Goal: Task Accomplishment & Management: Manage account settings

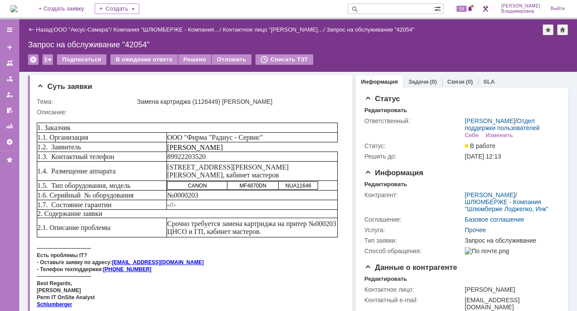
click at [470, 14] on div "59" at bounding box center [462, 9] width 26 height 18
click at [467, 8] on span "59" at bounding box center [462, 9] width 10 height 6
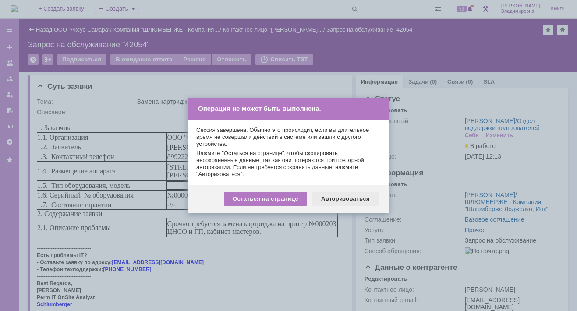
click at [345, 196] on div "Авторизоваться" at bounding box center [346, 199] width 66 height 14
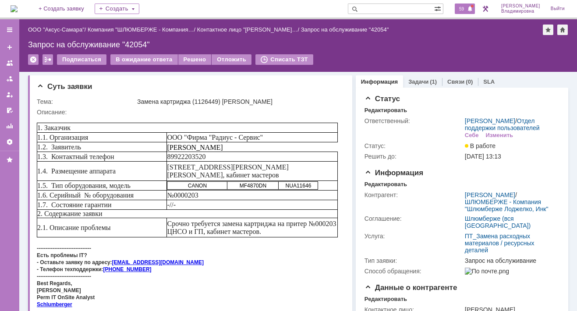
click at [463, 6] on span "59" at bounding box center [462, 9] width 10 height 6
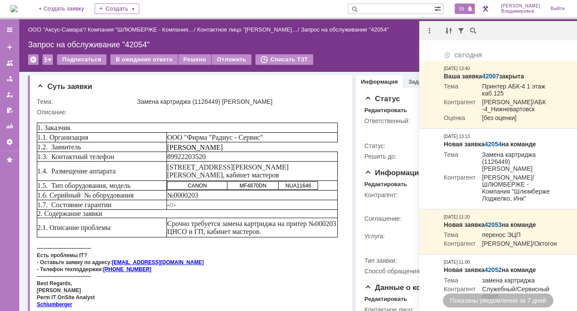
click at [377, 11] on input "text" at bounding box center [391, 9] width 86 height 11
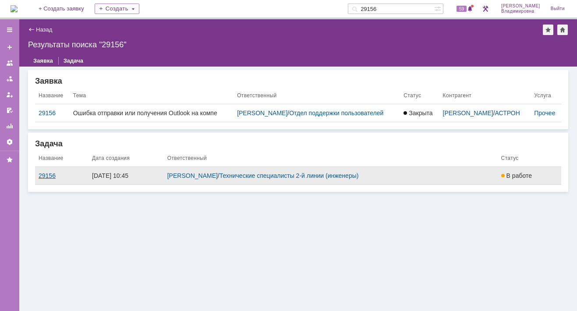
click at [50, 179] on div "29156" at bounding box center [62, 175] width 46 height 7
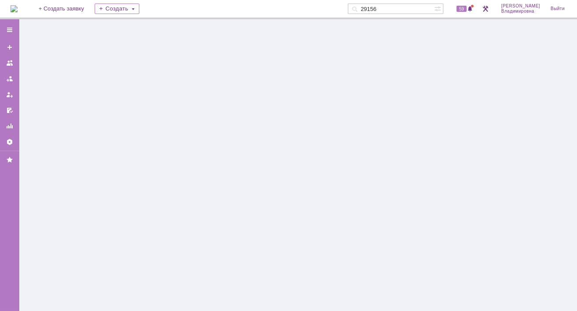
click at [50, 184] on div at bounding box center [298, 165] width 558 height 292
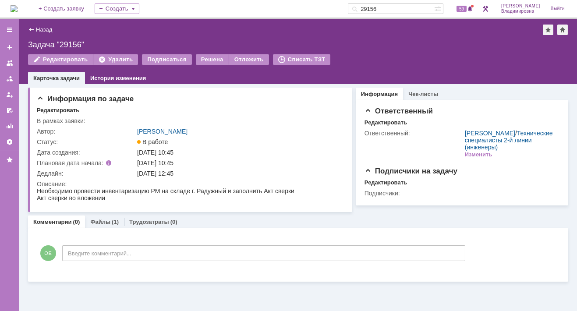
click at [394, 8] on input "29156" at bounding box center [391, 9] width 86 height 11
click at [391, 10] on input "29156" at bounding box center [391, 9] width 86 height 11
type input "29158"
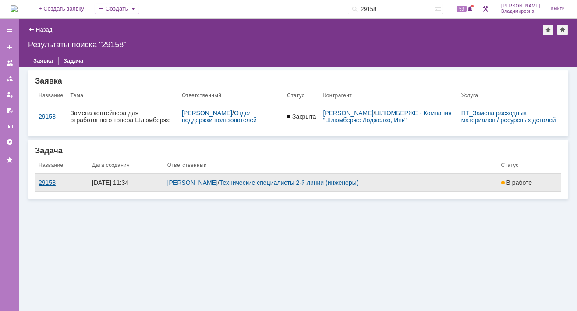
click at [45, 186] on div "29158" at bounding box center [62, 182] width 46 height 7
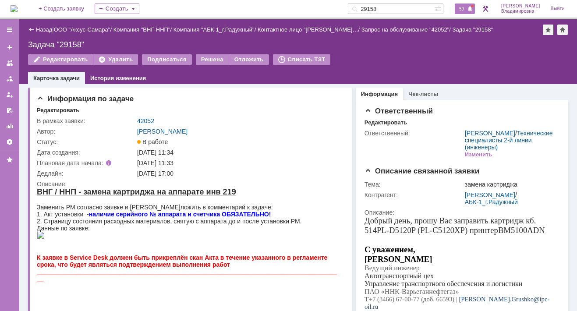
click at [463, 8] on span "59" at bounding box center [462, 9] width 10 height 6
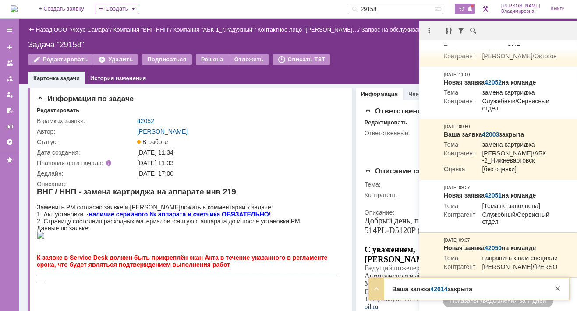
scroll to position [88, 0]
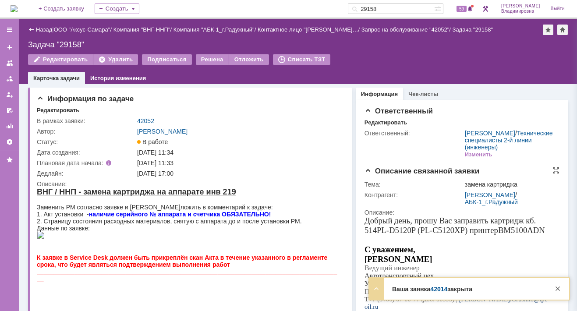
click at [379, 209] on div "Описание:" at bounding box center [461, 212] width 193 height 7
click at [467, 7] on span "59" at bounding box center [462, 9] width 10 height 6
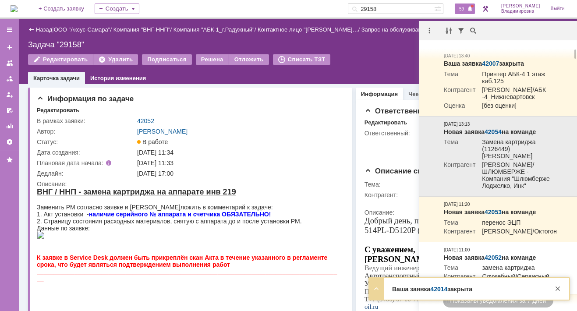
scroll to position [0, 0]
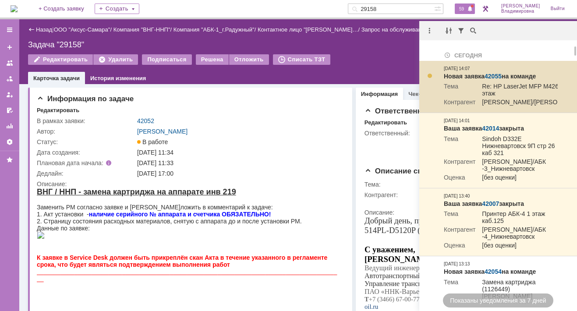
click at [495, 75] on link "42055" at bounding box center [493, 76] width 17 height 7
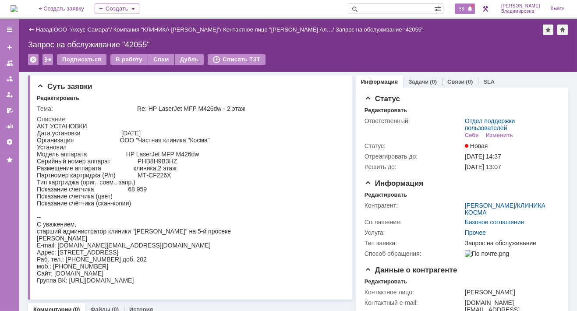
click at [467, 6] on span "58" at bounding box center [462, 9] width 10 height 6
drag, startPoint x: 305, startPoint y: 78, endPoint x: 272, endPoint y: 93, distance: 36.3
click at [285, 84] on div "Суть заявки Редактировать Тема: Re: HP LaserJet MFP M426dw - 2 этаж Описание:" at bounding box center [190, 187] width 324 height 224
drag, startPoint x: 234, startPoint y: 129, endPoint x: 235, endPoint y: 125, distance: 5.0
click at [234, 128] on html "АКТ УСТАНОВКИ Дата установки 30.09.2025 Организация ООО "Частная клиника "Косма…" at bounding box center [187, 203] width 301 height 161
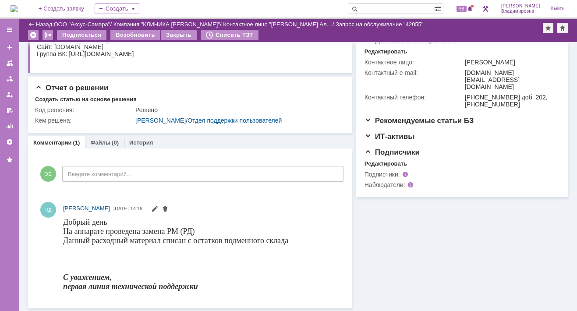
scroll to position [14, 0]
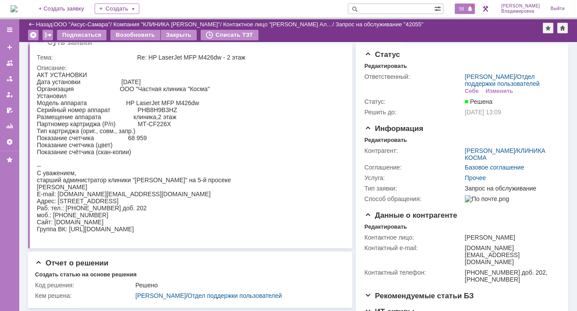
click at [467, 7] on span "58" at bounding box center [462, 9] width 10 height 6
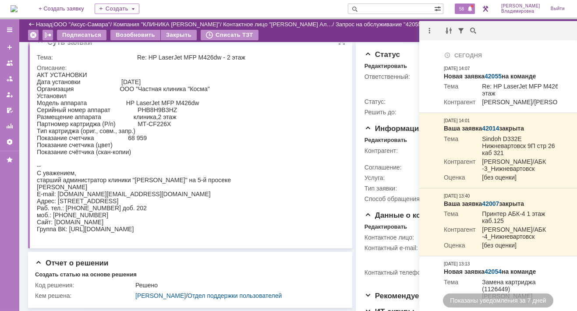
scroll to position [0, 0]
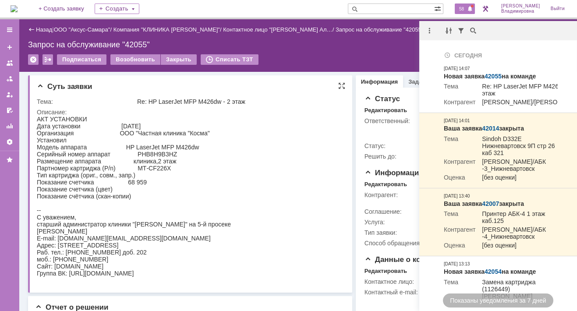
click at [304, 202] on html "АКТ УСТАНОВКИ Дата установки 30.09.2025 Организация ООО "Частная клиника "Косма…" at bounding box center [187, 196] width 301 height 161
click at [79, 30] on link "ООО "Аксус-Самара"" at bounding box center [82, 29] width 57 height 7
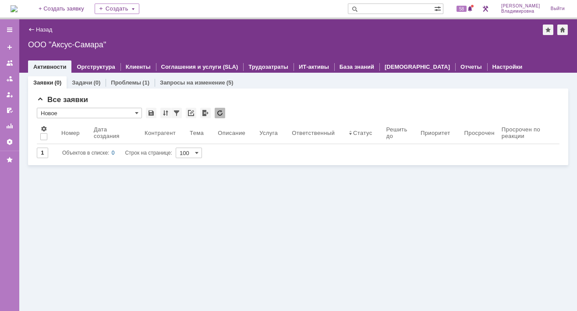
click at [67, 177] on div "Заявки (0) Задачи (0) Проблемы (1) Запросы на изменение (5) Все заявки * Новое …" at bounding box center [298, 192] width 558 height 239
click at [140, 22] on div "Назад | ООО "Аксус-Самара" ООО "Аксус-Самара" root$101 Активности Оргструктура …" at bounding box center [298, 45] width 558 height 53
click at [74, 179] on div "Заявки (0) Задачи (0) Проблемы (1) Запросы на изменение (5) Все заявки * Новое …" at bounding box center [298, 192] width 558 height 239
click at [48, 178] on div "Заявки (0) Задачи (0) Проблемы (1) Запросы на изменение (5) Все заявки * Новое …" at bounding box center [298, 192] width 558 height 239
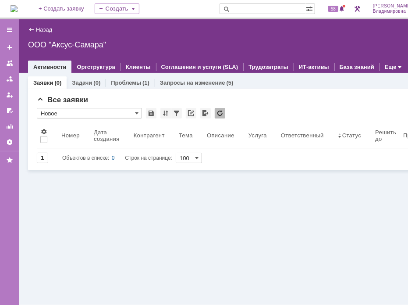
click at [331, 36] on div "Назад | ООО "Аксус-Самара" ООО "Аксус-Самара" root$101 Активности Оргструктура …" at bounding box center [234, 45] width 430 height 53
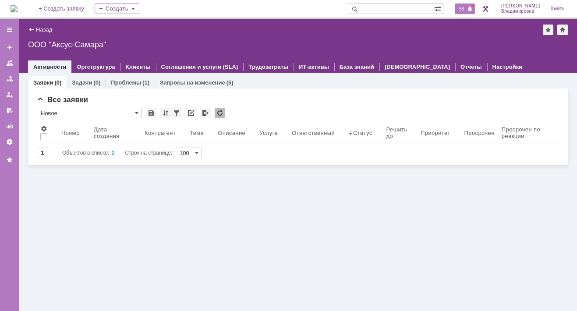
click at [466, 9] on span "58" at bounding box center [462, 9] width 10 height 6
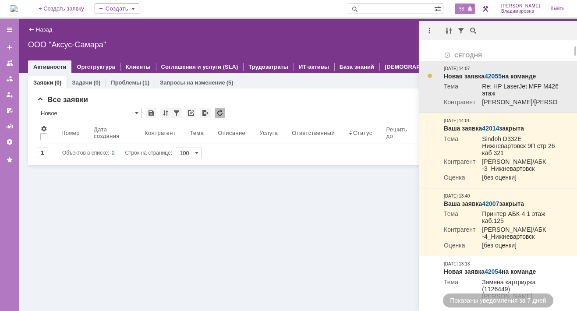
click at [463, 88] on td "Тема" at bounding box center [460, 91] width 32 height 16
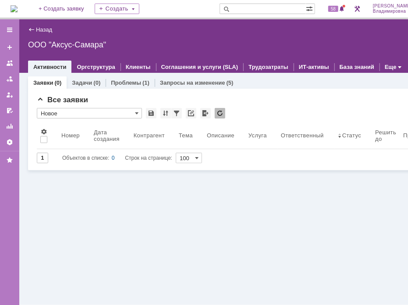
click at [259, 7] on input "text" at bounding box center [263, 9] width 86 height 11
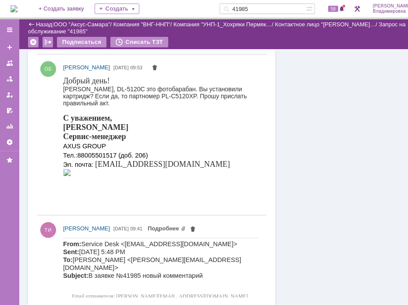
scroll to position [833, 0]
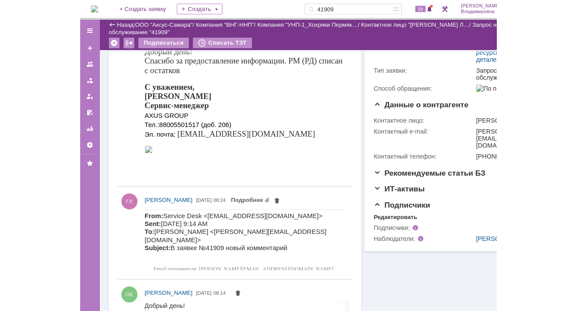
scroll to position [219, 0]
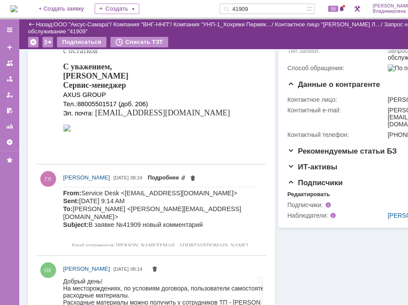
click at [186, 175] on link "Подробнее" at bounding box center [167, 177] width 38 height 7
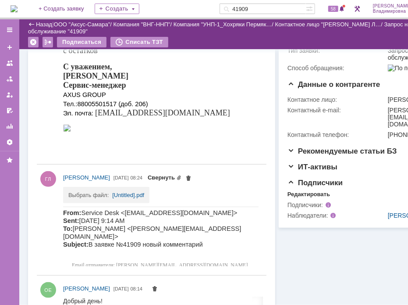
click at [182, 175] on link "Свернуть" at bounding box center [165, 177] width 34 height 7
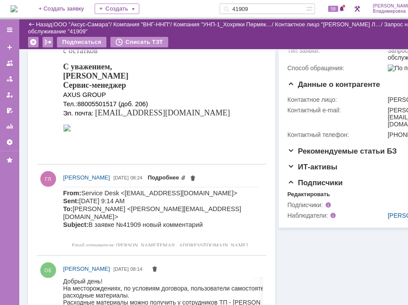
click at [186, 176] on link "Подробнее" at bounding box center [167, 177] width 38 height 7
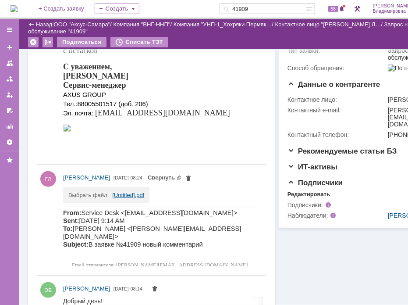
click at [131, 193] on link "[Untitled].pdf" at bounding box center [128, 195] width 32 height 7
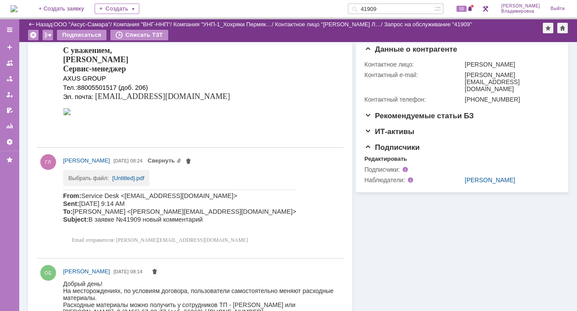
scroll to position [327, 0]
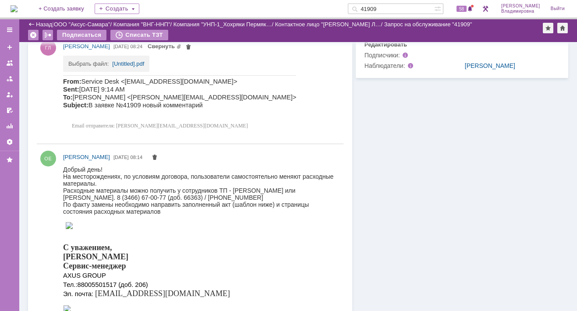
drag, startPoint x: 393, startPoint y: 10, endPoint x: 371, endPoint y: 11, distance: 22.4
click at [371, 11] on div "41909" at bounding box center [391, 9] width 86 height 11
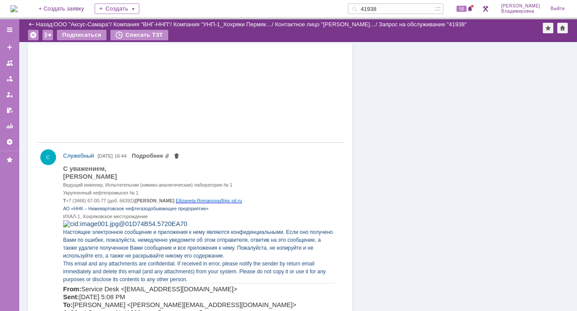
scroll to position [833, 0]
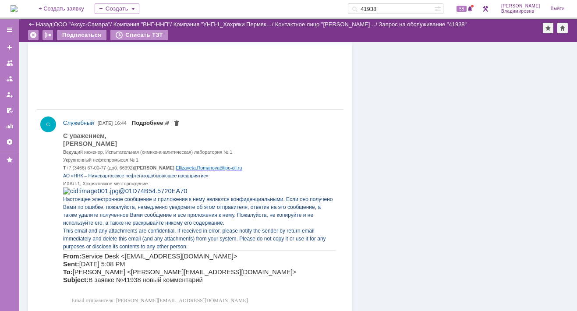
click at [170, 121] on link "Подробнее" at bounding box center [151, 123] width 38 height 7
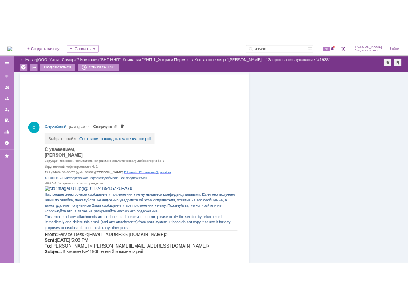
scroll to position [877, 0]
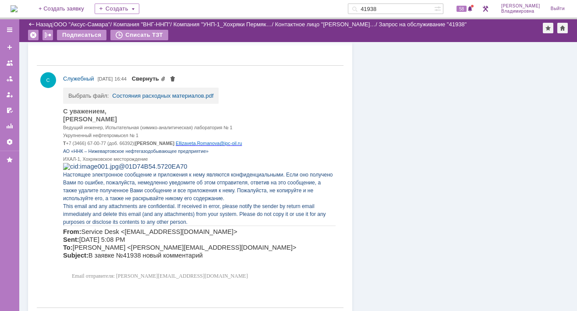
click at [166, 77] on link "Свернуть" at bounding box center [149, 78] width 34 height 7
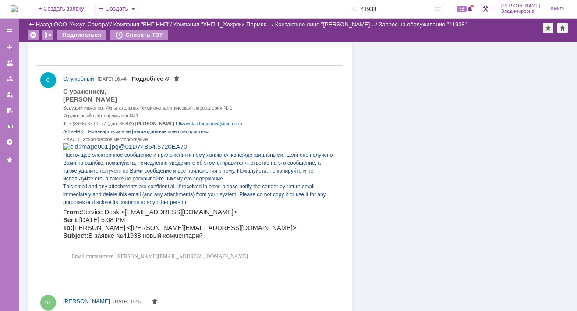
click at [170, 77] on link "Подробнее" at bounding box center [151, 78] width 38 height 7
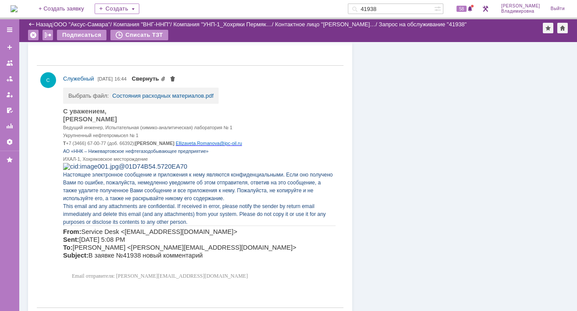
click at [175, 77] on span "Свернуть" at bounding box center [154, 78] width 44 height 7
click at [163, 96] on link "Состояния расходных материалов.pdf" at bounding box center [162, 96] width 101 height 7
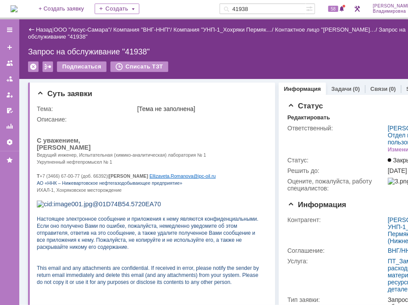
scroll to position [219, 0]
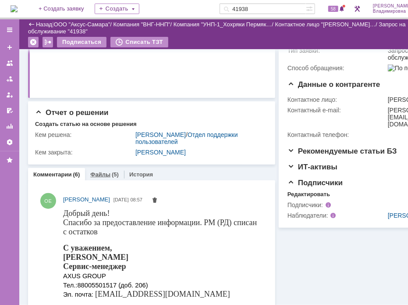
click at [101, 175] on link "Файлы" at bounding box center [100, 174] width 20 height 7
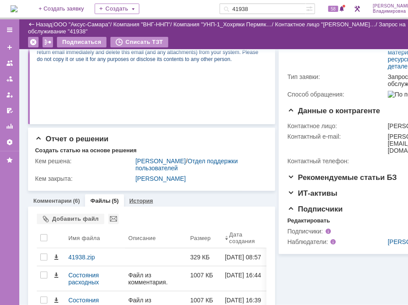
scroll to position [219, 0]
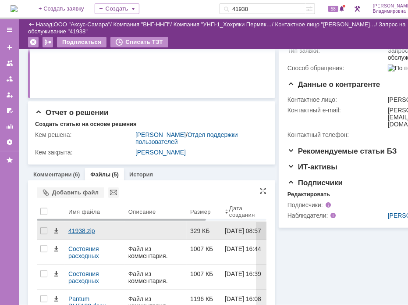
click at [84, 230] on div "41938.zip" at bounding box center [94, 230] width 53 height 7
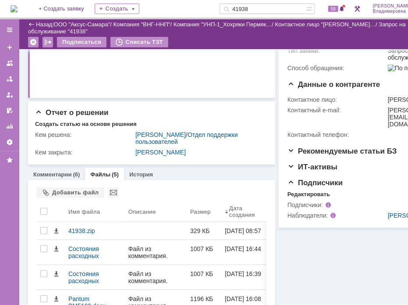
drag, startPoint x: 267, startPoint y: 7, endPoint x: 242, endPoint y: 8, distance: 25.4
click at [242, 8] on div "41938" at bounding box center [263, 9] width 86 height 11
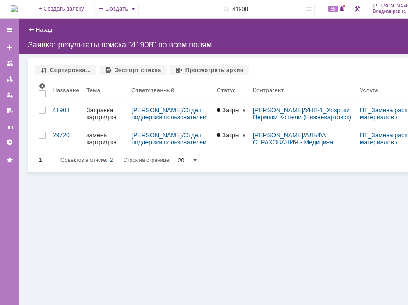
click at [65, 108] on div "41908" at bounding box center [66, 110] width 27 height 7
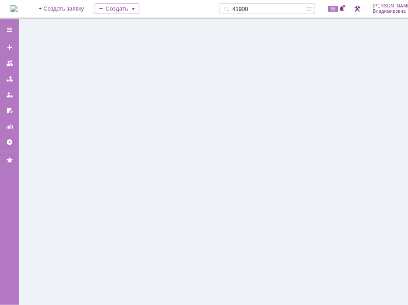
click at [65, 109] on div at bounding box center [234, 161] width 430 height 285
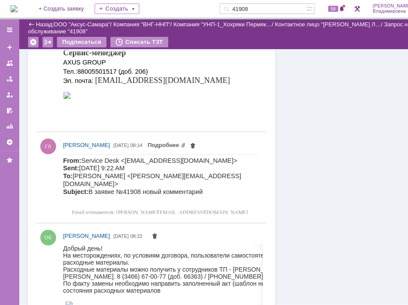
scroll to position [395, 0]
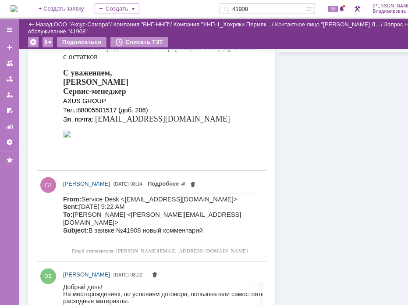
drag, startPoint x: 253, startPoint y: 9, endPoint x: 264, endPoint y: 9, distance: 11.0
click at [264, 9] on input "41908" at bounding box center [263, 9] width 86 height 11
type input "8"
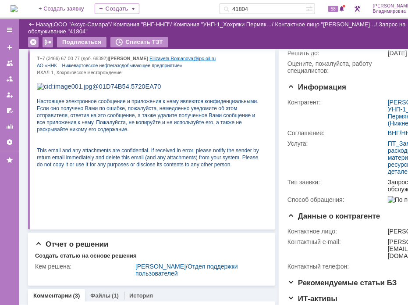
scroll to position [307, 0]
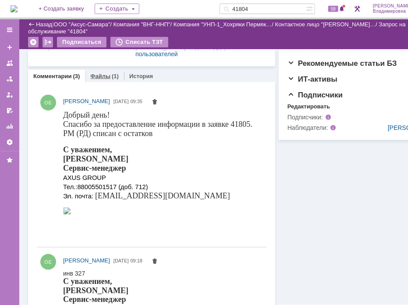
click at [95, 79] on div "Файлы (1)" at bounding box center [104, 76] width 39 height 13
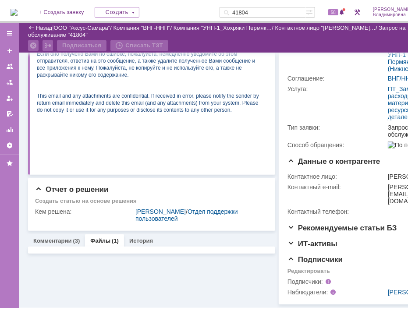
scroll to position [200, 0]
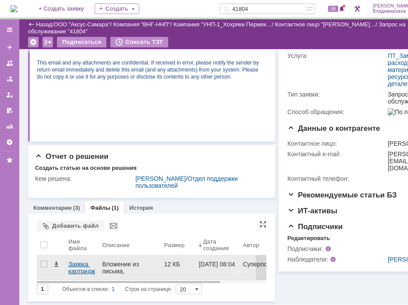
click at [87, 260] on div "Заявка картридж № 327.docx" at bounding box center [81, 267] width 27 height 14
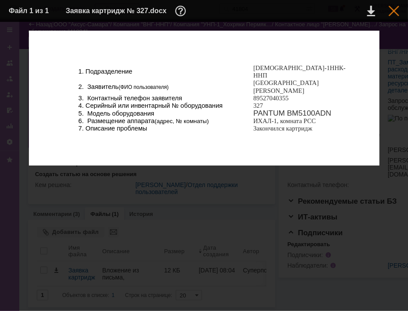
click at [395, 9] on div at bounding box center [394, 11] width 11 height 11
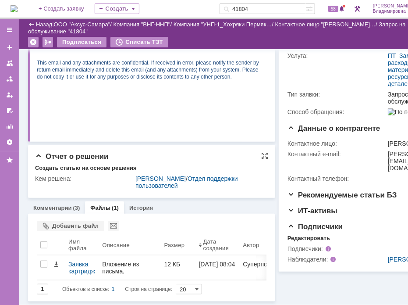
scroll to position [200, 0]
click at [45, 204] on link "Комментарии" at bounding box center [52, 207] width 39 height 7
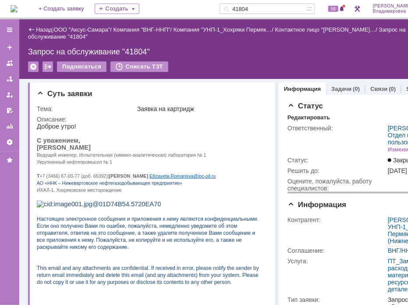
click at [334, 130] on div "Ответственный:" at bounding box center [337, 128] width 99 height 7
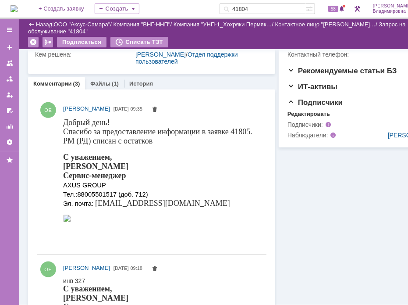
scroll to position [307, 0]
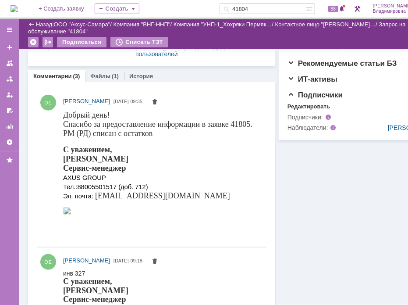
click at [264, 8] on input "41804" at bounding box center [263, 9] width 86 height 11
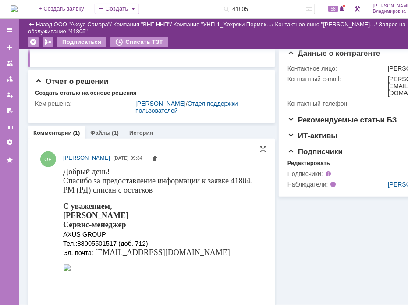
scroll to position [259, 0]
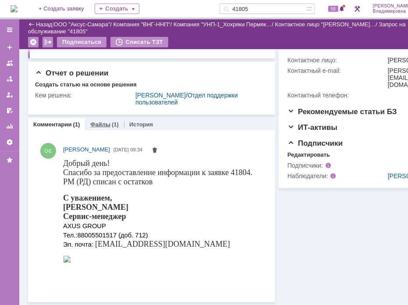
click at [100, 123] on link "Файлы" at bounding box center [100, 124] width 20 height 7
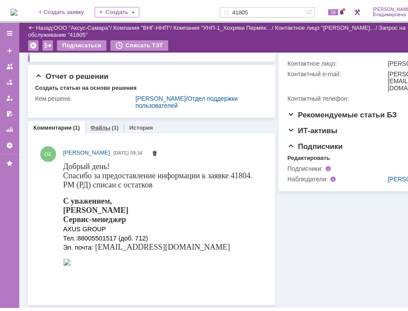
scroll to position [200, 0]
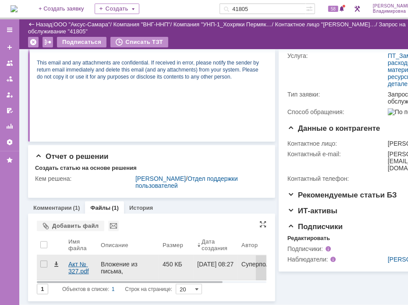
click at [82, 260] on div "Акт № 327.pdf" at bounding box center [80, 267] width 25 height 14
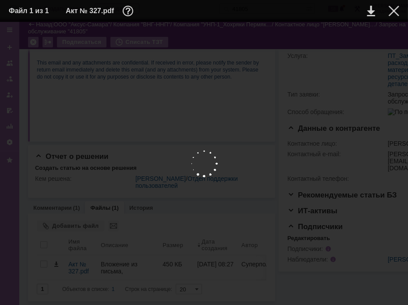
scroll to position [193, 0]
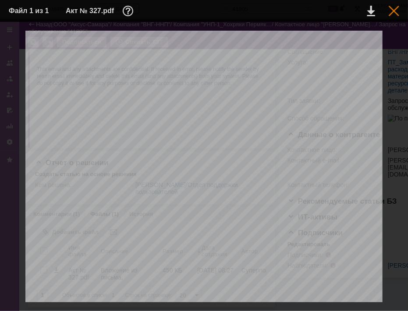
click at [391, 7] on div at bounding box center [394, 11] width 11 height 11
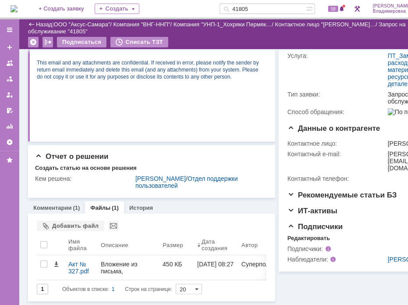
drag, startPoint x: 265, startPoint y: 7, endPoint x: 242, endPoint y: 4, distance: 23.1
click at [242, 4] on div "41805" at bounding box center [263, 9] width 86 height 11
type input "41726"
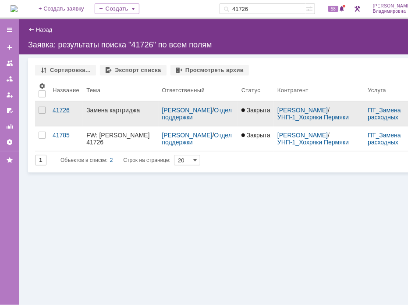
click at [60, 109] on div "41726" at bounding box center [66, 110] width 27 height 7
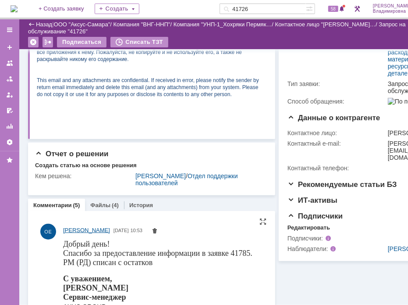
scroll to position [219, 0]
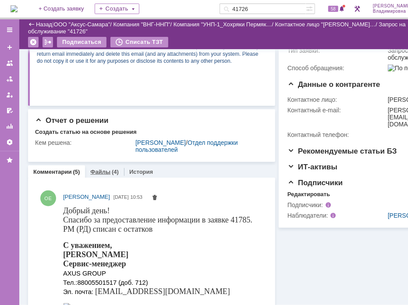
click at [100, 171] on link "Файлы" at bounding box center [100, 171] width 20 height 7
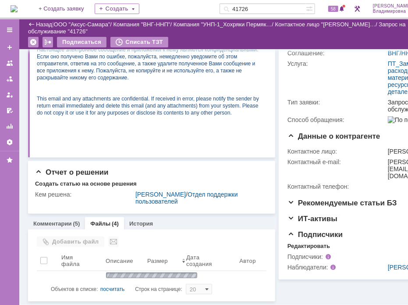
scroll to position [219, 0]
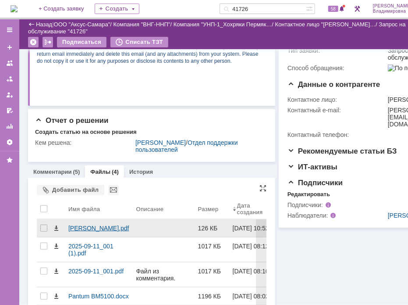
click at [89, 228] on div "Аксус Шашников.pdf" at bounding box center [98, 227] width 61 height 7
click at [89, 228] on body "Идет загрузка, пожалуйста, подождите. На домашнюю + Создать заявку Создать 4172…" at bounding box center [224, 152] width 449 height 305
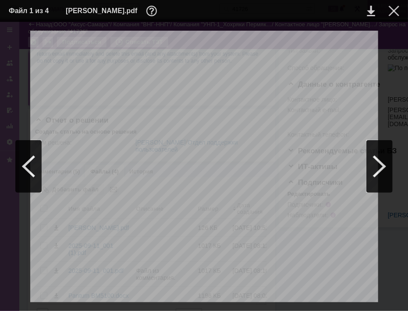
click at [391, 8] on div at bounding box center [394, 11] width 11 height 11
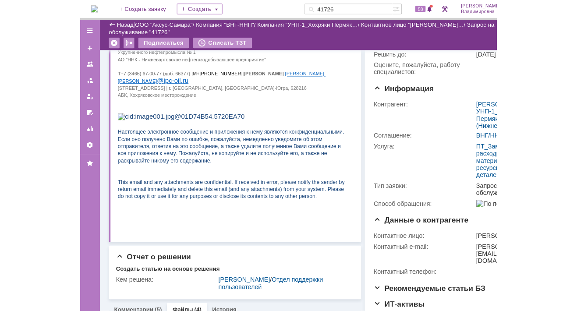
scroll to position [0, 0]
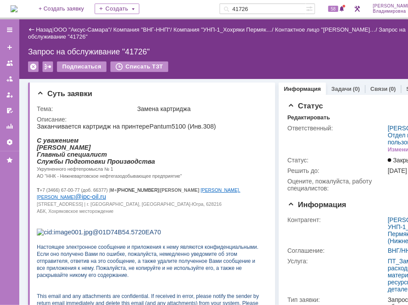
click at [232, 53] on div "Запрос на обслуживание "41726"" at bounding box center [234, 51] width 412 height 9
click at [242, 228] on p at bounding box center [148, 224] width 225 height 7
click at [359, 50] on div "Запрос на обслуживание "41726"" at bounding box center [234, 51] width 412 height 9
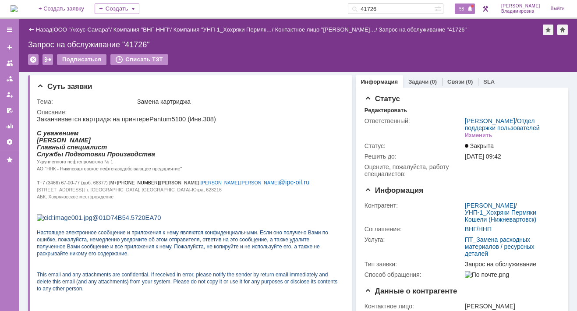
click at [467, 8] on span "58" at bounding box center [462, 9] width 10 height 6
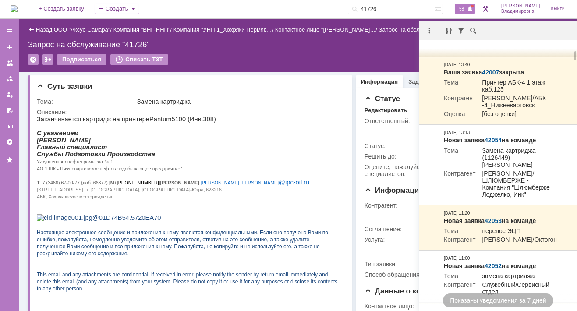
scroll to position [219, 0]
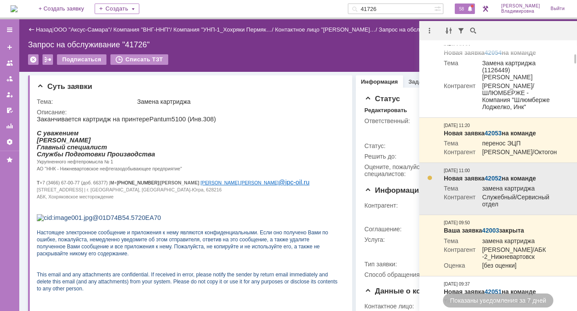
click at [494, 182] on link "42052" at bounding box center [493, 178] width 17 height 7
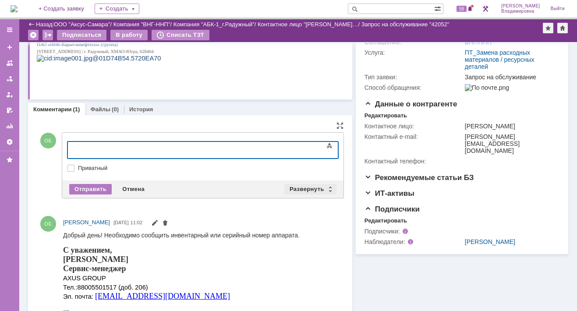
click at [310, 184] on div "Развернуть" at bounding box center [311, 189] width 52 height 11
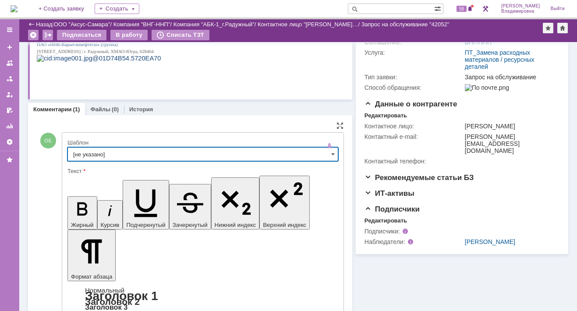
click at [89, 152] on input "[не указано]" at bounding box center [203, 154] width 271 height 14
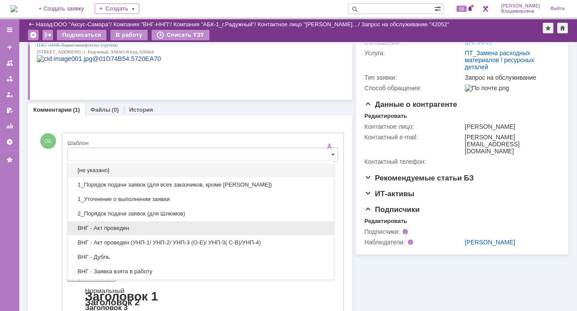
click at [103, 228] on span "ВНГ - Акт проведен" at bounding box center [201, 228] width 256 height 7
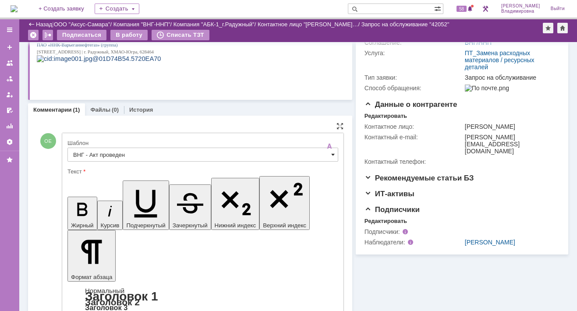
click at [331, 152] on span at bounding box center [333, 154] width 4 height 7
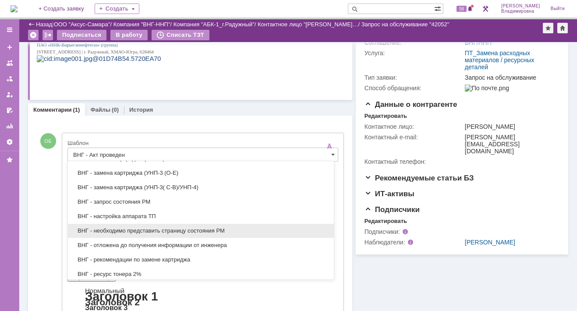
scroll to position [210, 0]
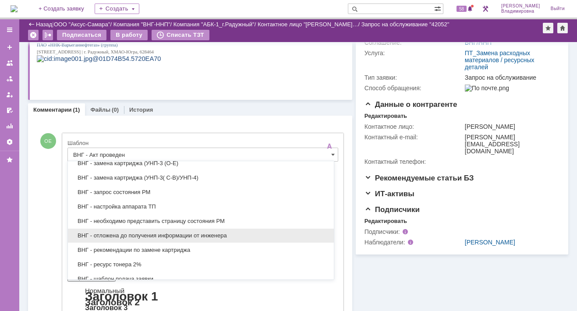
click at [123, 235] on span "ВНГ - отложена до получения информации от инженера" at bounding box center [201, 235] width 256 height 7
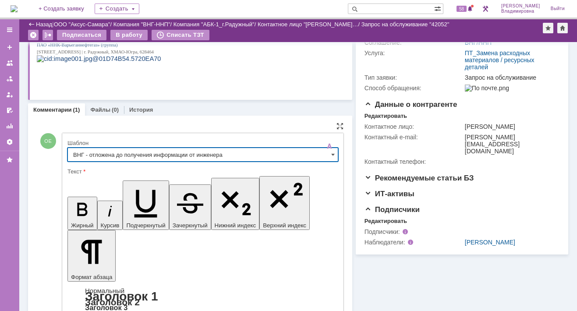
type input "ВНГ - отложена до получения информации от инженера"
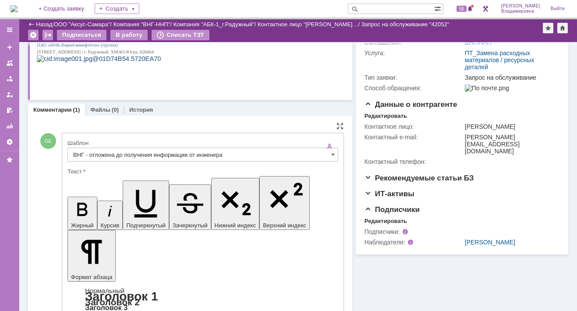
scroll to position [227, 0]
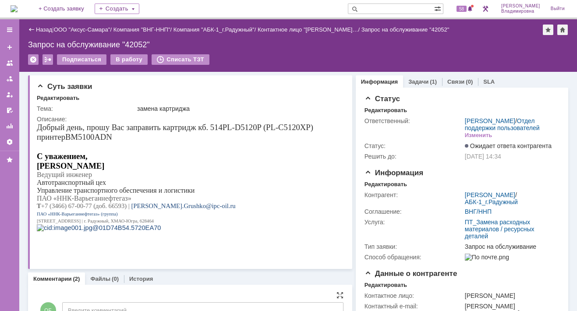
scroll to position [0, 0]
click at [129, 56] on div "В работу" at bounding box center [128, 59] width 37 height 11
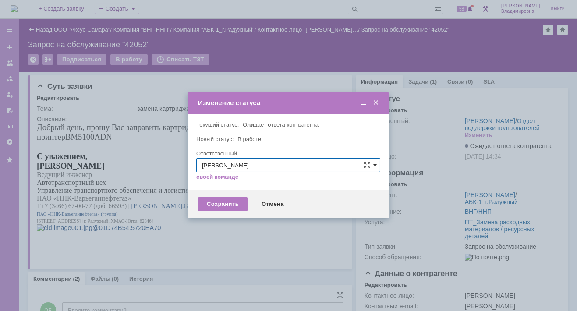
click at [376, 163] on span at bounding box center [376, 165] width 4 height 7
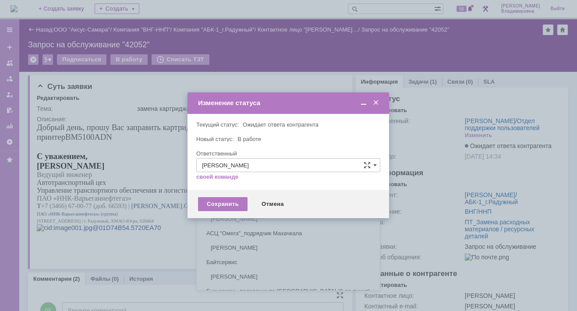
scroll to position [253, 0]
click at [163, 136] on div at bounding box center [288, 155] width 577 height 311
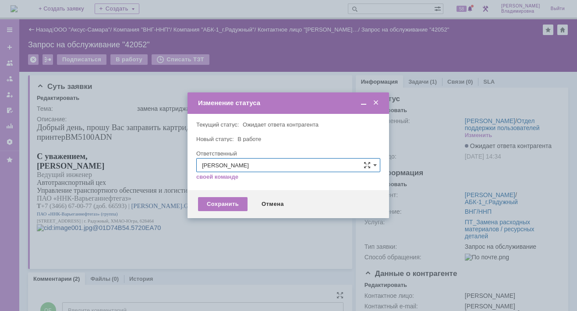
type input "[PERSON_NAME]"
click at [231, 203] on div "Сохранить" at bounding box center [223, 204] width 50 height 14
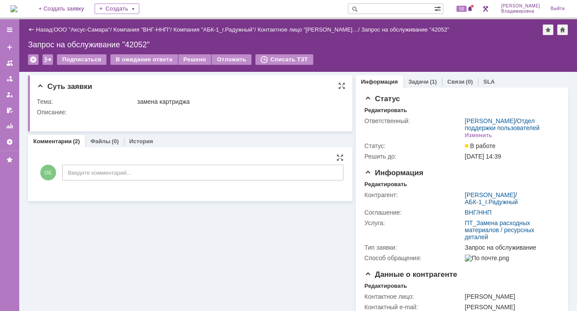
scroll to position [0, 0]
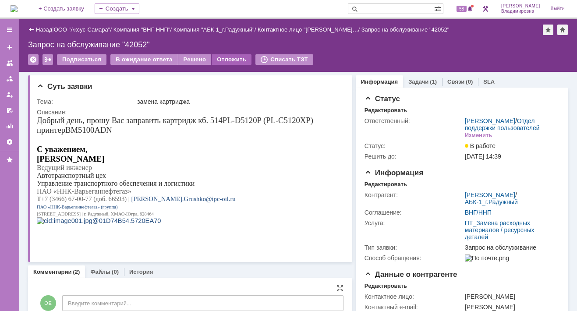
click at [231, 59] on div "Отложить" at bounding box center [232, 59] width 40 height 11
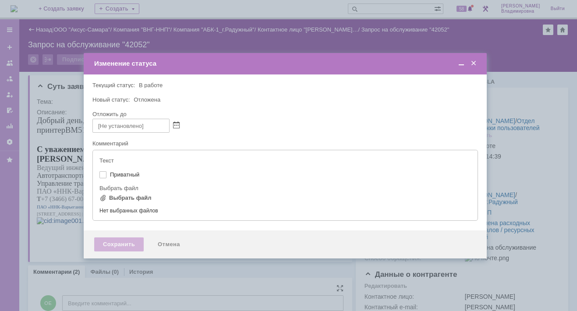
type input "[не указано]"
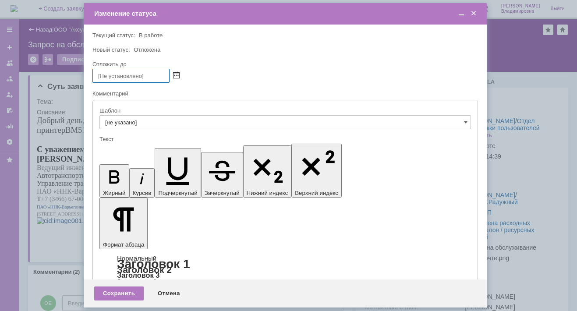
click at [178, 73] on span at bounding box center [176, 75] width 7 height 7
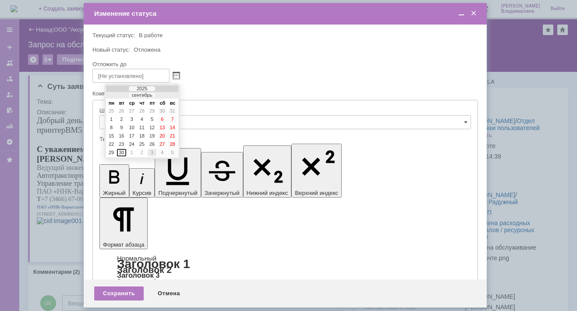
click at [150, 149] on div "3" at bounding box center [152, 152] width 9 height 7
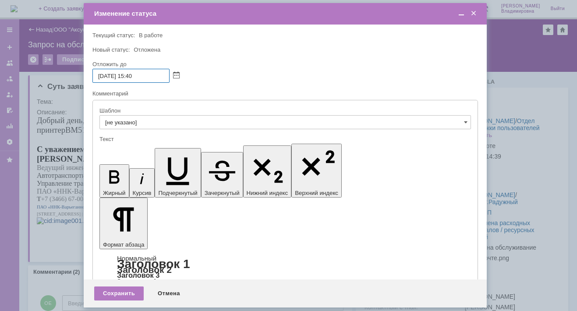
click at [133, 76] on input "03.10.2025 15:40" at bounding box center [131, 76] width 77 height 14
click at [134, 76] on input "03.10.2025 112:40" at bounding box center [131, 76] width 77 height 14
click at [139, 77] on input "03.10.2025 12:40" at bounding box center [131, 76] width 77 height 14
type input "03.10.2025 12:00"
click at [125, 293] on div "Сохранить" at bounding box center [119, 294] width 50 height 14
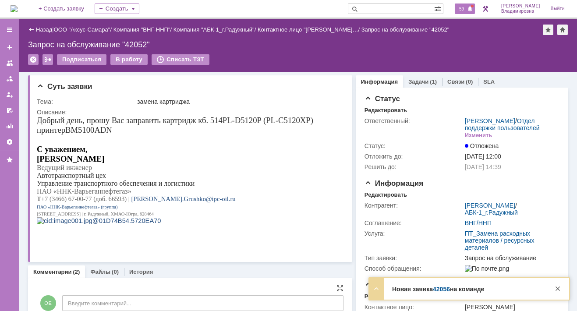
click at [464, 8] on span "59" at bounding box center [462, 9] width 10 height 6
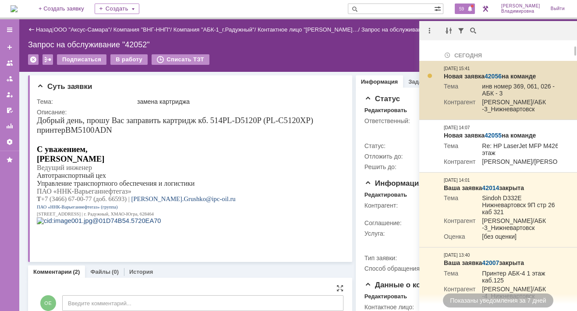
click at [495, 75] on link "42056" at bounding box center [493, 76] width 17 height 7
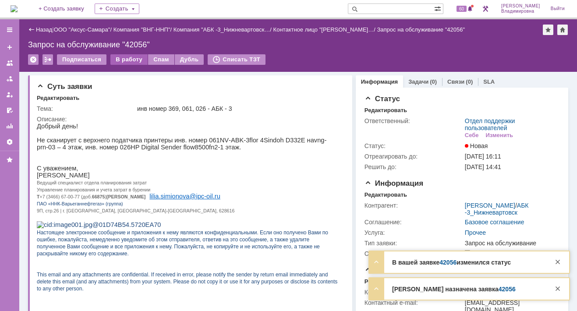
click at [138, 60] on div "В работу" at bounding box center [128, 59] width 37 height 11
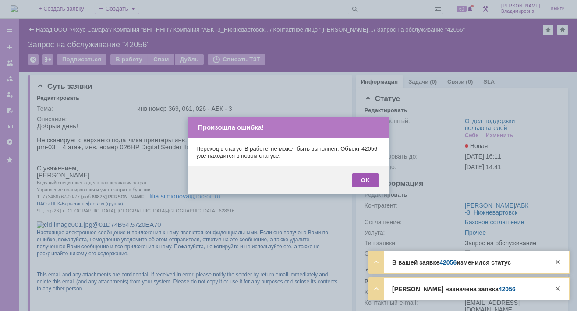
click at [370, 180] on div "OK" at bounding box center [366, 181] width 26 height 14
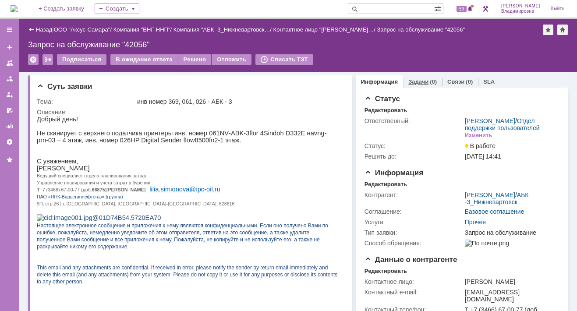
click at [410, 82] on link "Задачи" at bounding box center [419, 81] width 20 height 7
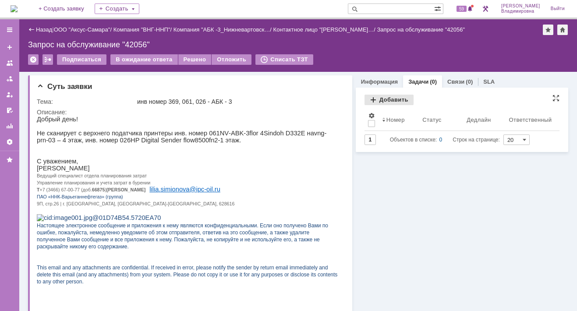
click at [377, 98] on div "Добавить" at bounding box center [389, 100] width 49 height 11
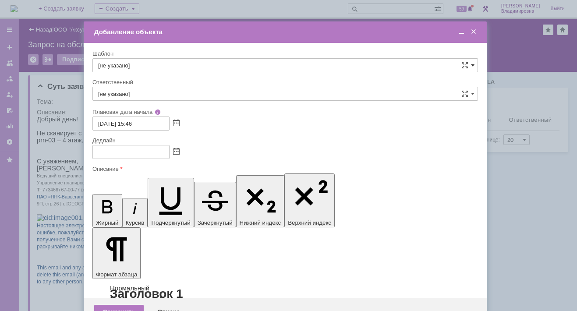
click at [471, 65] on span at bounding box center [473, 65] width 4 height 7
click at [142, 128] on span "ВНГ / ННП - диагностика, ремонт без использования ЗИП (Запрос на обслуживание)" at bounding box center [285, 131] width 374 height 7
type input "ВНГ / ННП - диагностика, ремонт без использования ЗИП (Запрос на обслуживание)"
type input "[PERSON_NAME]"
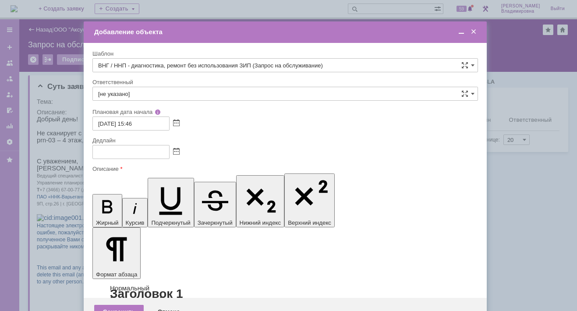
type input "30.09.2025 23:46"
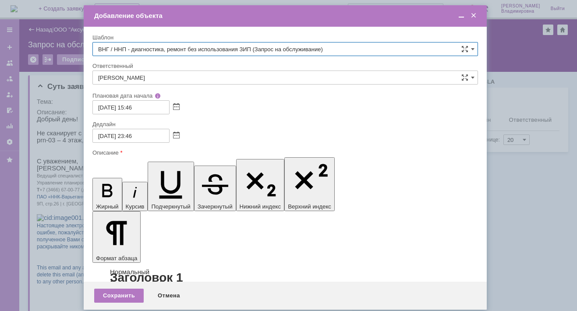
type input "ВНГ / ННП - диагностика, ремонт без использования ЗИП (Запрос на обслуживание)"
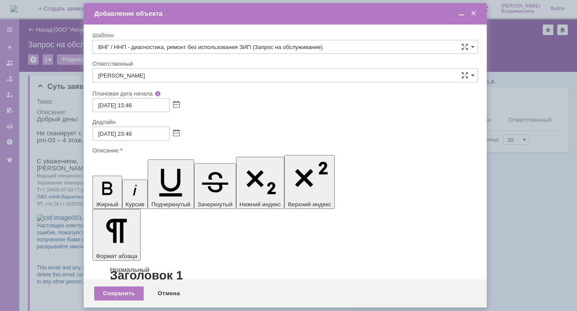
click at [130, 133] on input "30.09.2025 23:46" at bounding box center [131, 134] width 77 height 14
drag, startPoint x: 129, startPoint y: 131, endPoint x: 135, endPoint y: 132, distance: 5.3
click at [135, 132] on input "30.09.2025 23:46" at bounding box center [131, 134] width 77 height 14
type input "30.09.2025 18:46"
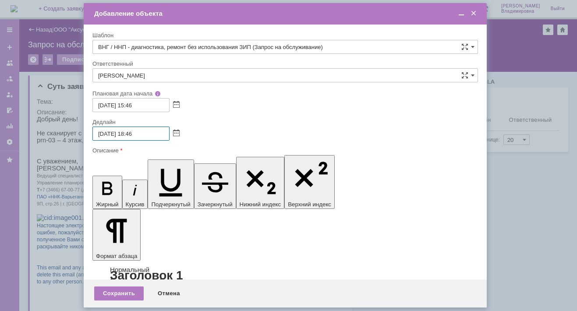
click at [461, 13] on span at bounding box center [461, 14] width 9 height 8
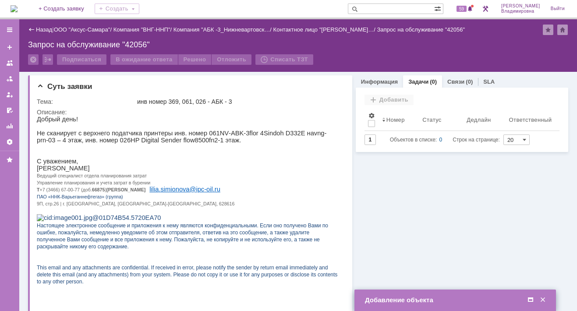
click at [531, 300] on span at bounding box center [531, 300] width 9 height 8
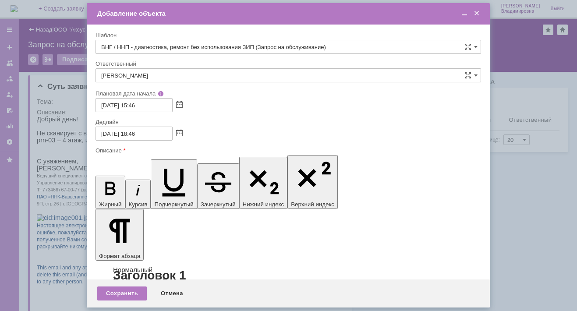
drag, startPoint x: 373, startPoint y: 2503, endPoint x: 414, endPoint y: 2502, distance: 41.7
click at [125, 293] on div "Сохранить" at bounding box center [122, 294] width 50 height 14
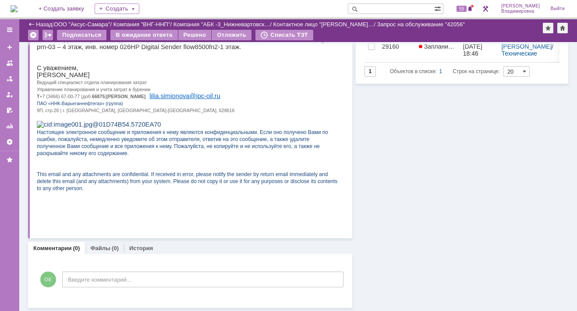
scroll to position [63, 0]
click at [422, 130] on div "Информация Задачи (1) Связи (0) SLA Статус Редактировать Ответственный: Орлова …" at bounding box center [461, 144] width 216 height 330
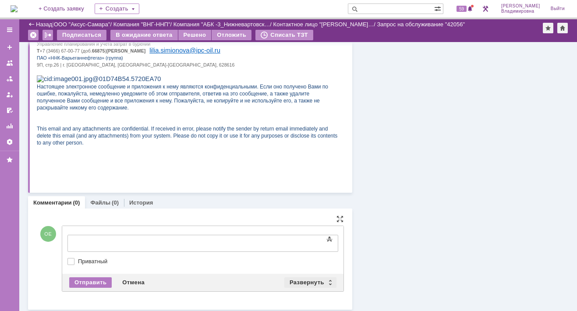
click at [301, 280] on div "Развернуть" at bounding box center [311, 283] width 52 height 11
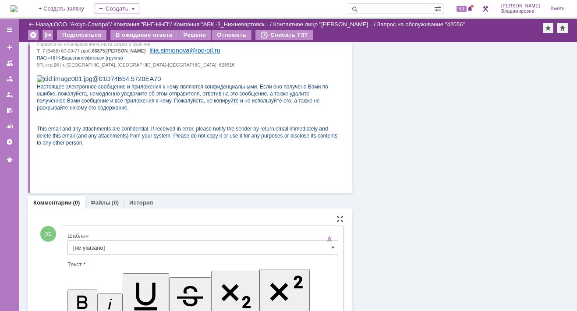
scroll to position [0, 0]
click at [86, 248] on input "[не указано]" at bounding box center [203, 248] width 271 height 14
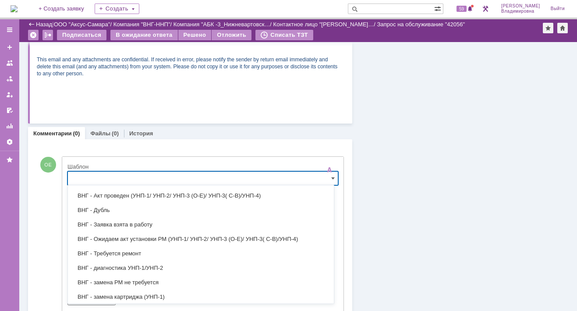
scroll to position [44, 0]
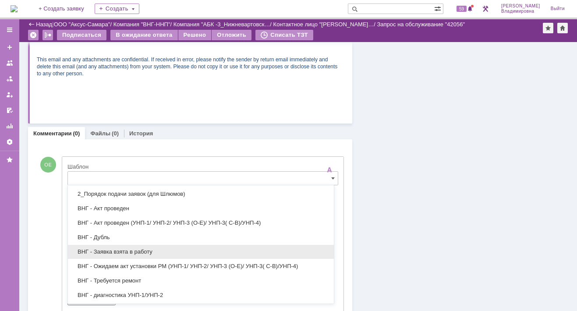
click at [115, 249] on span "ВНГ - Заявка взята в работу" at bounding box center [201, 252] width 256 height 7
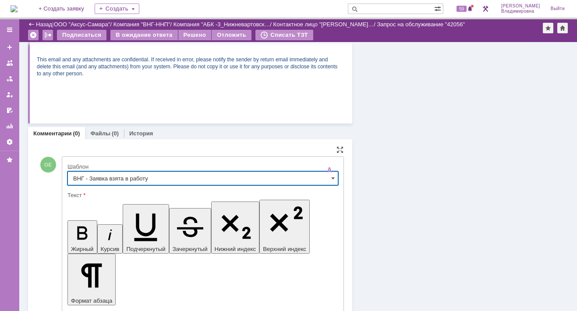
type input "ВНГ - Заявка взята в работу"
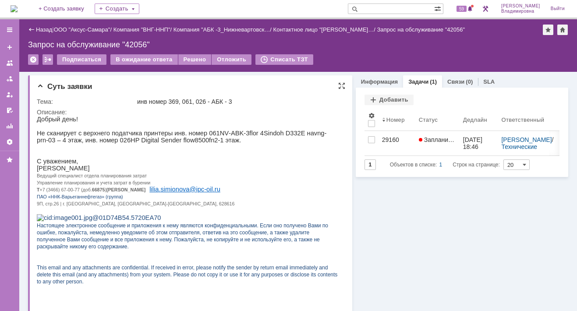
scroll to position [0, 0]
drag, startPoint x: 73, startPoint y: 249, endPoint x: 90, endPoint y: 140, distance: 110.9
drag, startPoint x: 37, startPoint y: 135, endPoint x: 214, endPoint y: 144, distance: 176.9
click at [214, 144] on p "Не сканирует с верхнего податчика принтеры инв. номер 061 NV - ABK -3 flor 4 Si…" at bounding box center [187, 137] width 301 height 14
drag, startPoint x: 214, startPoint y: 144, endPoint x: 156, endPoint y: 139, distance: 58.6
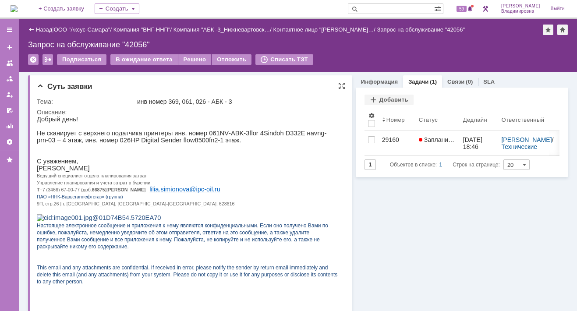
copy p "Не сканирует с верхнего податчика принтеры инв. номер 061 NV - ABK -3 flor 4 Si…"
click at [182, 171] on p "Симионова Лилия Рамилевна" at bounding box center [187, 168] width 301 height 7
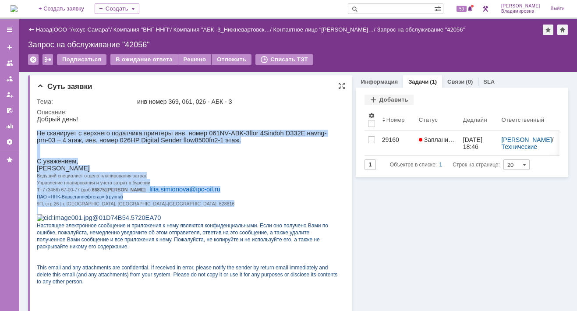
drag, startPoint x: 37, startPoint y: 133, endPoint x: 139, endPoint y: 218, distance: 133.2
click at [139, 218] on div "Добрый день! Не сканирует с верхнего податчика принтеры инв. номер 061 NV - ABK…" at bounding box center [187, 204] width 301 height 176
copy div "Не сканирует с верхнего податчика принтеры инв. номер 061 NV - ABK -3 flor 4 Si…"
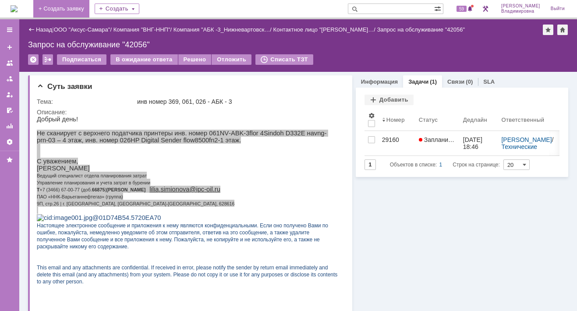
click at [79, 7] on link "+ Создать заявку" at bounding box center [61, 9] width 56 height 18
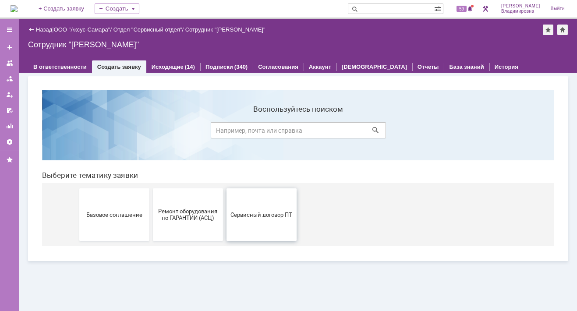
click at [255, 212] on span "Сервисный договор ПТ" at bounding box center [261, 214] width 65 height 7
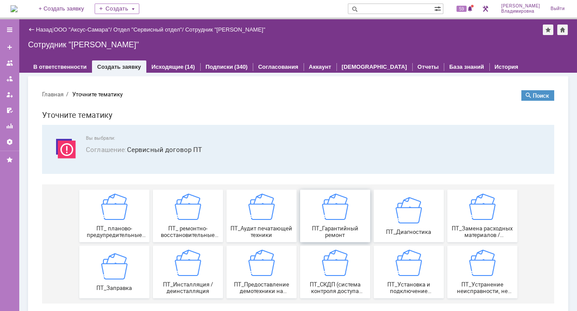
scroll to position [10, 0]
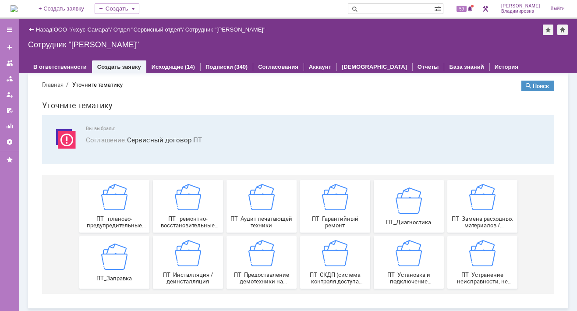
click at [461, 200] on div "ПТ_Замена расходных материалов / ресурсных деталей" at bounding box center [482, 206] width 65 height 45
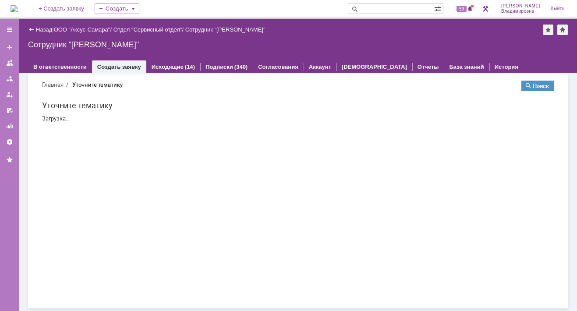
scroll to position [0, 0]
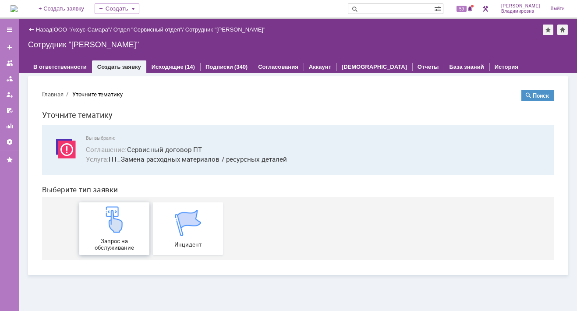
click at [110, 218] on img at bounding box center [114, 220] width 26 height 26
click at [463, 11] on span "59" at bounding box center [462, 9] width 10 height 6
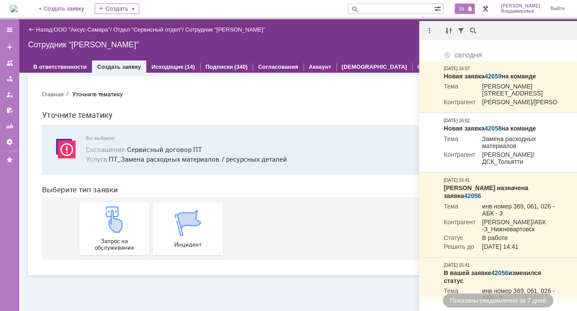
click at [354, 50] on div "Назад | ООО "Аксус-Самара" / Отдел "Сервисный отдел" / Сотрудник "Орлова Елена …" at bounding box center [298, 45] width 558 height 53
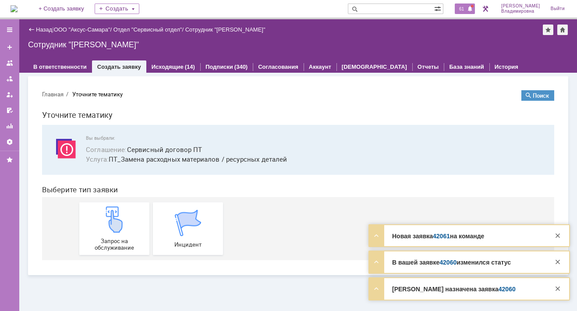
click at [467, 7] on span "61" at bounding box center [462, 9] width 10 height 6
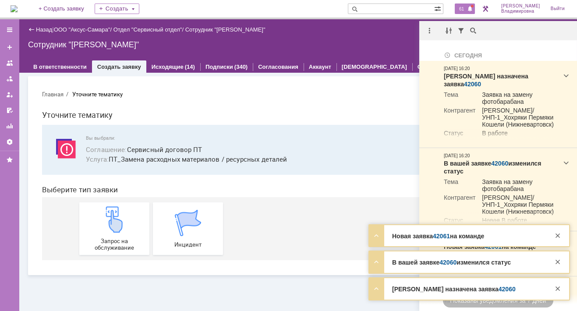
click at [368, 106] on section "Главная Уточните тематику Поиск Уточните тематику Вы выбрали: Соглашение : Серв…" at bounding box center [298, 175] width 513 height 170
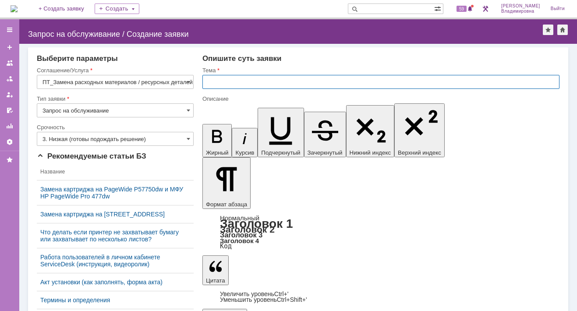
click at [207, 82] on input "text" at bounding box center [381, 82] width 357 height 14
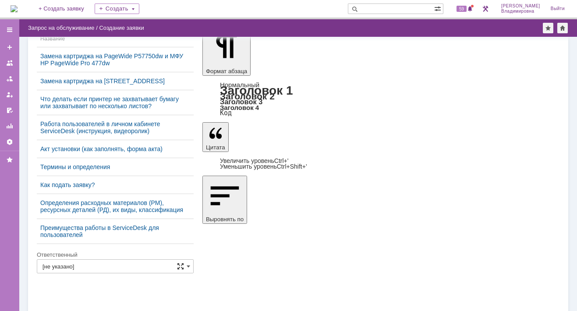
scroll to position [125, 0]
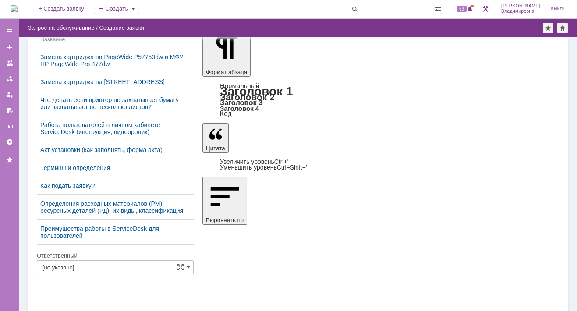
type input "диагностика"
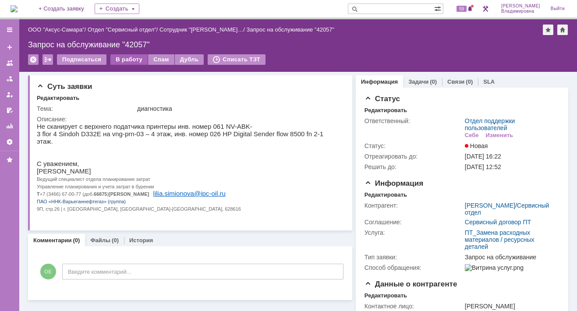
click at [132, 56] on div "В работу" at bounding box center [128, 59] width 37 height 11
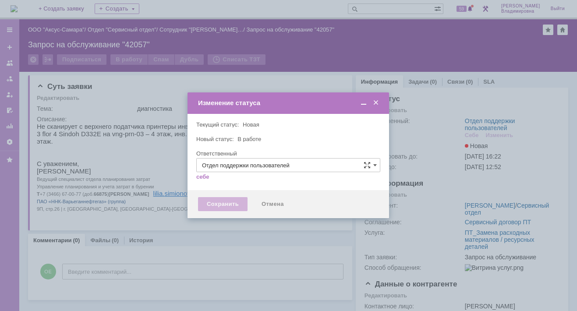
type input "[PERSON_NAME]"
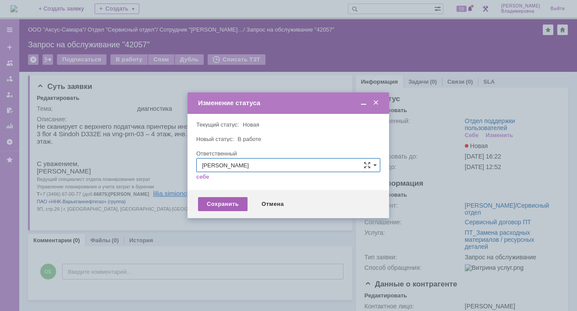
click at [218, 204] on div "Сохранить" at bounding box center [223, 204] width 50 height 14
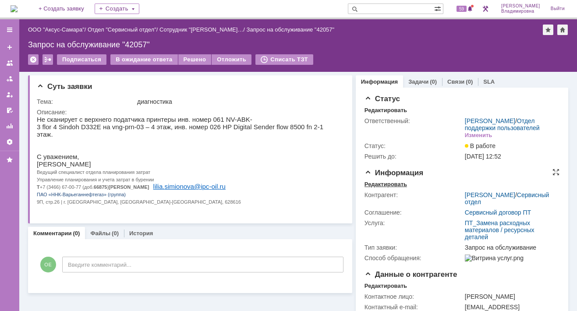
click at [384, 188] on div "Редактировать" at bounding box center [386, 184] width 43 height 7
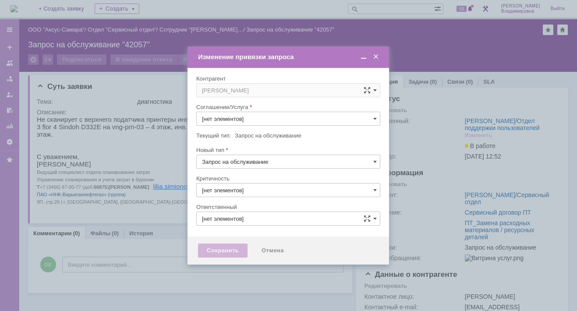
type input "3. Низкая"
type input "[PERSON_NAME]"
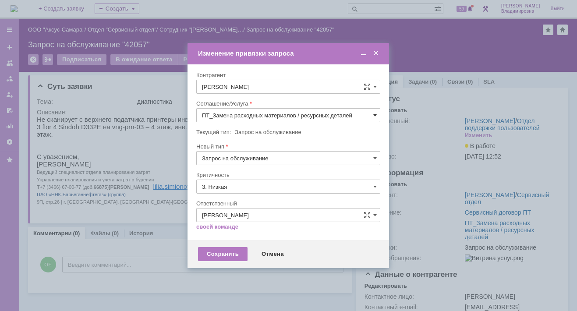
click at [374, 113] on span at bounding box center [376, 115] width 4 height 7
click at [226, 230] on span "Прочее" at bounding box center [288, 232] width 173 height 7
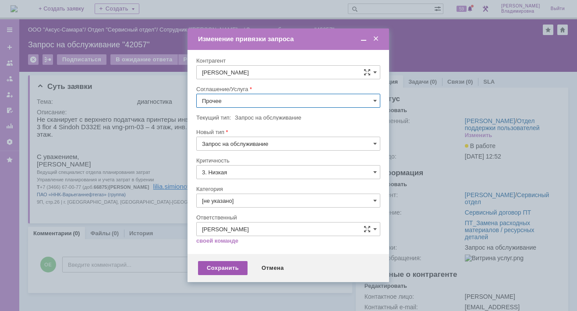
type input "Прочее"
click at [219, 264] on div "Сохранить" at bounding box center [223, 268] width 50 height 14
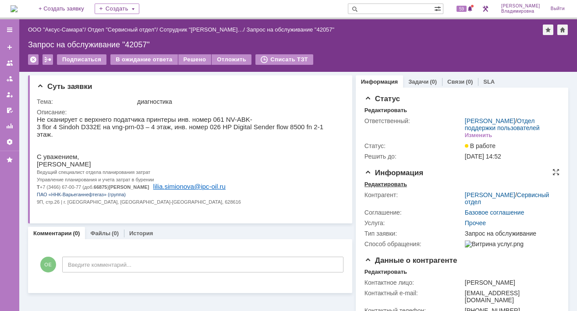
click at [370, 188] on div "Редактировать" at bounding box center [386, 184] width 43 height 7
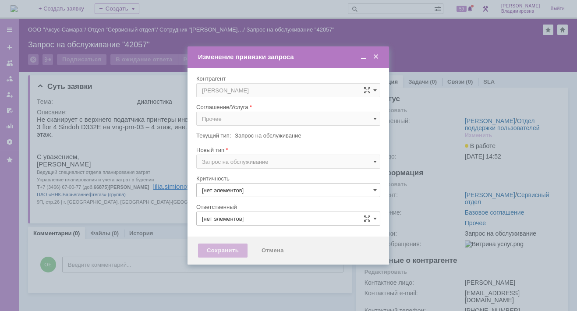
type input "3. Низкая"
type input "[не указано]"
type input "[PERSON_NAME]"
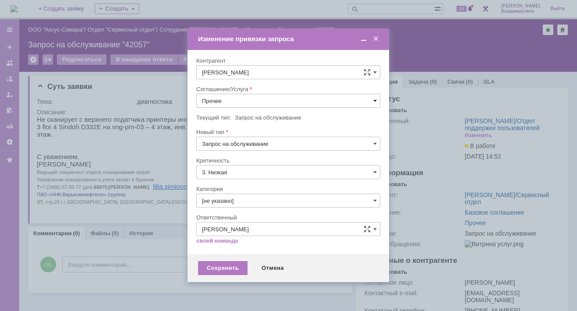
click at [376, 100] on span at bounding box center [376, 100] width 4 height 7
click at [241, 143] on span "ПТ_Диагностика гарантийной техники" at bounding box center [288, 144] width 173 height 7
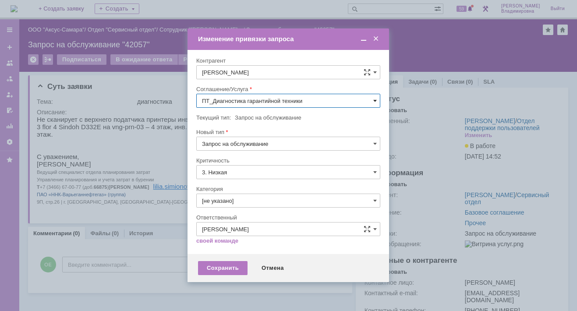
click at [374, 98] on span at bounding box center [376, 100] width 4 height 7
click at [238, 159] on span "ПТ_Диагностика" at bounding box center [288, 159] width 173 height 7
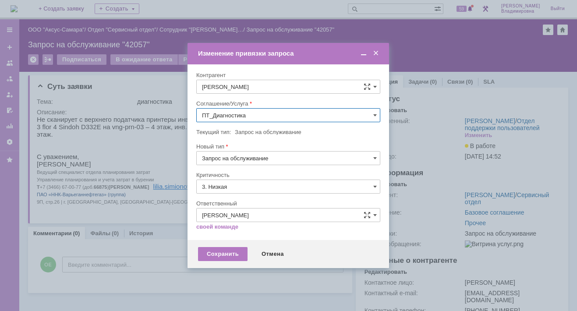
type input "ПТ_Диагностика"
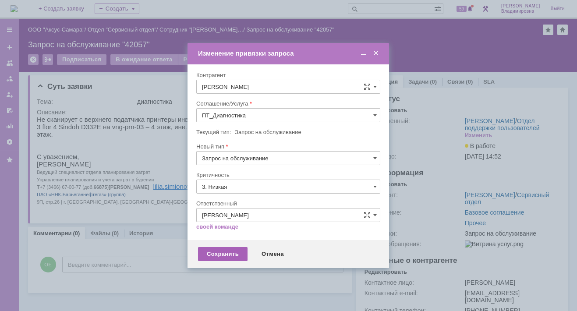
click at [221, 253] on div "Сохранить" at bounding box center [223, 254] width 50 height 14
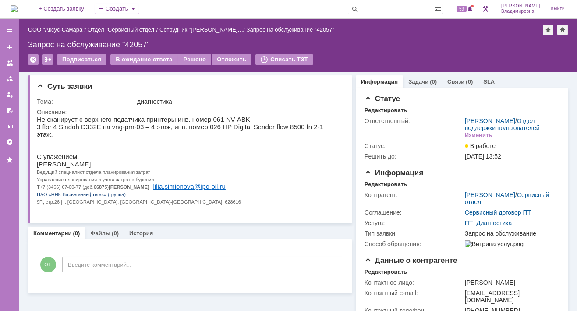
scroll to position [0, 0]
click at [467, 8] on span "59" at bounding box center [462, 9] width 10 height 6
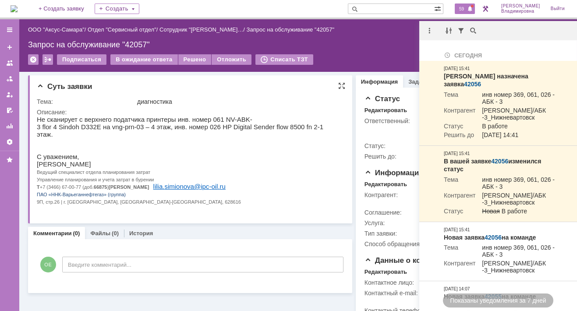
click at [254, 168] on p "Ведущий специалист отдела планирования затрат" at bounding box center [187, 171] width 301 height 7
click at [298, 183] on p "Т +7 (3466) 67-00-77 (доб. 66875 ) Е lilia . simionova @ ipc - oil . ru" at bounding box center [187, 186] width 301 height 7
click at [474, 7] on span at bounding box center [470, 9] width 6 height 7
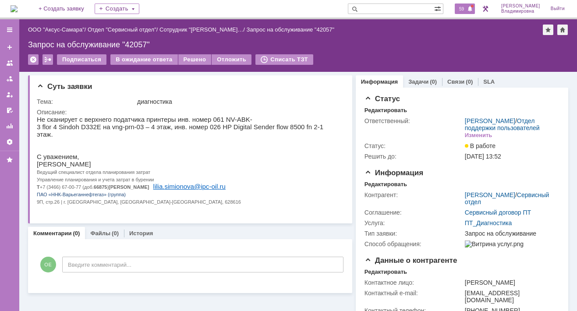
click at [466, 6] on span "59" at bounding box center [462, 9] width 10 height 6
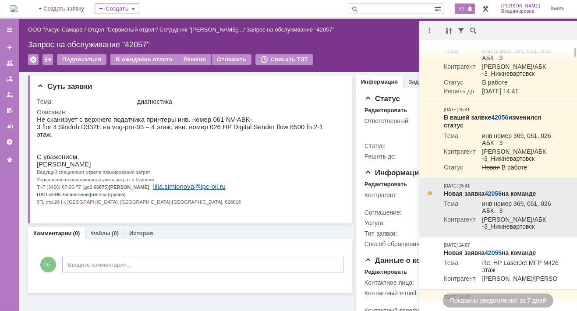
scroll to position [88, 0]
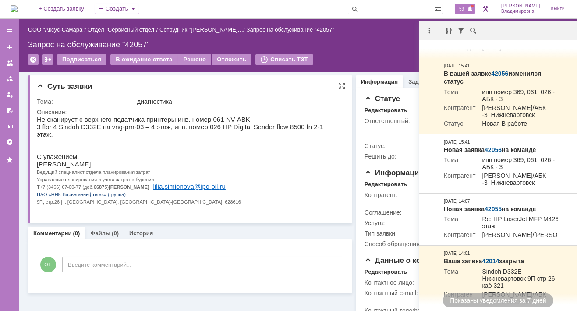
click at [275, 168] on p "Ведущий специалист отдела планирования затрат" at bounding box center [187, 171] width 301 height 7
click at [532, 32] on div at bounding box center [499, 30] width 158 height 19
click at [374, 63] on div "Подписаться В ожидание ответа Решено Отложить Списать ТЗТ" at bounding box center [298, 63] width 541 height 18
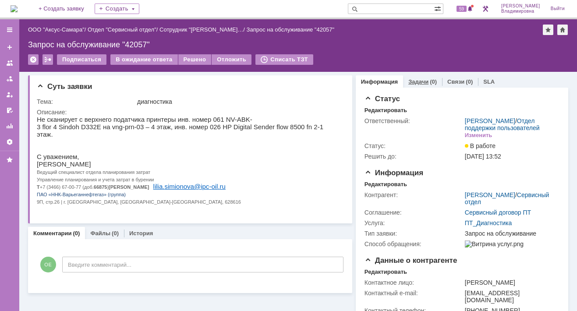
click at [411, 79] on link "Задачи" at bounding box center [419, 81] width 20 height 7
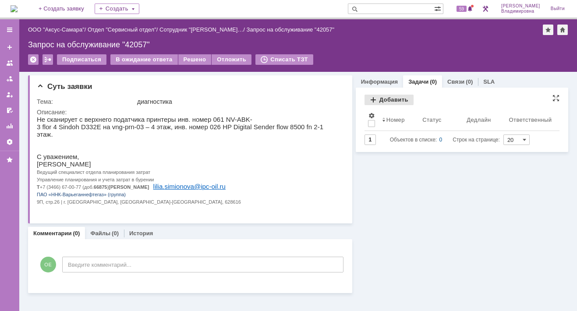
click at [383, 98] on div "Добавить" at bounding box center [389, 100] width 49 height 11
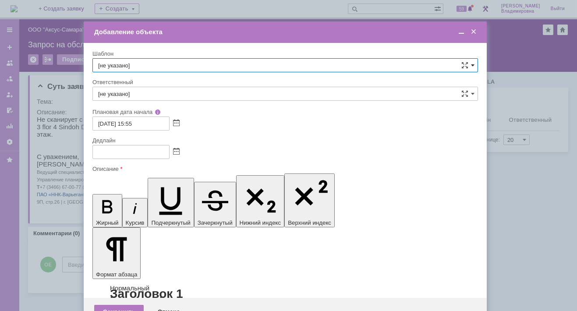
click at [473, 64] on span at bounding box center [473, 65] width 4 height 7
click at [145, 173] on span "ВНГ / ННП - диагностика, ремонт без использования ЗИП (Запрос на обслуживание)" at bounding box center [285, 175] width 374 height 7
type input "ВНГ / ННП - диагностика, ремонт без использования ЗИП (Запрос на обслуживание)"
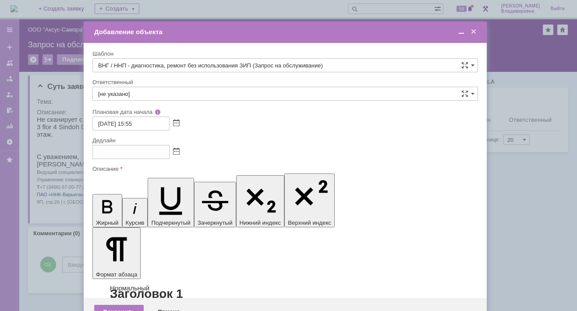
type input "[PERSON_NAME]"
type input "30.09.2025 23:55"
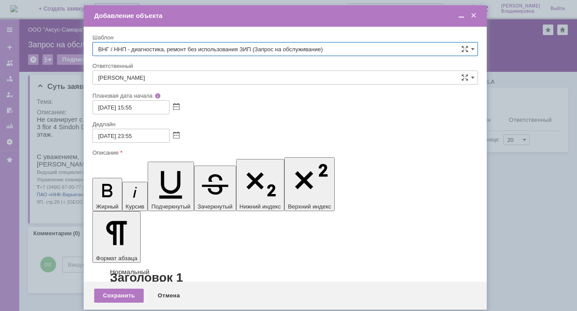
type input "ВНГ / ННП - диагностика, ремонт без использования ЗИП (Запрос на обслуживание)"
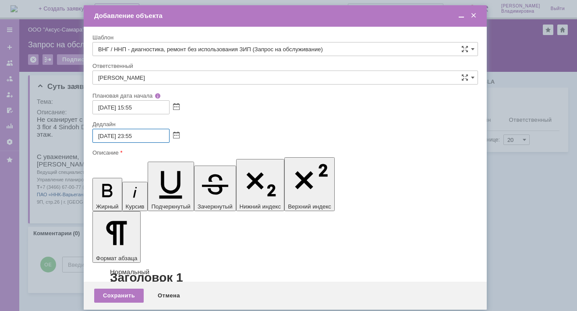
click at [102, 134] on input "30.09.2025 23:55" at bounding box center [131, 136] width 77 height 14
drag, startPoint x: 99, startPoint y: 135, endPoint x: 105, endPoint y: 137, distance: 6.1
click at [105, 137] on input "30.09.2025 23:55" at bounding box center [131, 136] width 77 height 14
drag, startPoint x: 129, startPoint y: 134, endPoint x: 133, endPoint y: 135, distance: 4.5
click at [133, 135] on input "01.09.2025 23:55" at bounding box center [131, 136] width 77 height 14
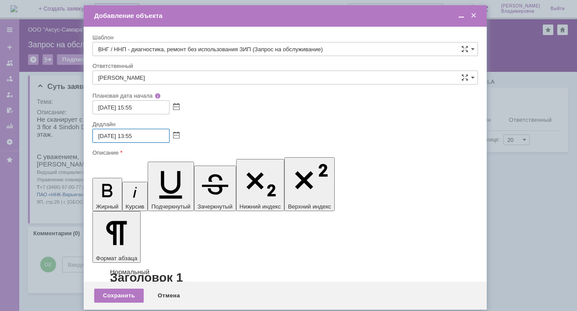
drag, startPoint x: 136, startPoint y: 135, endPoint x: 141, endPoint y: 134, distance: 4.4
click at [141, 134] on input "01.09.2025 13:55" at bounding box center [131, 136] width 77 height 14
type input "01.09.2025 13:00"
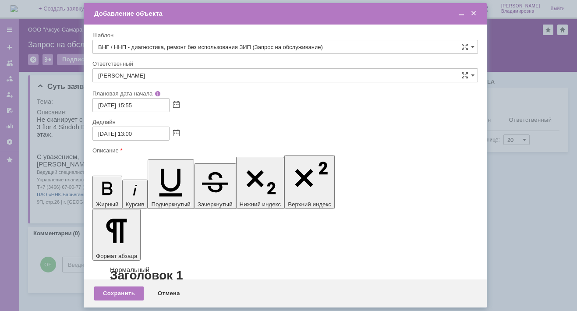
scroll to position [0, 3]
drag, startPoint x: 191, startPoint y: 2511, endPoint x: 198, endPoint y: 2512, distance: 6.6
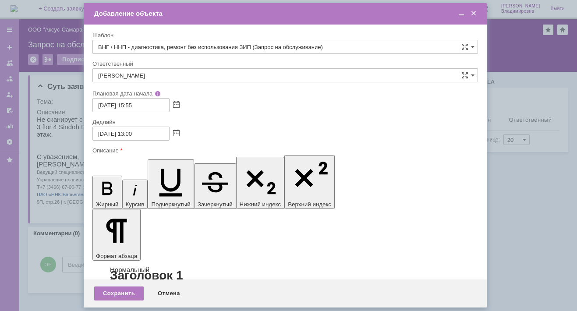
click at [118, 292] on div "Сохранить" at bounding box center [119, 294] width 50 height 14
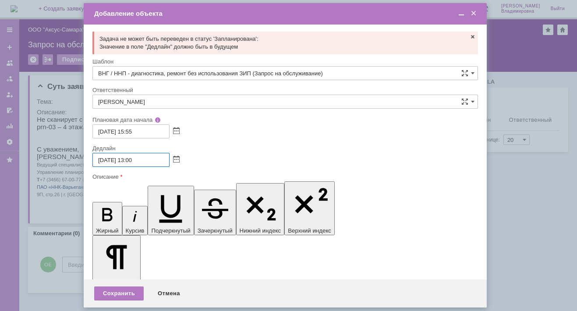
drag, startPoint x: 107, startPoint y: 160, endPoint x: 112, endPoint y: 160, distance: 5.8
click at [112, 160] on input "01.09.2025 13:00" at bounding box center [131, 160] width 77 height 14
type input "01.10.2025 13:00"
click at [119, 294] on div "Сохранить" at bounding box center [119, 294] width 50 height 14
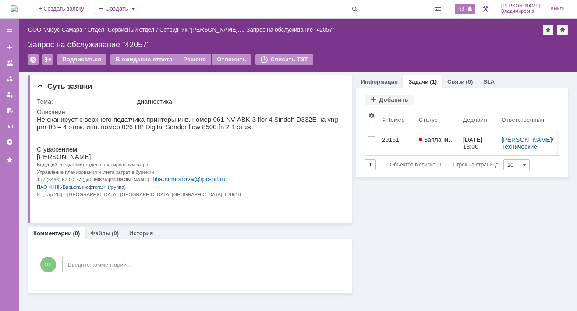
click at [467, 14] on div "59" at bounding box center [465, 9] width 20 height 11
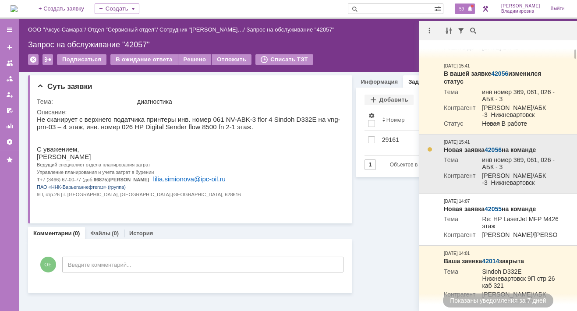
click at [491, 153] on link "42056" at bounding box center [493, 149] width 17 height 7
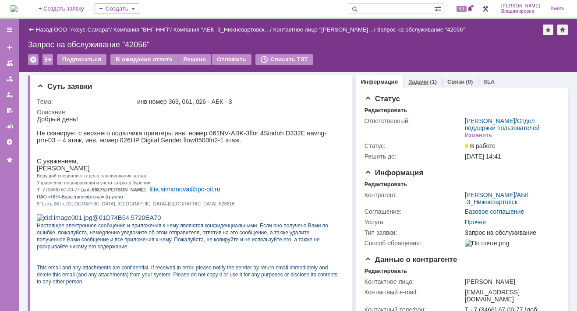
click at [409, 79] on link "Задачи" at bounding box center [419, 81] width 20 height 7
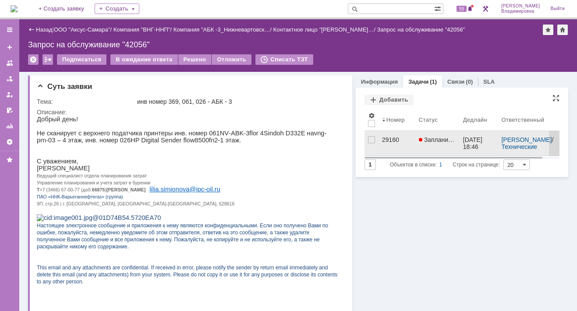
click at [382, 139] on div "29160" at bounding box center [397, 139] width 30 height 7
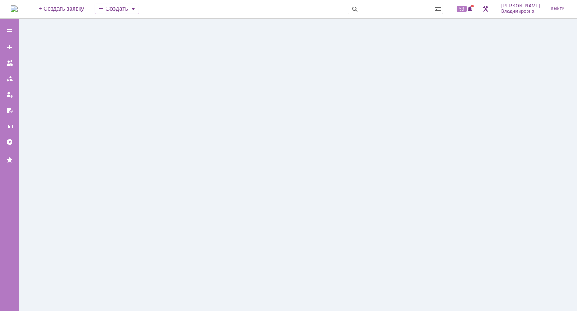
click at [381, 139] on div at bounding box center [298, 165] width 558 height 292
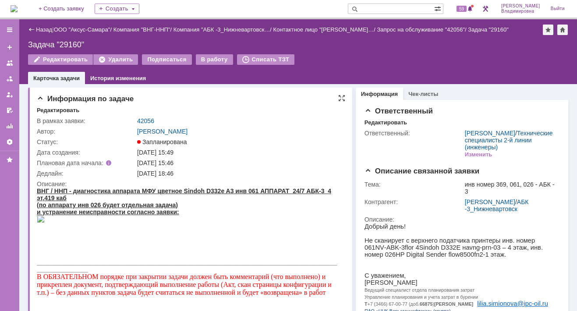
click at [45, 222] on img at bounding box center [41, 218] width 8 height 7
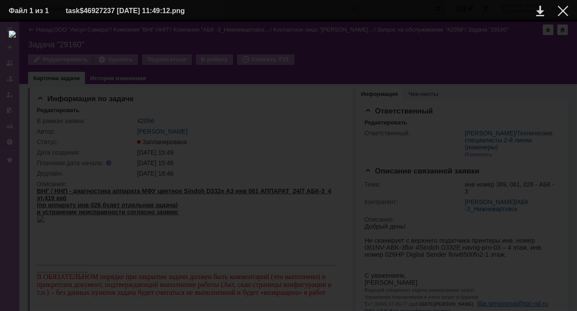
click at [418, 74] on div at bounding box center [289, 167] width 560 height 272
click at [565, 6] on div at bounding box center [563, 11] width 11 height 11
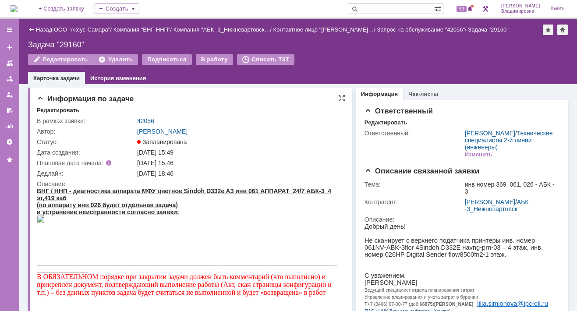
click at [247, 146] on td "Запланирована" at bounding box center [238, 142] width 207 height 11
drag, startPoint x: 266, startPoint y: 161, endPoint x: 267, endPoint y: 87, distance: 74.1
click at [266, 160] on div "30.09.2025 15:46" at bounding box center [238, 163] width 203 height 7
click at [467, 11] on span "59" at bounding box center [462, 9] width 10 height 6
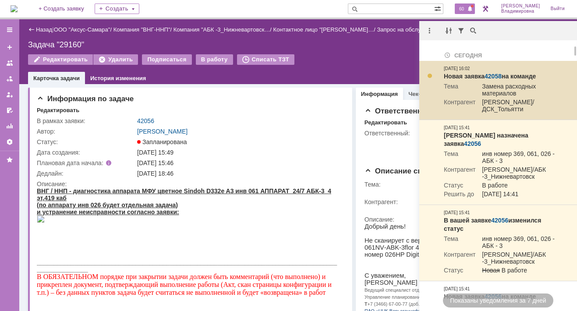
click at [494, 74] on link "42058" at bounding box center [493, 76] width 17 height 7
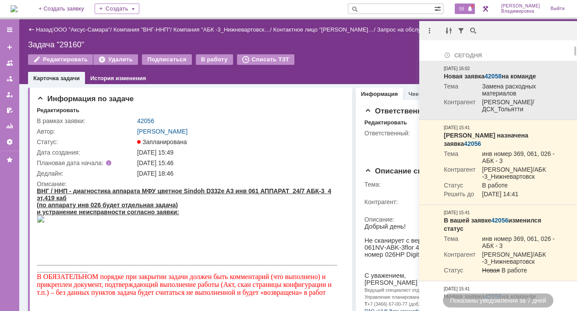
click at [494, 74] on link "42058" at bounding box center [493, 76] width 17 height 7
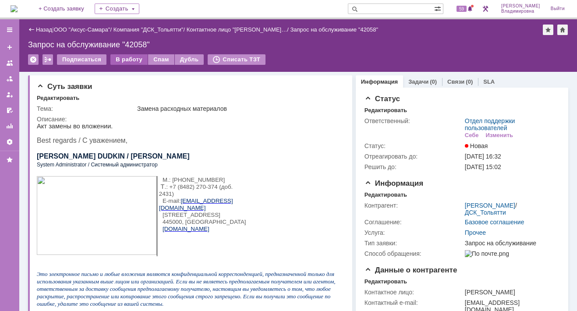
click at [127, 57] on div "В работу" at bounding box center [128, 59] width 37 height 11
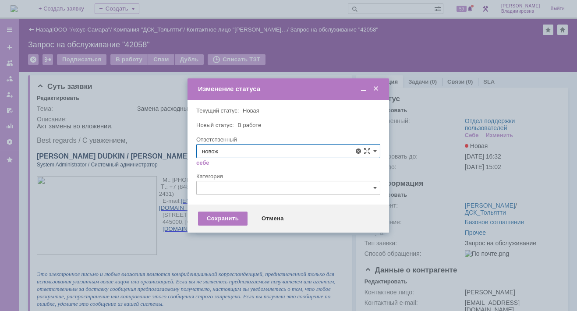
click at [249, 212] on span "[PERSON_NAME]" at bounding box center [288, 215] width 173 height 7
type input "[PERSON_NAME]"
click at [214, 221] on div "Сохранить" at bounding box center [223, 219] width 50 height 14
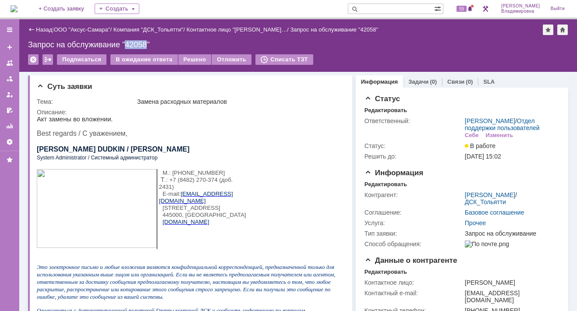
drag, startPoint x: 127, startPoint y: 43, endPoint x: 147, endPoint y: 43, distance: 20.6
click at [147, 43] on div "Запрос на обслуживание "42058"" at bounding box center [298, 44] width 541 height 9
copy div "42058"
click at [249, 109] on div "Описание:" at bounding box center [190, 112] width 306 height 7
click at [375, 6] on input "text" at bounding box center [391, 9] width 86 height 11
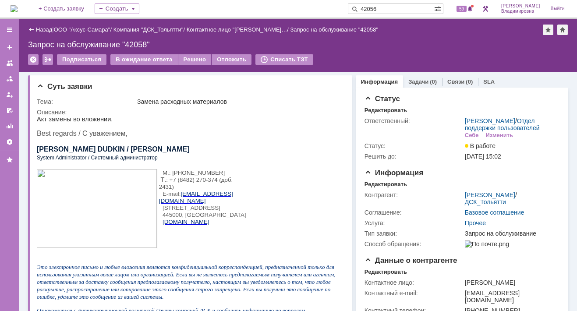
type input "42056"
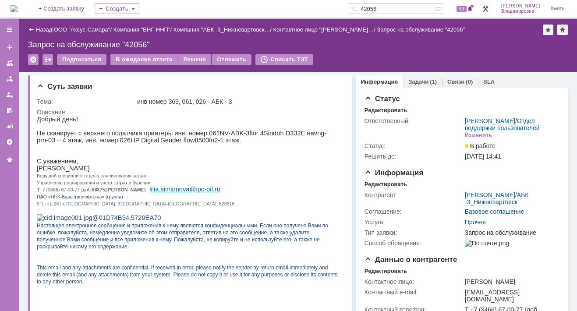
click at [374, 82] on link "Информация" at bounding box center [379, 81] width 37 height 7
click at [381, 188] on div "Редактировать" at bounding box center [386, 184] width 43 height 7
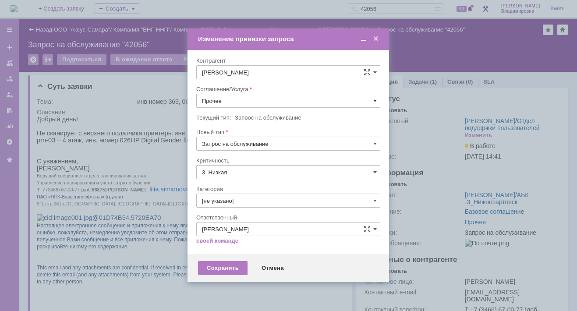
click at [376, 98] on span at bounding box center [376, 100] width 4 height 7
click at [226, 177] on span "ПТ_ диагностика/ ремонтно-восстановительные работы" at bounding box center [288, 180] width 173 height 7
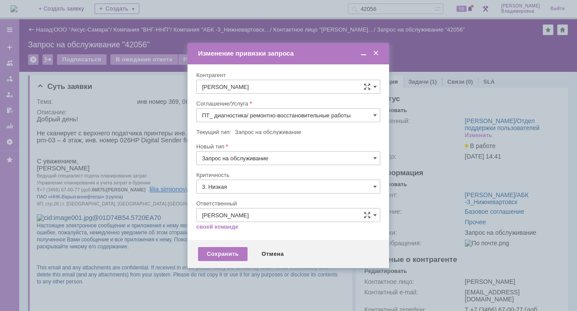
click at [226, 177] on div "Критичность" at bounding box center [287, 175] width 182 height 6
type input "ПТ_ диагностика/ ремонтно-восстановительные работы"
click at [215, 252] on div "Сохранить" at bounding box center [223, 254] width 50 height 14
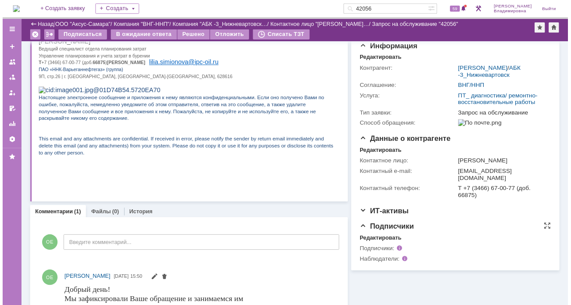
scroll to position [175, 0]
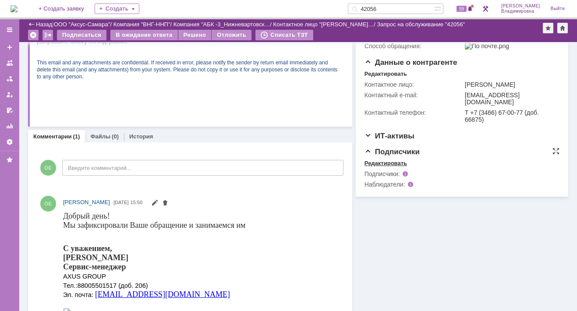
click at [384, 167] on div "Редактировать" at bounding box center [386, 163] width 43 height 7
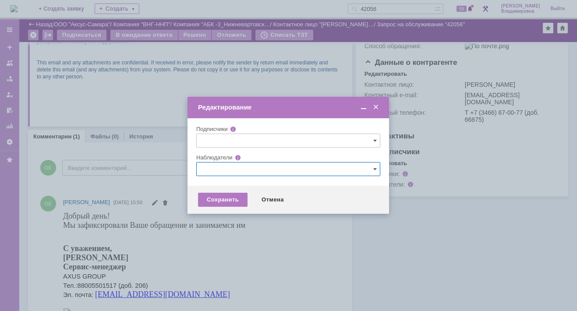
click at [205, 167] on input "text" at bounding box center [288, 169] width 184 height 14
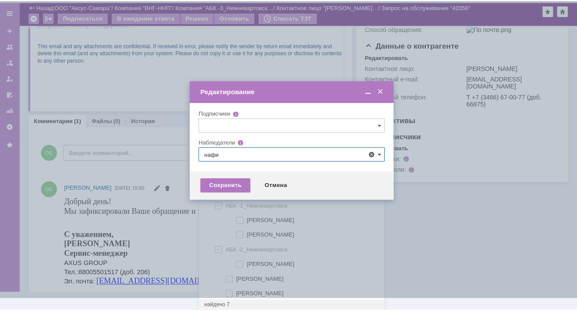
scroll to position [0, 0]
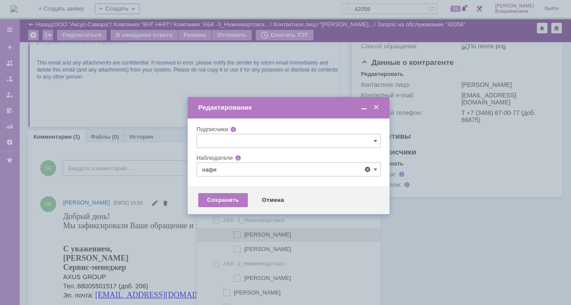
click at [244, 231] on span at bounding box center [244, 233] width 0 height 4
click at [235, 232] on input "[PERSON_NAME]" at bounding box center [238, 235] width 6 height 6
type input "[PERSON_NAME]"
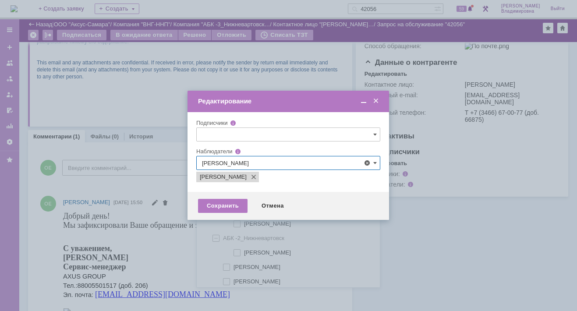
click at [178, 237] on div at bounding box center [288, 155] width 577 height 311
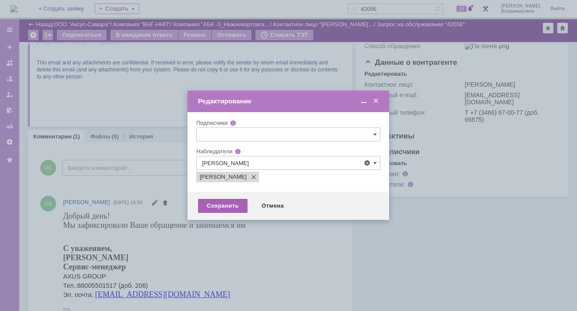
click at [219, 207] on div "Сохранить" at bounding box center [223, 206] width 50 height 14
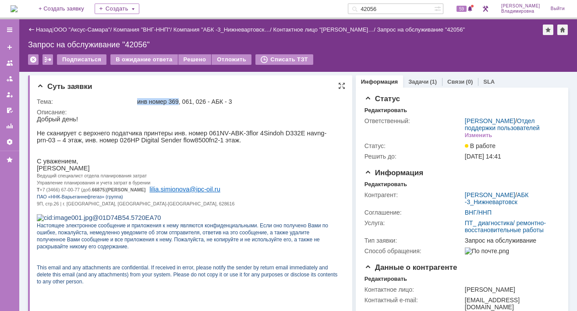
drag, startPoint x: 137, startPoint y: 100, endPoint x: 178, endPoint y: 96, distance: 41.0
click at [178, 96] on td "инв номер 369, 061, 026 - АБК - 3" at bounding box center [238, 101] width 207 height 11
copy div "инв номер 369"
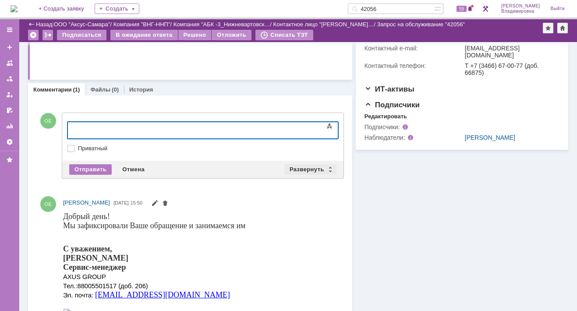
click at [297, 168] on div "Развернуть" at bounding box center [311, 169] width 52 height 11
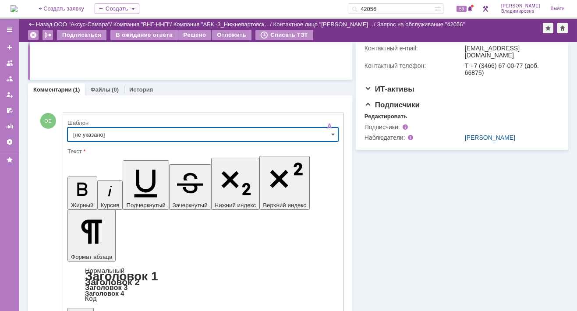
click at [85, 132] on input "[не указано]" at bounding box center [203, 135] width 271 height 14
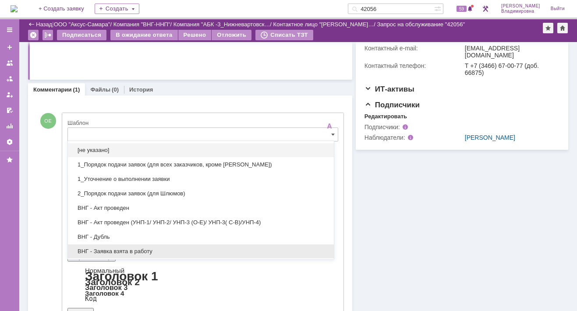
click at [107, 249] on span "ВНГ - Заявка взята в работу" at bounding box center [201, 251] width 256 height 7
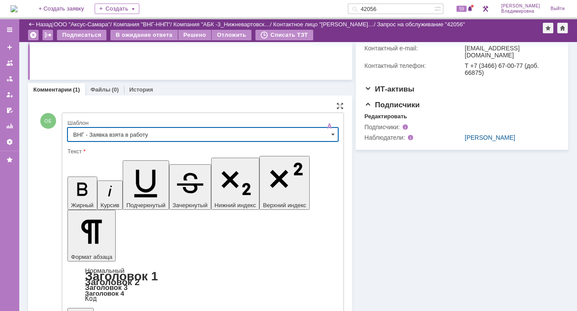
type input "ВНГ - Заявка взята в работу"
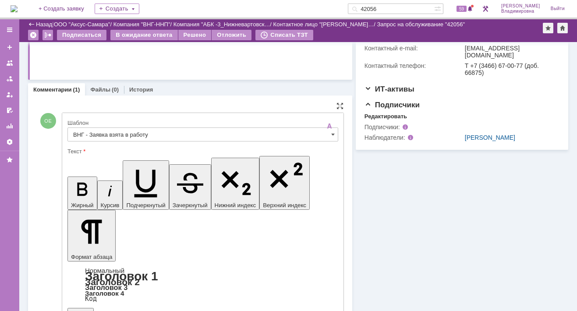
drag, startPoint x: 77, startPoint y: 2115, endPoint x: 262, endPoint y: 2132, distance: 185.8
copy body "Добрый день! Мы зафиксировали Ваше обращение и занимаемся им"
drag, startPoint x: 76, startPoint y: 2116, endPoint x: 260, endPoint y: 2126, distance: 184.4
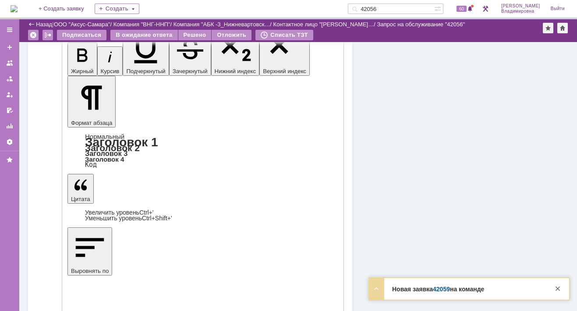
scroll to position [395, 0]
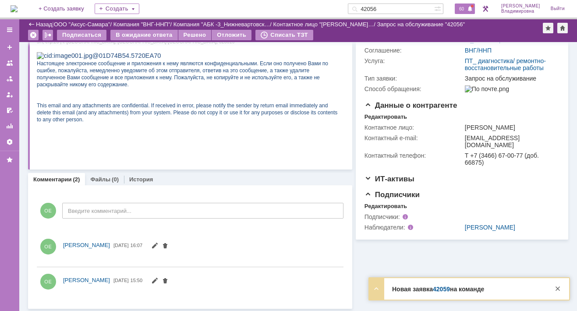
scroll to position [376, 0]
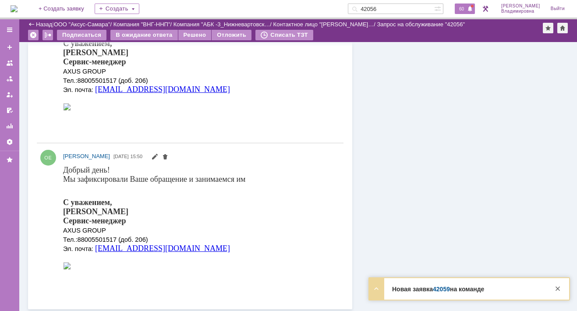
click at [466, 8] on span "60" at bounding box center [462, 9] width 10 height 6
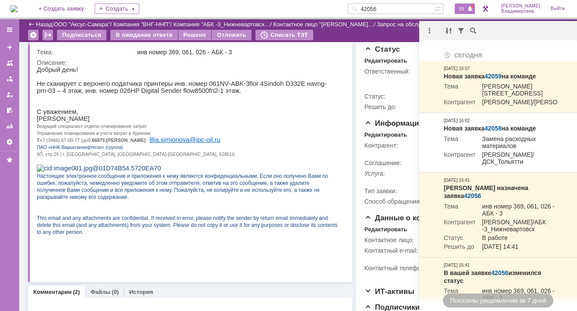
scroll to position [0, 0]
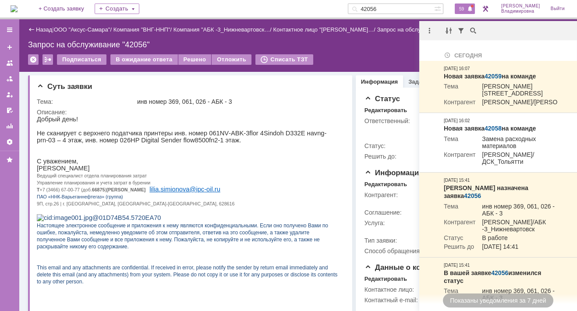
click at [467, 10] on span "59" at bounding box center [462, 9] width 10 height 6
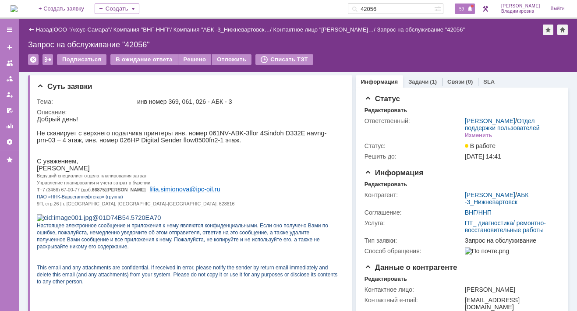
click at [464, 6] on span "59" at bounding box center [462, 9] width 10 height 6
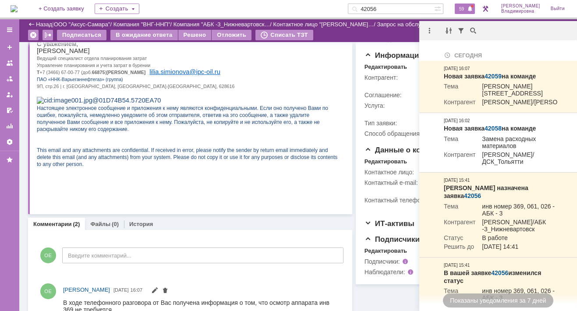
click at [462, 7] on span "59" at bounding box center [462, 9] width 10 height 6
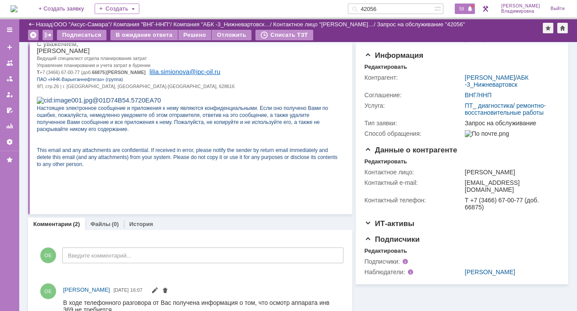
click at [467, 10] on span "59" at bounding box center [462, 9] width 10 height 6
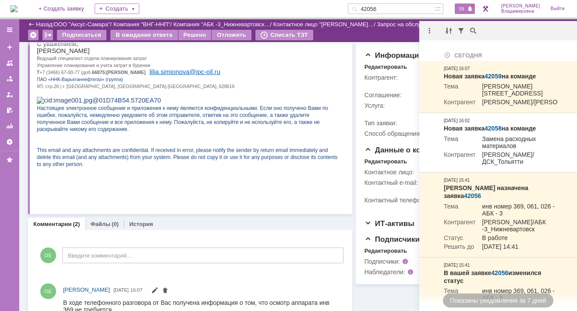
click at [278, 82] on p "ПАО «ННК-Варьеганнефтегаз» (группа)" at bounding box center [187, 78] width 301 height 7
click at [190, 75] on p "Т +7 (3466) 67-00-77 (доб. 66875 ) Е lilia . simionova @ ipc - oil . ru" at bounding box center [187, 71] width 301 height 7
click at [18, 11] on img at bounding box center [14, 8] width 7 height 7
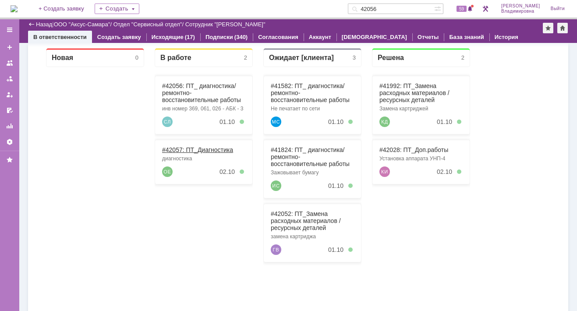
click at [178, 149] on link "#42057: ПТ_Диагностика" at bounding box center [197, 149] width 71 height 7
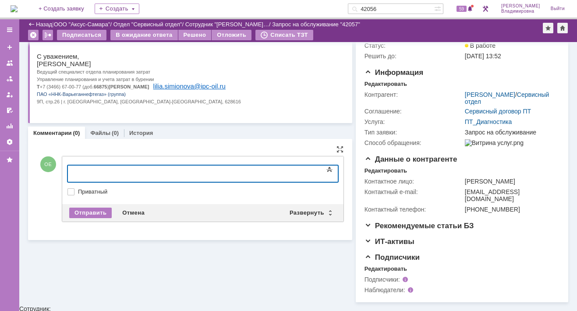
scroll to position [70, 0]
click at [294, 213] on div "Развернуть" at bounding box center [311, 213] width 52 height 11
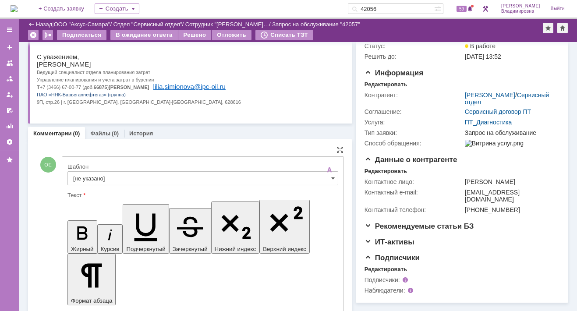
scroll to position [0, 0]
click at [93, 177] on input "[не указано]" at bounding box center [203, 178] width 271 height 14
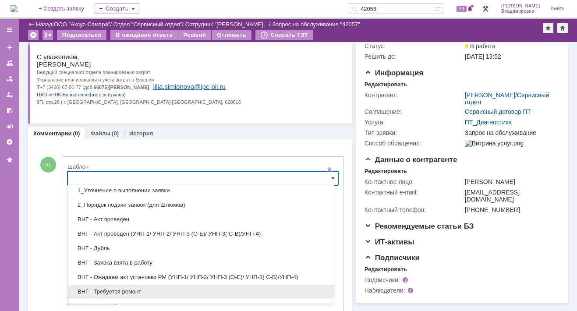
scroll to position [44, 0]
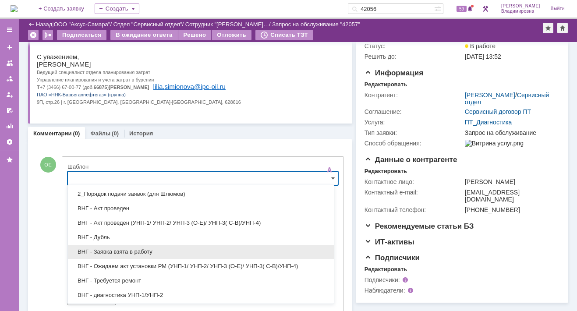
click at [114, 250] on span "ВНГ - Заявка взята в работу" at bounding box center [201, 252] width 256 height 7
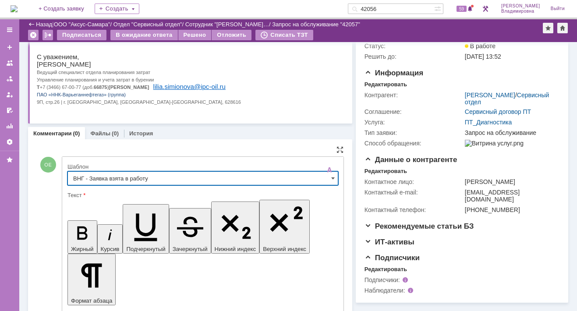
type input "ВНГ - Заявка взята в работу"
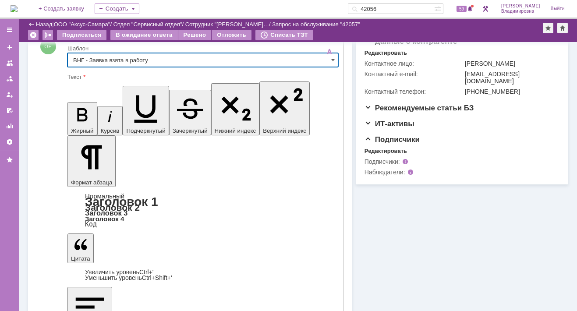
scroll to position [213, 0]
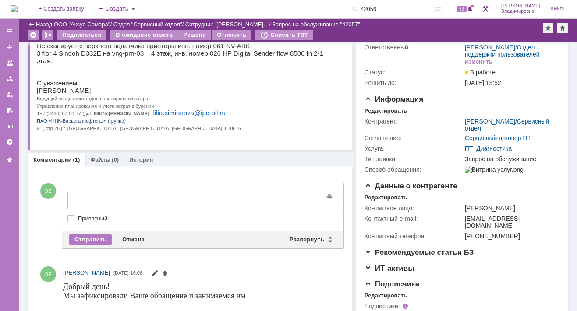
scroll to position [0, 0]
click at [306, 239] on div "Развернуть" at bounding box center [311, 240] width 52 height 11
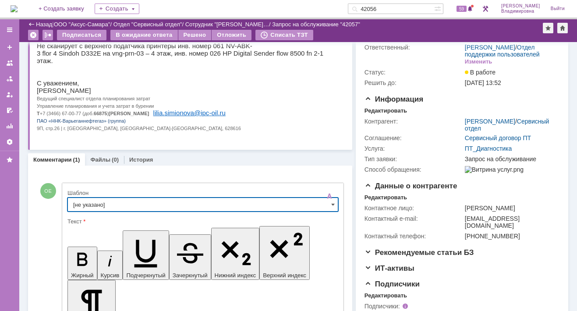
click at [91, 204] on input "[не указано]" at bounding box center [203, 205] width 271 height 14
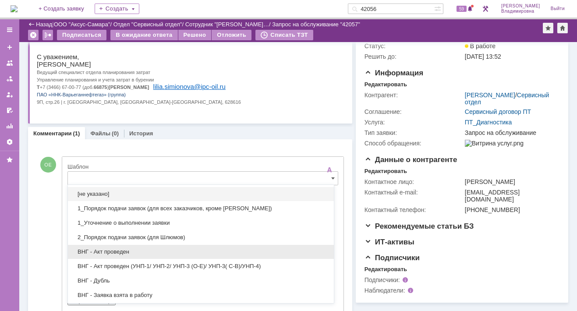
drag, startPoint x: 104, startPoint y: 254, endPoint x: 38, endPoint y: 21, distance: 242.6
click at [104, 254] on span "ВНГ - Акт проведен" at bounding box center [201, 252] width 256 height 7
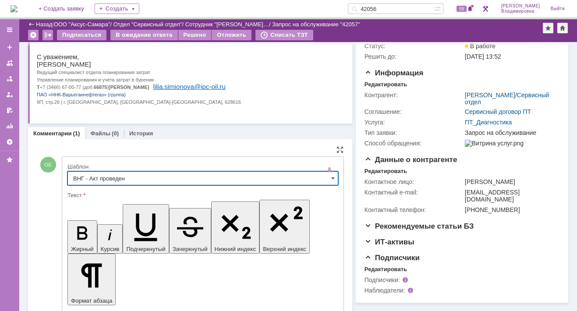
type input "ВНГ - Акт проведен"
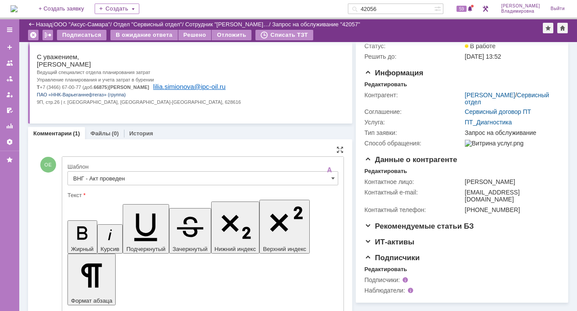
drag, startPoint x: 77, startPoint y: 2172, endPoint x: 279, endPoint y: 2177, distance: 202.6
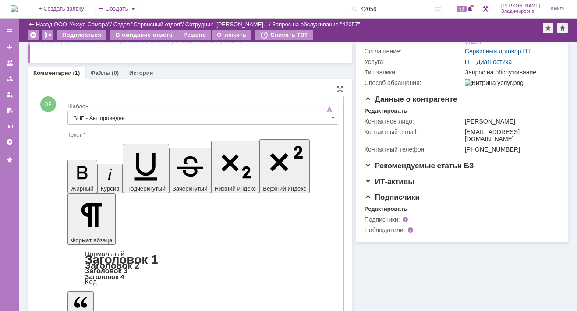
scroll to position [132, 0]
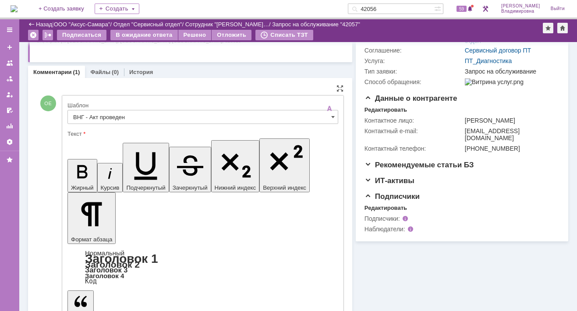
drag, startPoint x: 101, startPoint y: 2124, endPoint x: 137, endPoint y: 2125, distance: 36.0
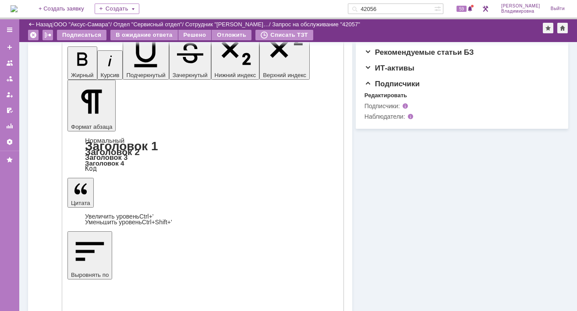
scroll to position [263, 0]
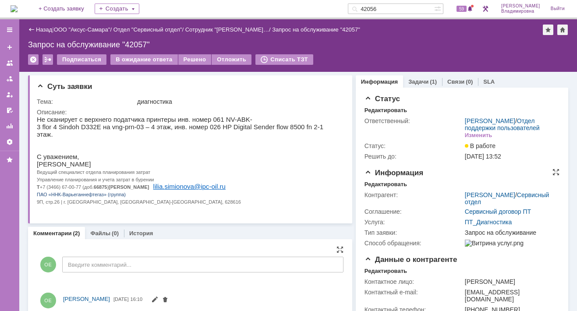
scroll to position [0, 0]
click at [376, 188] on div "Редактировать" at bounding box center [386, 184] width 43 height 7
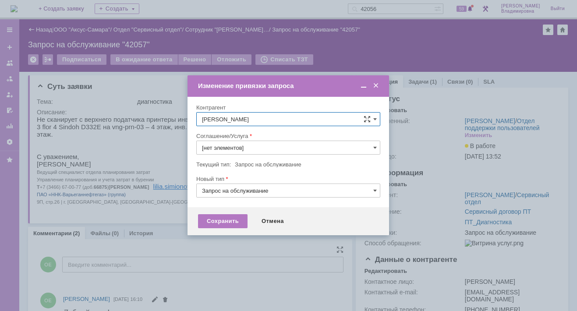
type input "ПТ_Диагностика"
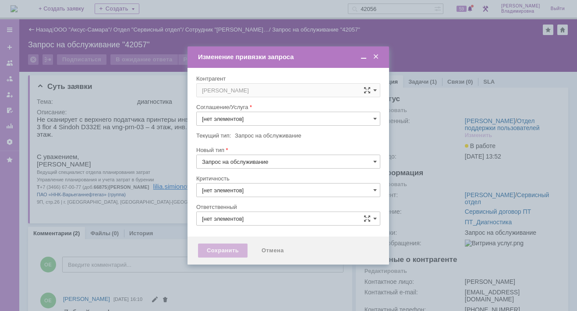
type input "3. Низкая"
type input "[PERSON_NAME]"
type input "ПТ_Диагностика"
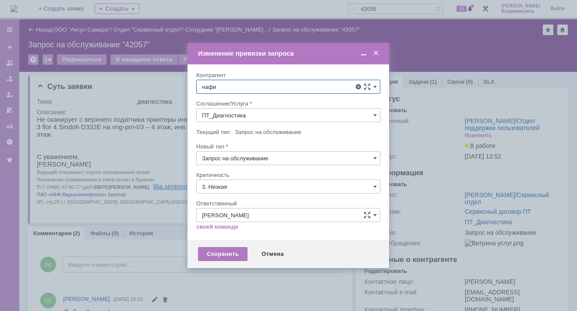
click at [260, 164] on span "[PERSON_NAME]" at bounding box center [257, 166] width 47 height 7
type input "[PERSON_NAME]"
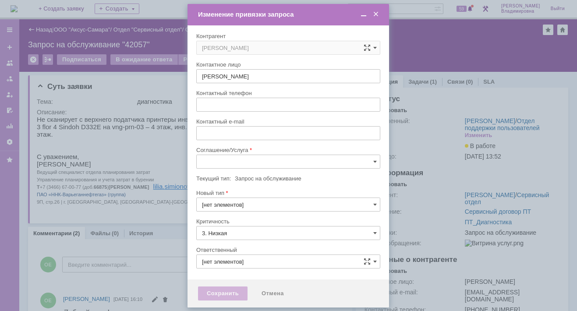
type input "[PERSON_NAME]"
type input "[не указано]"
type input "3. Низкая"
type input "[PERSON_NAME]"
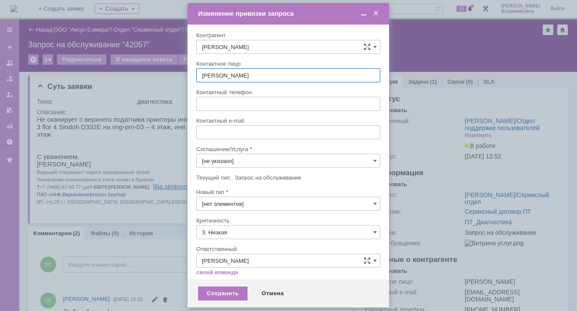
click at [325, 105] on input "text" at bounding box center [288, 104] width 184 height 14
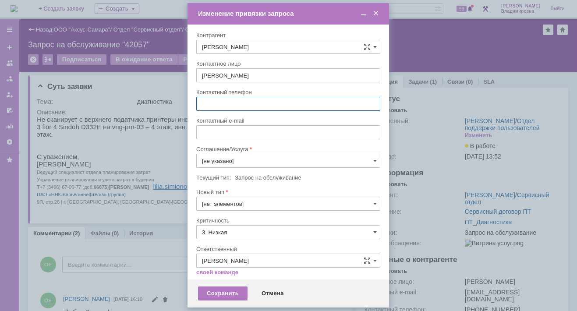
click at [380, 114] on div "Внимание! Контрагент нафикова евгения Контактное лицо нафикова евгения Контактн…" at bounding box center [289, 155] width 202 height 261
click at [228, 292] on div "Сохранить" at bounding box center [223, 294] width 50 height 14
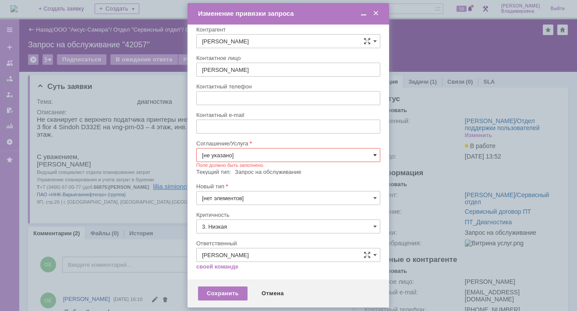
click at [374, 153] on span at bounding box center [376, 155] width 4 height 7
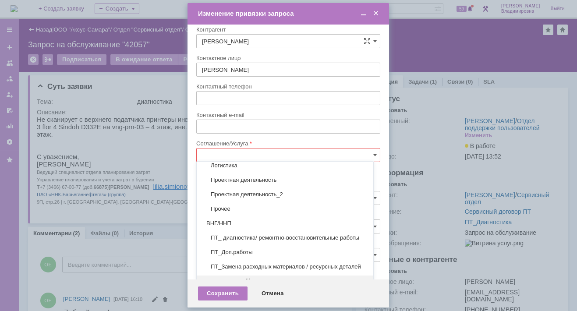
scroll to position [82, 0]
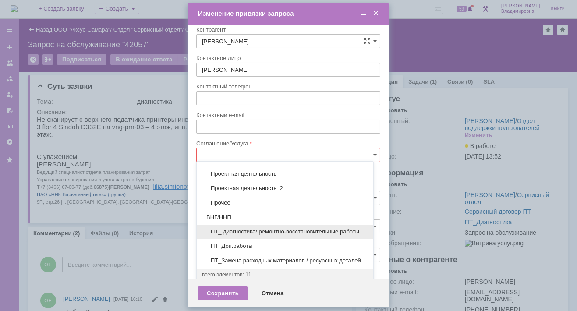
click at [228, 228] on span "ПТ_ диагностика/ ремонтно-восстановительные работы" at bounding box center [285, 231] width 166 height 7
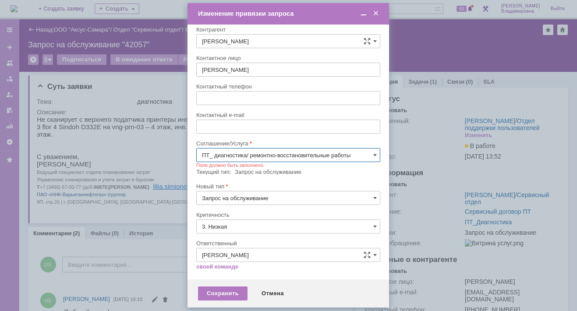
type input "ПТ_ диагностика/ ремонтно-восстановительные работы"
click at [218, 288] on div "Сохранить" at bounding box center [223, 294] width 50 height 14
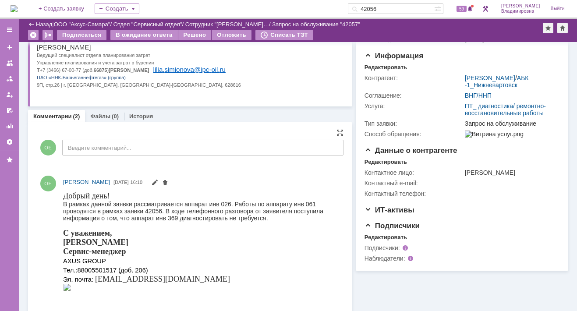
scroll to position [88, 0]
click at [82, 139] on div "ОЕ Введите комментарий..." at bounding box center [190, 148] width 307 height 41
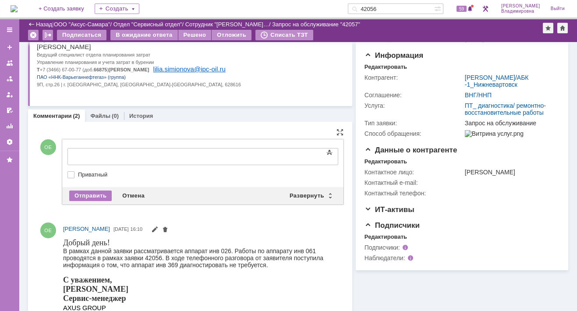
scroll to position [0, 0]
click at [306, 192] on div "Развернуть" at bounding box center [311, 196] width 52 height 11
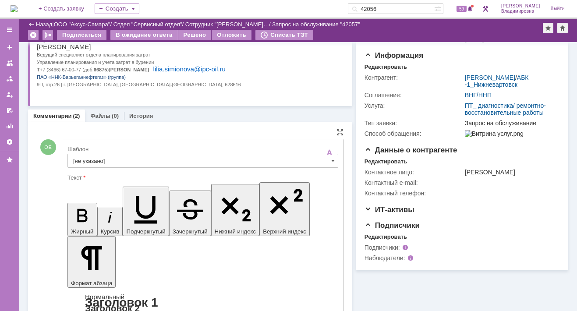
click at [87, 159] on input "[не указано]" at bounding box center [203, 161] width 271 height 14
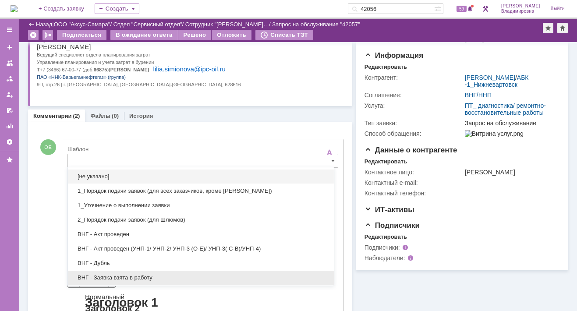
click at [112, 274] on span "ВНГ - Заявка взята в работу" at bounding box center [201, 277] width 256 height 7
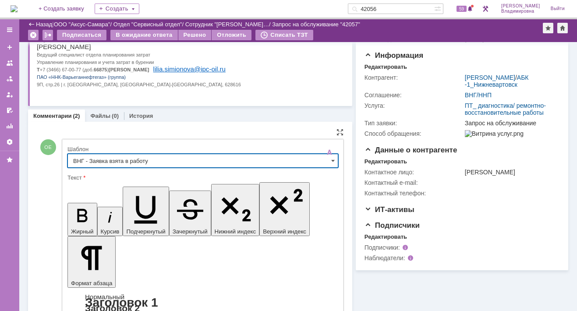
type input "ВНГ - Заявка взята в работу"
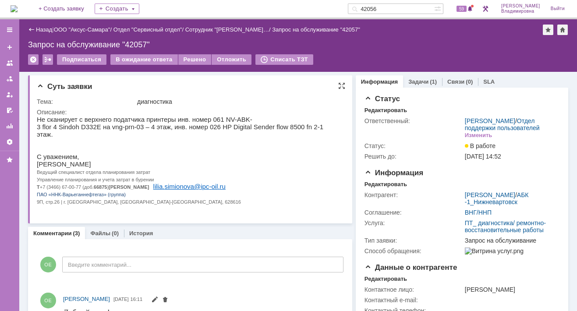
scroll to position [0, 0]
click at [417, 82] on link "Задачи" at bounding box center [419, 81] width 20 height 7
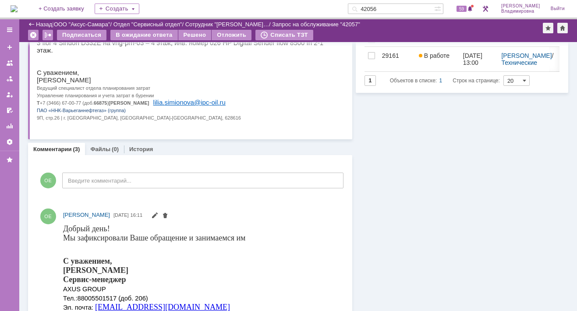
scroll to position [88, 0]
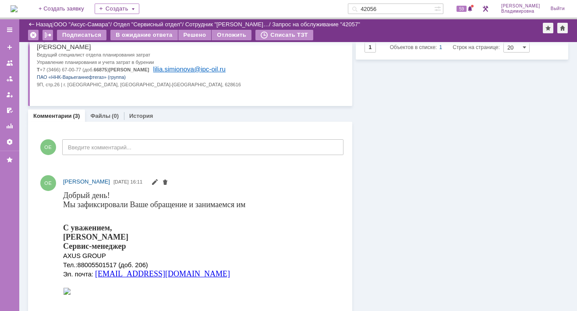
click at [370, 228] on div "Информация Задачи (1) Связи (0) SLA Статус Редактировать Ответственный: Орлова …" at bounding box center [461, 304] width 216 height 701
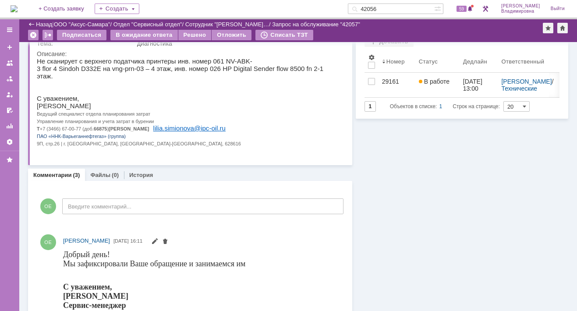
scroll to position [0, 0]
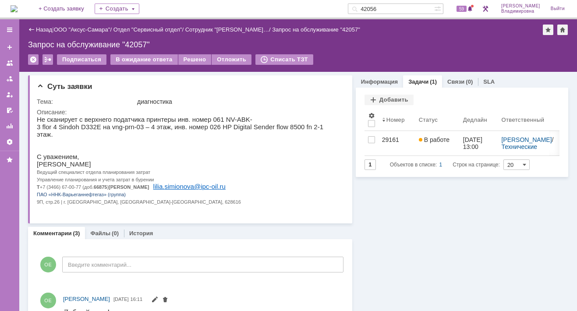
click at [18, 7] on img at bounding box center [14, 8] width 7 height 7
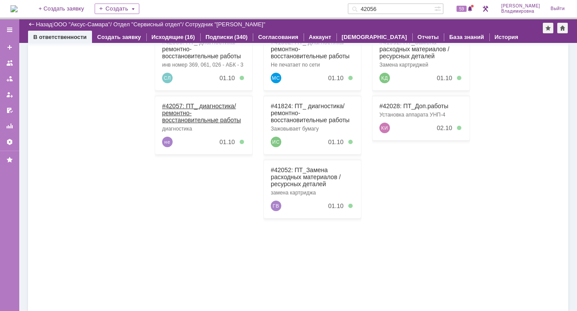
scroll to position [132, 0]
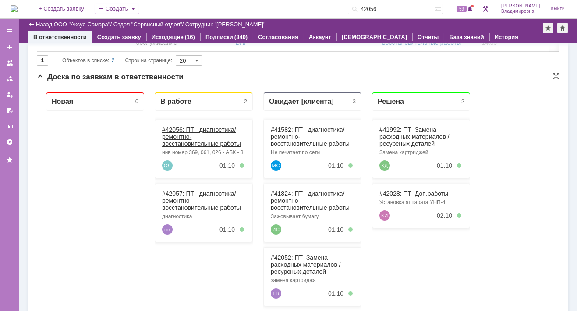
click at [175, 130] on link "#42056: ПТ_ диагностика/ ремонтно-восстановительные работы" at bounding box center [201, 136] width 79 height 21
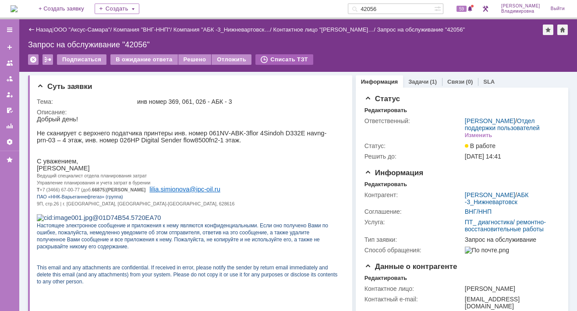
click at [301, 55] on div "Списать ТЗТ" at bounding box center [285, 59] width 58 height 11
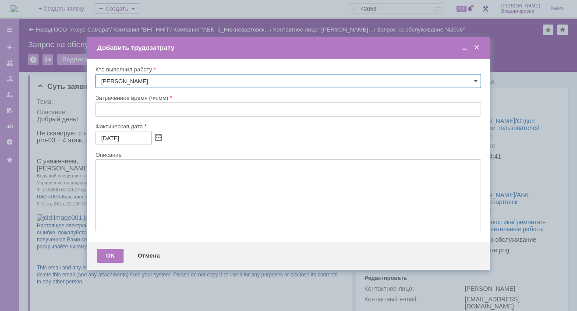
click at [477, 47] on span at bounding box center [477, 48] width 9 height 8
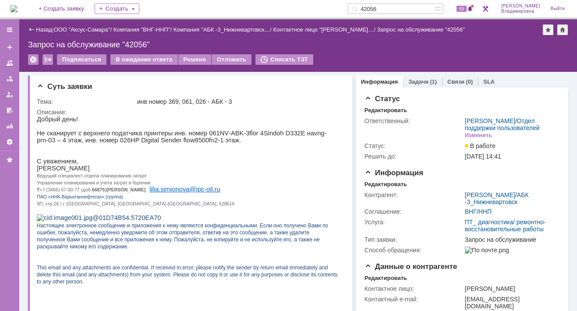
click at [43, 30] on link "Назад" at bounding box center [44, 29] width 16 height 7
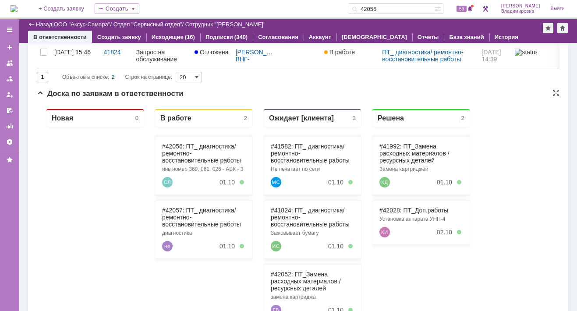
scroll to position [132, 0]
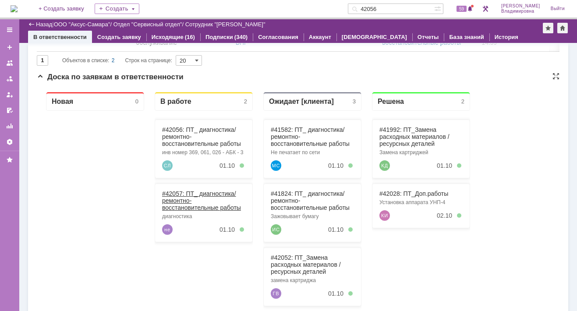
click at [178, 194] on link "#42057: ПТ_ диагностика/ ремонтно-восстановительные работы" at bounding box center [201, 200] width 79 height 21
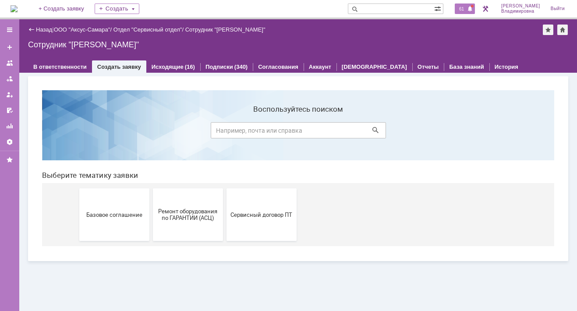
click at [464, 6] on span "61" at bounding box center [462, 9] width 10 height 6
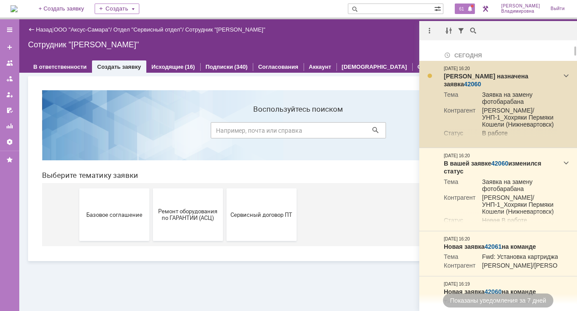
click at [481, 81] on link "42060" at bounding box center [472, 84] width 17 height 7
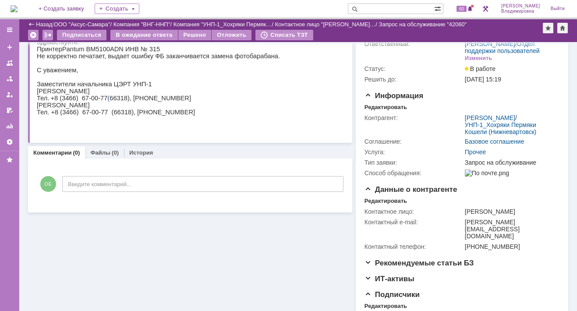
scroll to position [33, 0]
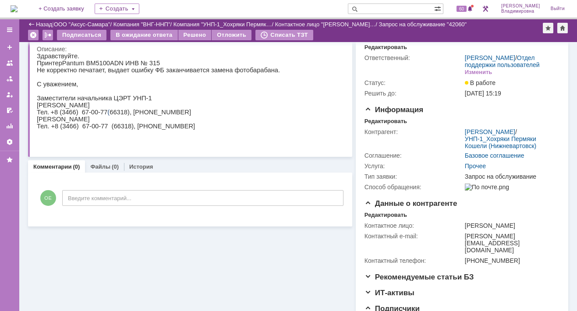
click at [59, 165] on link "Комментарии" at bounding box center [52, 167] width 39 height 7
click at [55, 164] on link "Комментарии" at bounding box center [52, 167] width 39 height 7
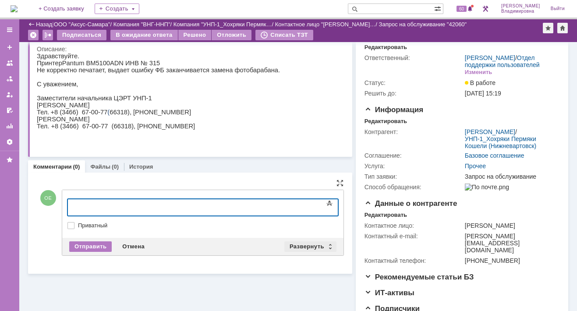
click at [304, 242] on div "Развернуть" at bounding box center [311, 247] width 52 height 11
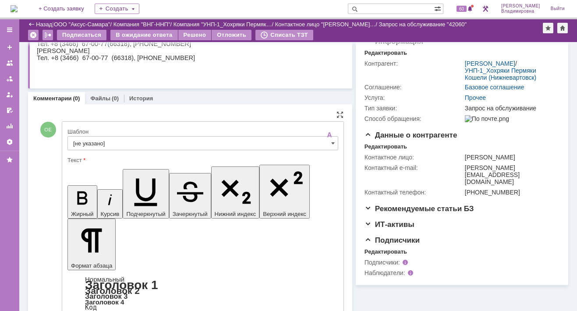
scroll to position [142, 0]
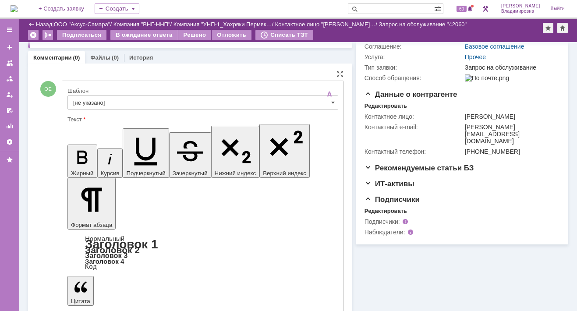
click at [81, 100] on input "[не указано]" at bounding box center [203, 103] width 271 height 14
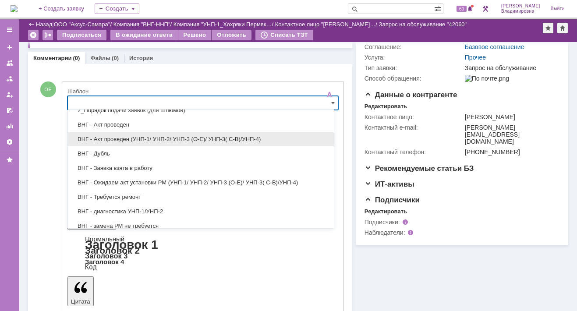
scroll to position [88, 0]
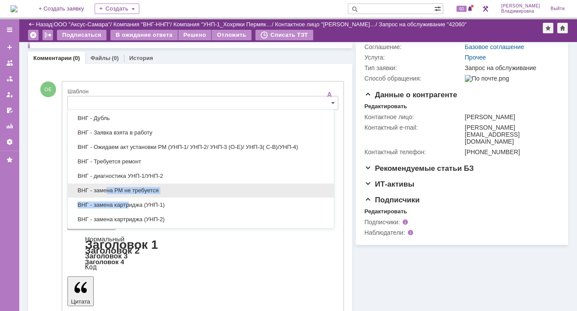
drag, startPoint x: 129, startPoint y: 200, endPoint x: 104, endPoint y: 195, distance: 25.6
click at [104, 195] on div "[не указано] 1_Порядок подачи заявок (для всех заказчиков, кроме Шлюмов) 1_Уточ…" at bounding box center [201, 205] width 266 height 362
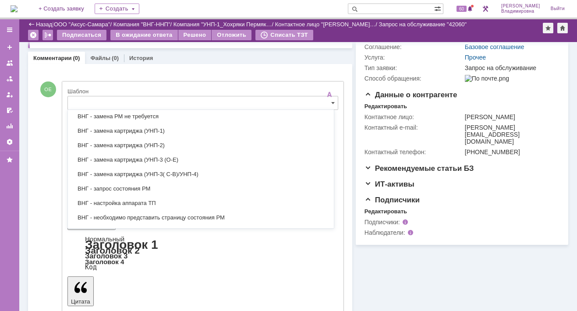
scroll to position [175, 0]
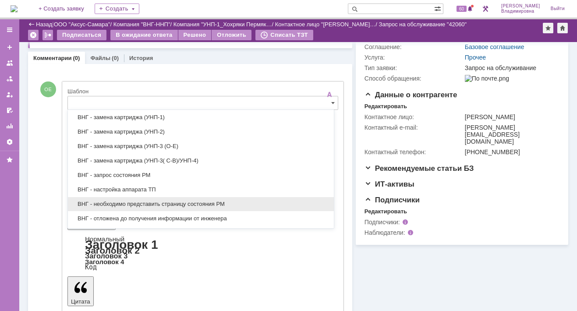
click at [135, 201] on span "ВНГ - необходимо представить страницу состояния РМ" at bounding box center [201, 204] width 256 height 7
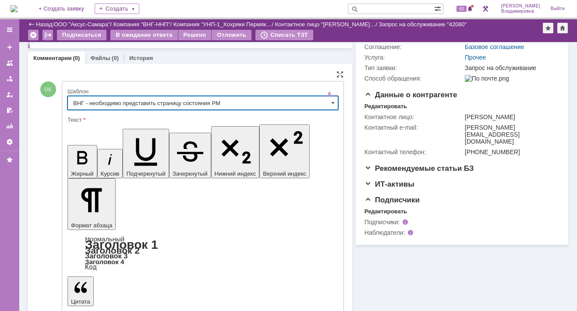
type input "ВНГ - необходимо представить страницу состояния РМ"
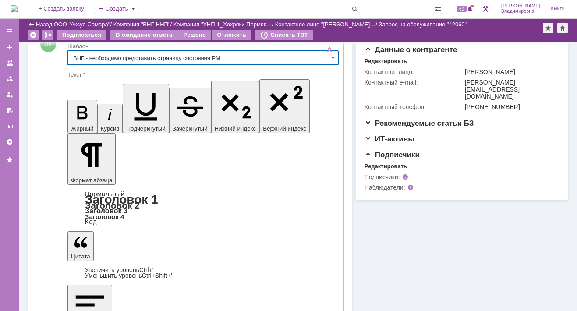
scroll to position [210, 0]
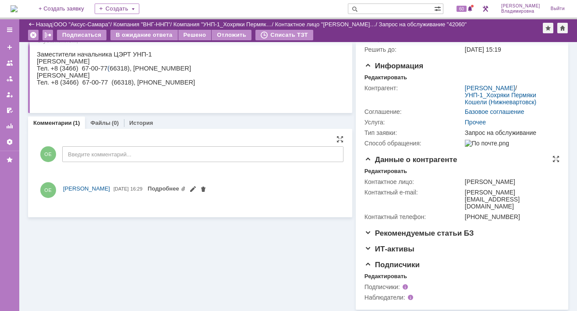
scroll to position [115, 0]
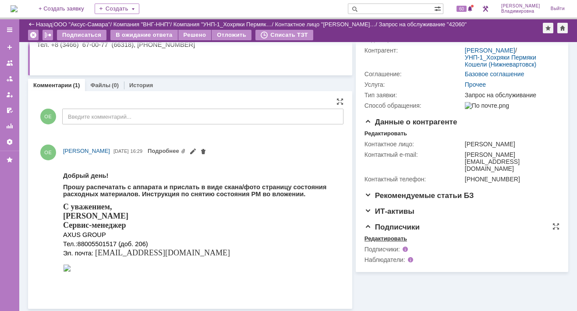
click at [375, 236] on div "Редактировать" at bounding box center [386, 238] width 43 height 7
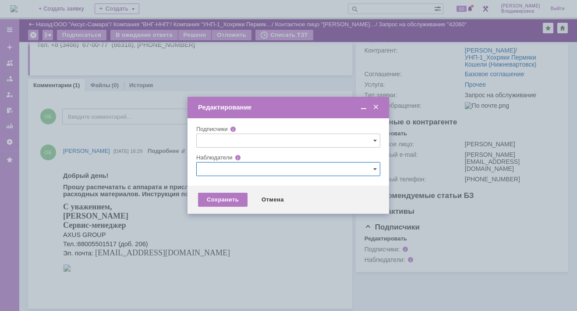
click at [210, 164] on input "text" at bounding box center [288, 169] width 184 height 14
type input "б"
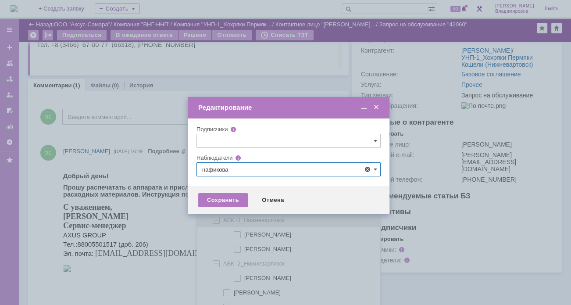
scroll to position [18, 0]
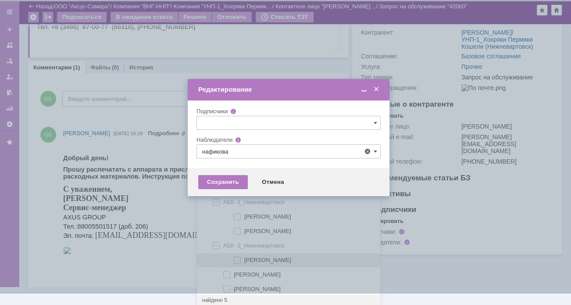
click at [244, 256] on span at bounding box center [244, 258] width 0 height 4
click at [236, 257] on input "[PERSON_NAME]" at bounding box center [238, 260] width 6 height 6
type input "[PERSON_NAME]"
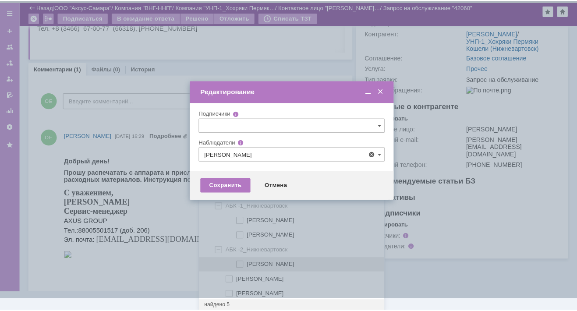
scroll to position [0, 0]
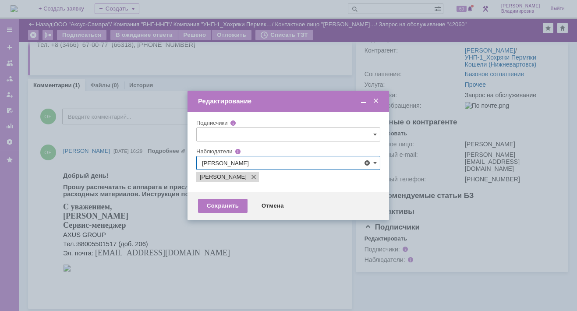
click at [167, 250] on div at bounding box center [288, 155] width 577 height 311
click at [228, 204] on div "Сохранить" at bounding box center [223, 206] width 50 height 14
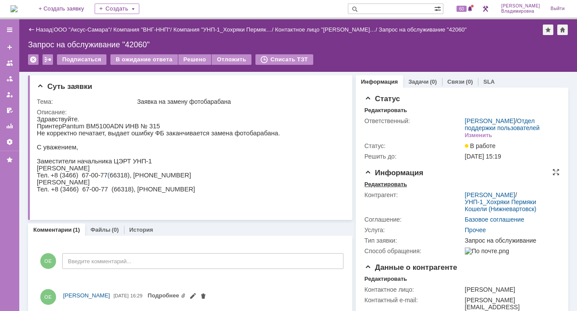
drag, startPoint x: 379, startPoint y: 189, endPoint x: 299, endPoint y: 61, distance: 151.0
click at [379, 188] on div "Редактировать" at bounding box center [386, 184] width 43 height 7
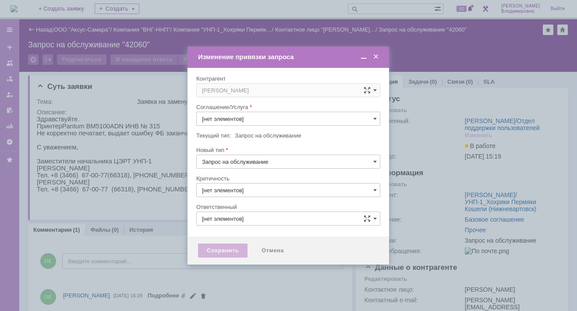
type input "3. Низкая"
type input "[не указано]"
type input "[PERSON_NAME]"
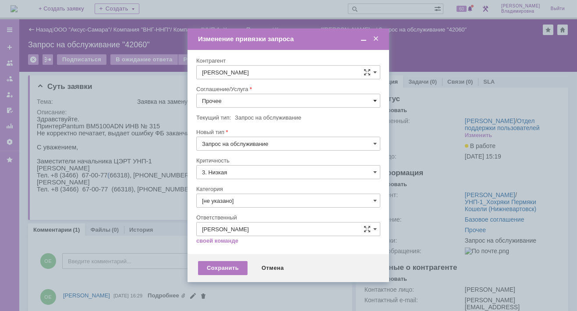
click at [375, 100] on span at bounding box center [376, 100] width 4 height 7
click at [233, 207] on span "ПТ_Замена расходных материалов / ресурсных деталей" at bounding box center [288, 209] width 173 height 7
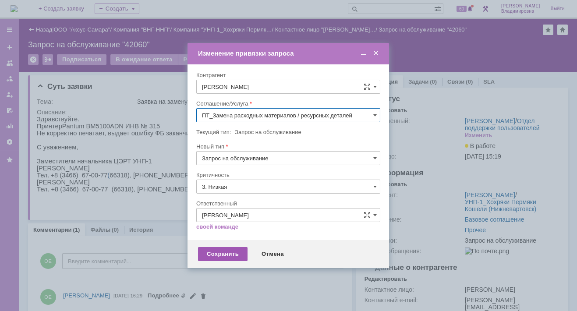
type input "ПТ_Замена расходных материалов / ресурсных деталей"
click at [220, 253] on div "Сохранить" at bounding box center [223, 254] width 50 height 14
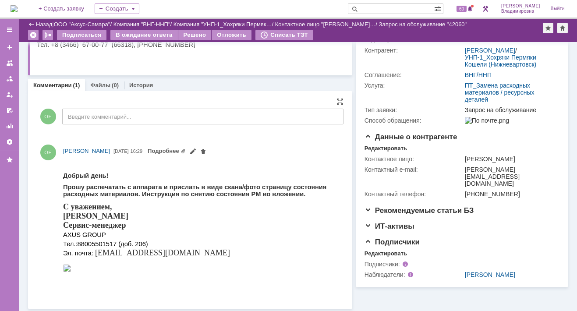
scroll to position [0, 0]
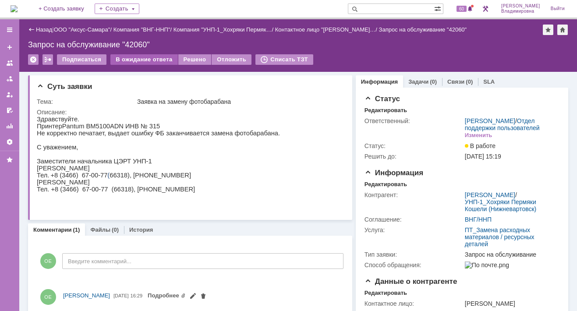
click at [153, 57] on div "В ожидание ответа" at bounding box center [143, 59] width 67 height 11
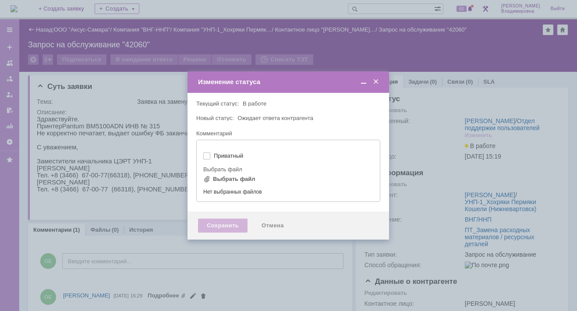
type input "[не указано]"
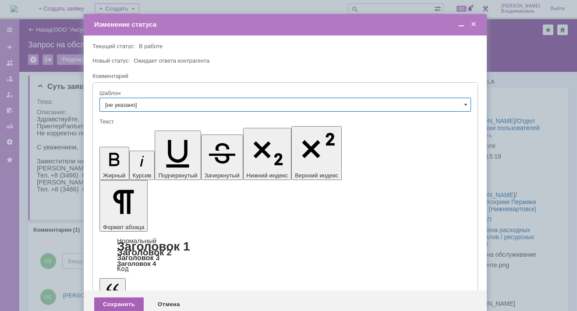
click at [123, 298] on div "Сохранить" at bounding box center [119, 305] width 50 height 14
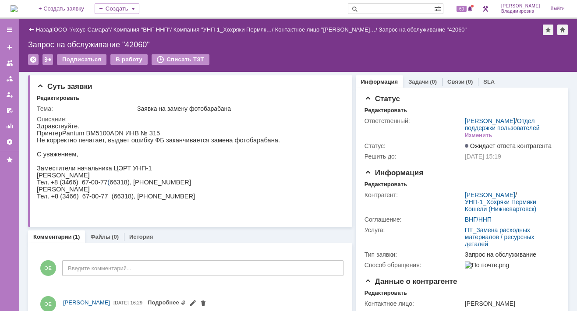
click at [192, 6] on div "На домашнюю + Создать заявку Создать 60 Орлова Елена Владимировна Выйти" at bounding box center [288, 9] width 577 height 19
click at [224, 89] on div "Суть заявки" at bounding box center [191, 86] width 309 height 9
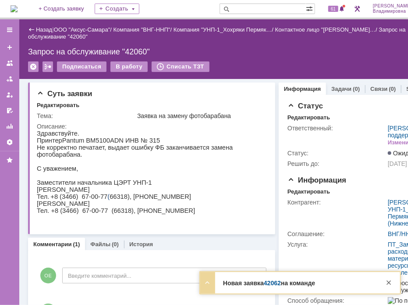
click at [272, 283] on link "42062" at bounding box center [272, 282] width 17 height 7
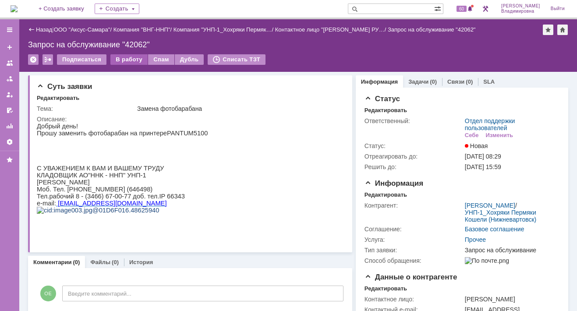
click at [134, 59] on div "В работу" at bounding box center [128, 59] width 37 height 11
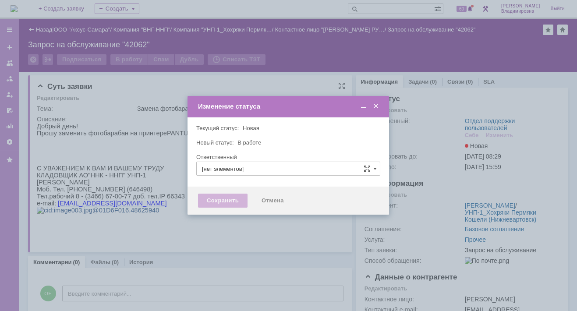
type input "Отдел поддержки пользователей"
type input "[PERSON_NAME]"
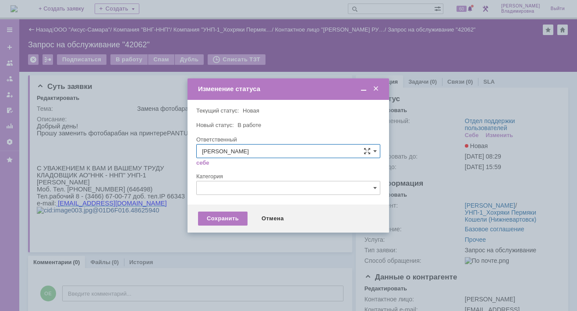
click at [247, 233] on div at bounding box center [288, 155] width 577 height 311
click at [224, 212] on div "Сохранить" at bounding box center [223, 219] width 50 height 14
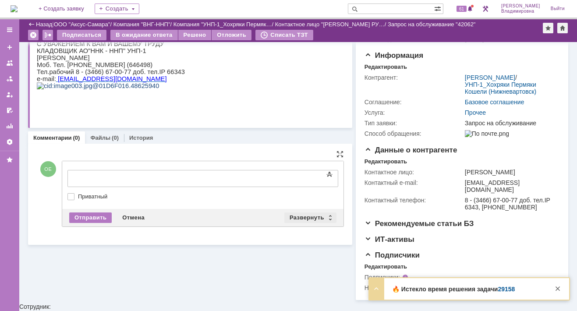
click at [309, 214] on div "Развернуть" at bounding box center [311, 218] width 52 height 11
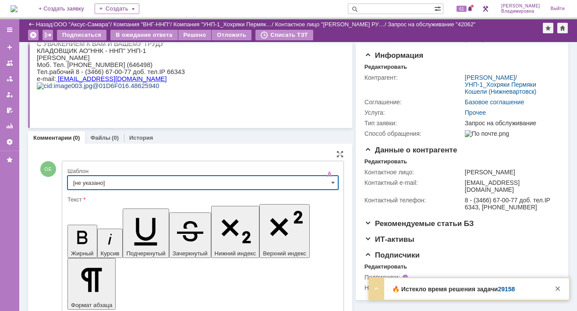
click at [84, 178] on input "[не указано]" at bounding box center [203, 183] width 271 height 14
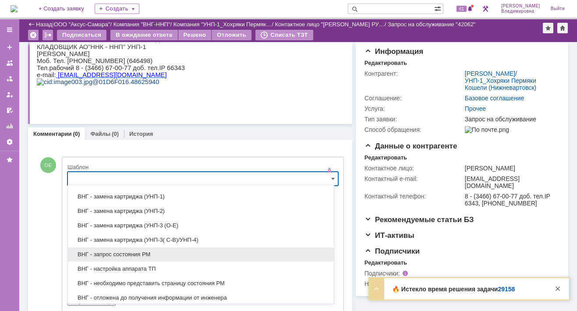
scroll to position [175, 0]
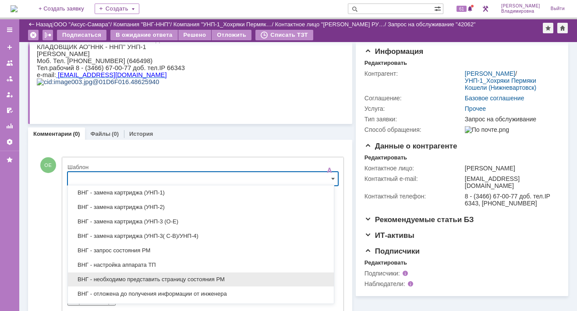
click at [115, 277] on span "ВНГ - необходимо представить страницу состояния РМ" at bounding box center [201, 279] width 256 height 7
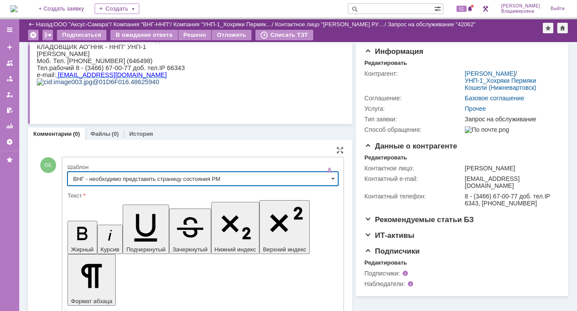
type input "ВНГ - необходимо представить страницу состояния РМ"
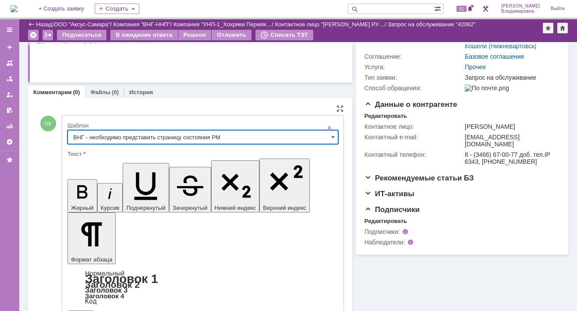
scroll to position [135, 0]
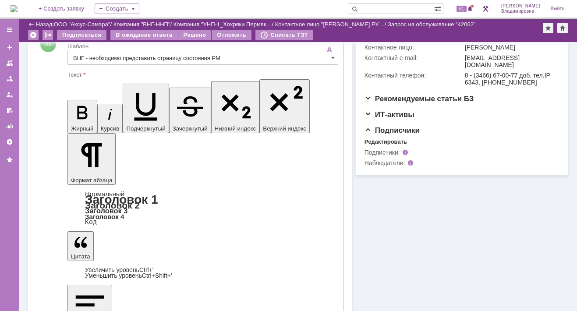
scroll to position [235, 0]
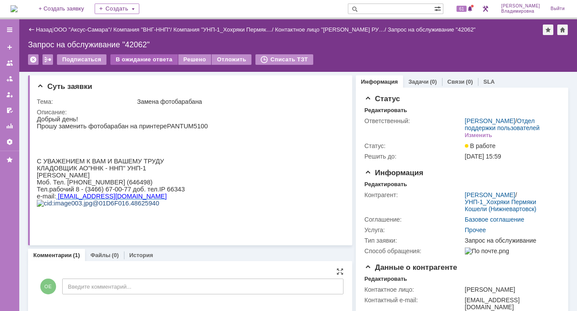
click at [147, 61] on div "В ожидание ответа" at bounding box center [143, 59] width 67 height 11
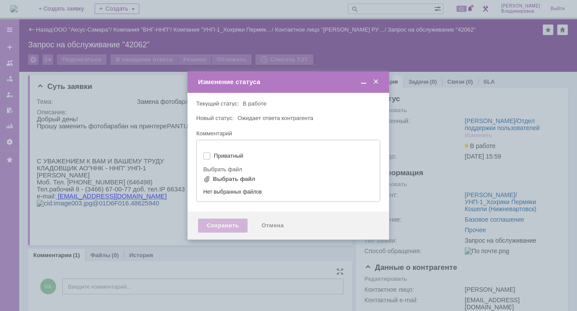
type input "[не указано]"
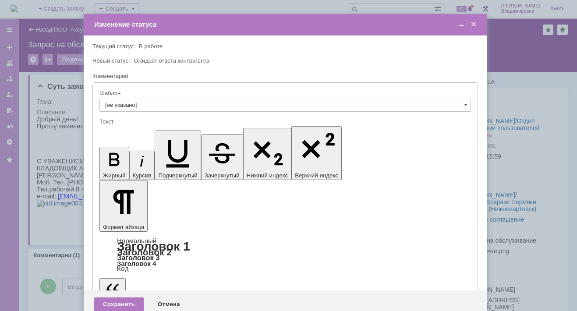
click at [129, 291] on div "Сохранить Отмена" at bounding box center [285, 305] width 403 height 28
click at [120, 298] on div "Сохранить" at bounding box center [119, 305] width 50 height 14
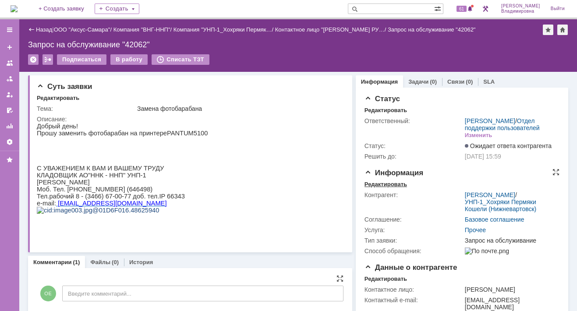
click at [380, 188] on div "Редактировать" at bounding box center [386, 184] width 43 height 7
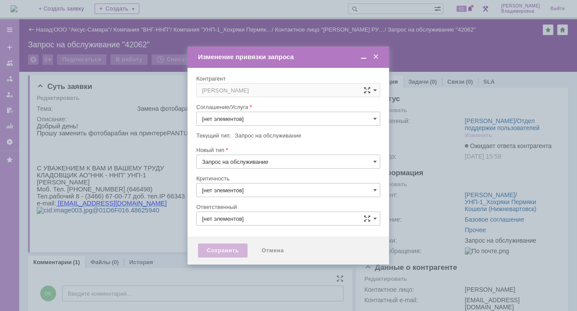
type input "3. Низкая"
type input "[PERSON_NAME]"
type input "Прочее"
type input "[не указано]"
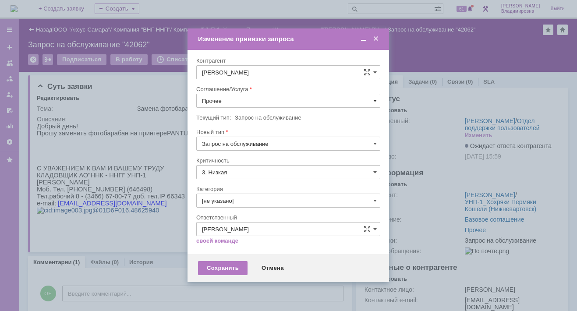
click at [375, 99] on span at bounding box center [376, 100] width 4 height 7
click at [242, 206] on span "ПТ_Замена расходных материалов / ресурсных деталей" at bounding box center [288, 209] width 173 height 7
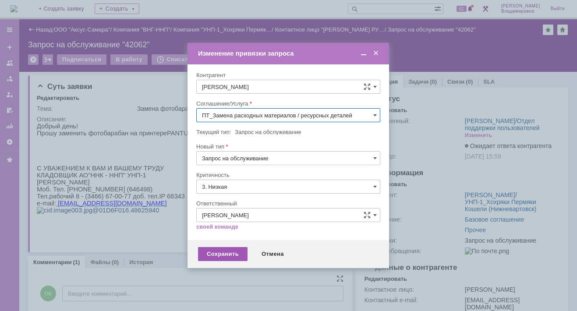
type input "ПТ_Замена расходных материалов / ресурсных деталей"
click at [210, 250] on div "Сохранить" at bounding box center [223, 254] width 50 height 14
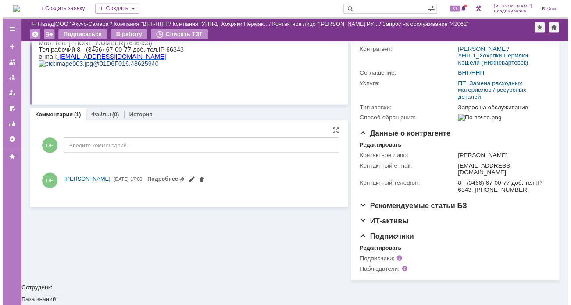
scroll to position [123, 0]
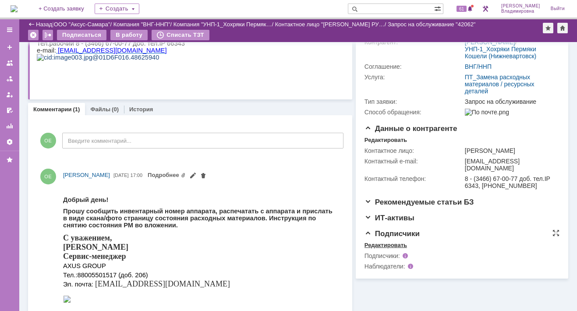
click at [379, 249] on div "Редактировать" at bounding box center [386, 245] width 43 height 7
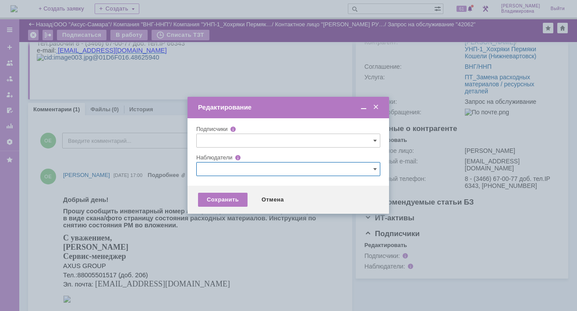
click at [215, 168] on input "text" at bounding box center [288, 169] width 184 height 14
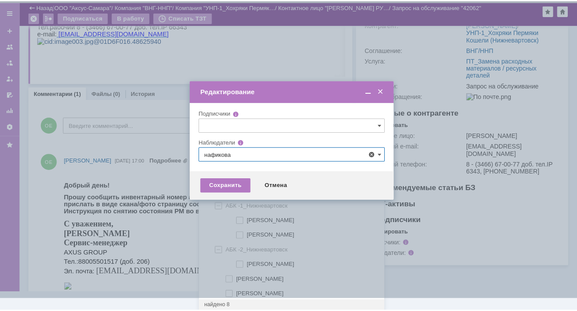
scroll to position [0, 0]
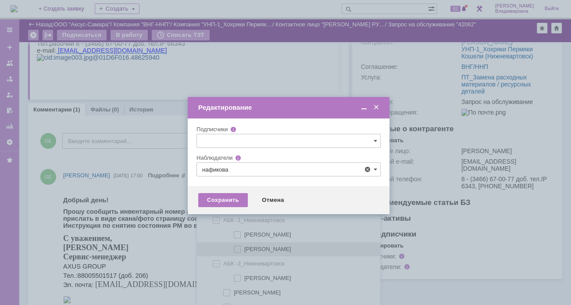
click at [251, 249] on span "[PERSON_NAME]" at bounding box center [267, 249] width 47 height 7
click at [241, 249] on input "[PERSON_NAME]" at bounding box center [238, 249] width 6 height 6
type input "[PERSON_NAME]"
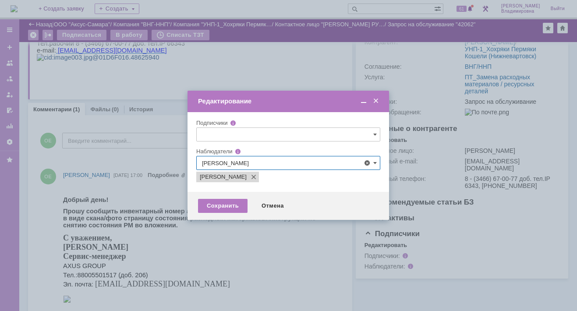
click at [172, 243] on div at bounding box center [288, 155] width 577 height 311
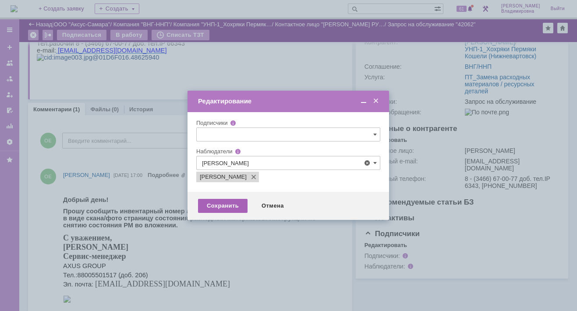
click at [226, 203] on div "Сохранить" at bounding box center [223, 206] width 50 height 14
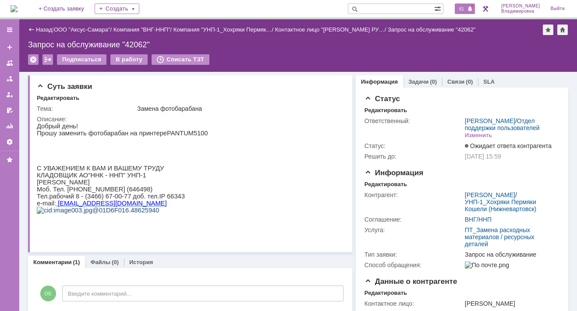
click at [408, 10] on span "61" at bounding box center [462, 9] width 10 height 6
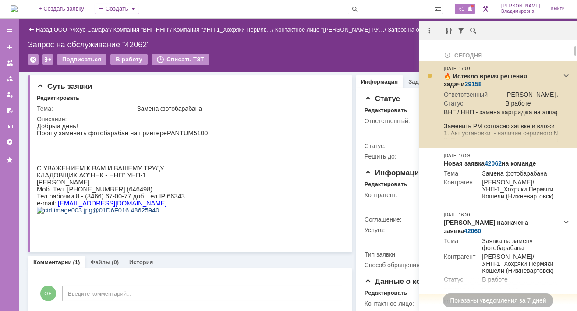
click at [408, 84] on link "29158" at bounding box center [473, 84] width 17 height 7
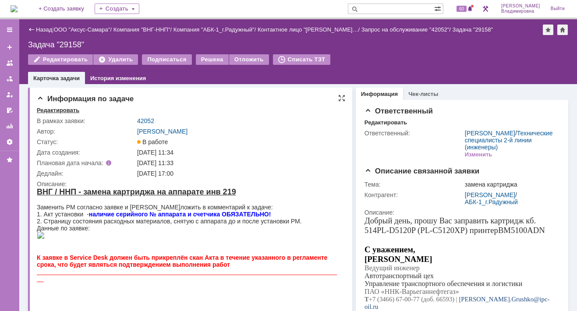
click at [65, 109] on div "Редактировать" at bounding box center [58, 110] width 43 height 7
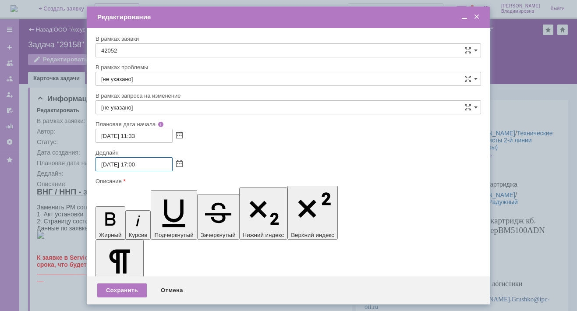
drag, startPoint x: 101, startPoint y: 163, endPoint x: 107, endPoint y: 161, distance: 6.3
click at [107, 161] on input "[DATE] 17:00" at bounding box center [134, 164] width 77 height 14
drag, startPoint x: 109, startPoint y: 162, endPoint x: 115, endPoint y: 163, distance: 5.8
click at [115, 163] on input "[DATE] 17:00" at bounding box center [134, 164] width 77 height 14
click at [136, 162] on input "[DATE] 17:00" at bounding box center [134, 164] width 77 height 14
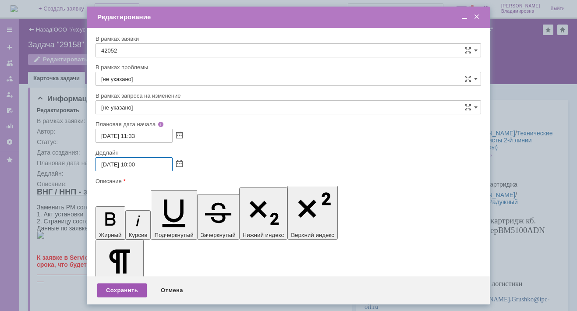
type input "[DATE] 10:00"
click at [118, 288] on div "Сохранить" at bounding box center [122, 291] width 50 height 14
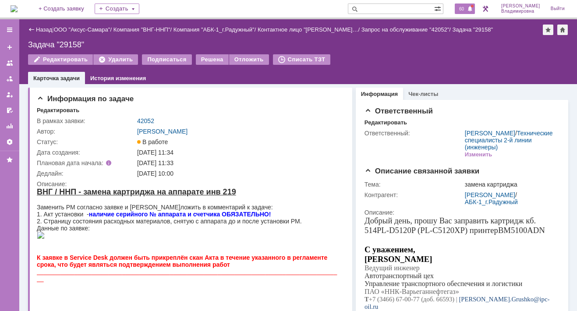
click at [467, 7] on span "60" at bounding box center [462, 9] width 10 height 6
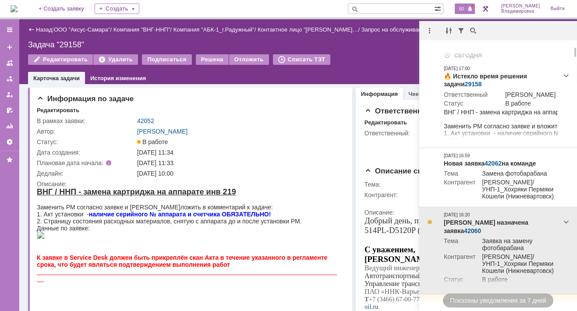
scroll to position [44, 0]
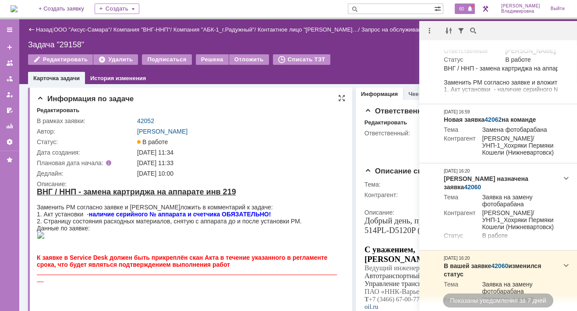
click at [230, 106] on div "Информация по задаче Редактировать В рамках заявки: 42052 Автор: [PERSON_NAME] …" at bounding box center [190, 239] width 324 height 302
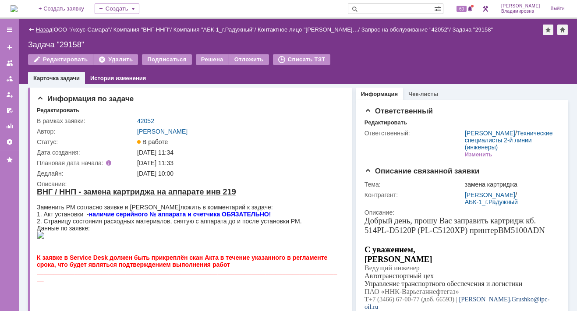
click at [39, 29] on link "Назад" at bounding box center [44, 29] width 16 height 7
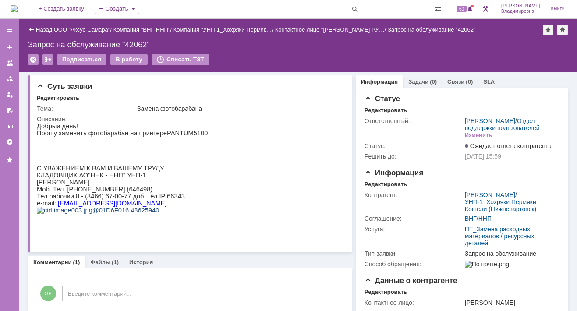
scroll to position [44, 0]
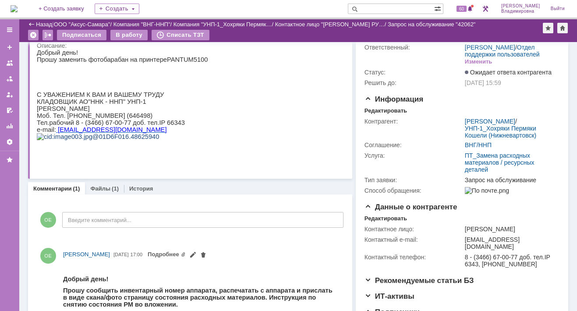
click at [18, 6] on img at bounding box center [14, 8] width 7 height 7
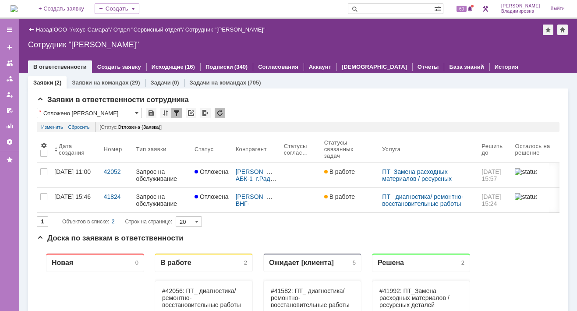
click at [18, 12] on img at bounding box center [14, 8] width 7 height 7
click at [465, 9] on span "61" at bounding box center [462, 9] width 10 height 6
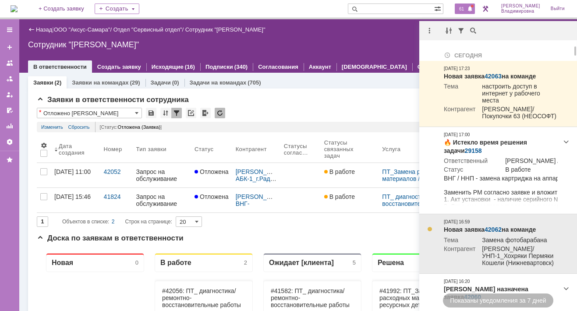
click at [498, 229] on link "42062" at bounding box center [493, 229] width 17 height 7
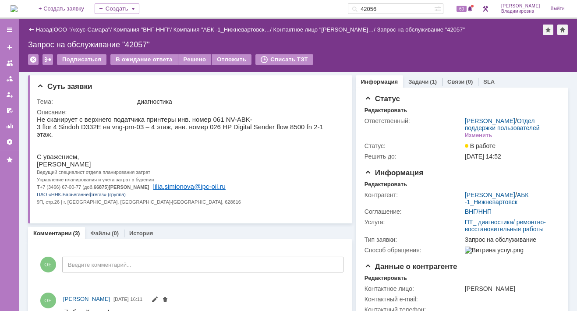
click at [262, 99] on div "диагностика" at bounding box center [238, 101] width 203 height 7
click at [273, 194] on p "ПАО «ННК-Варьеганнефтегаз» (группа)" at bounding box center [187, 193] width 301 height 7
drag, startPoint x: 393, startPoint y: 6, endPoint x: 354, endPoint y: 2, distance: 39.2
click at [354, 2] on div "На домашнюю + Создать заявку Создать 42056 60 [PERSON_NAME]" at bounding box center [288, 9] width 577 height 19
type input "42060"
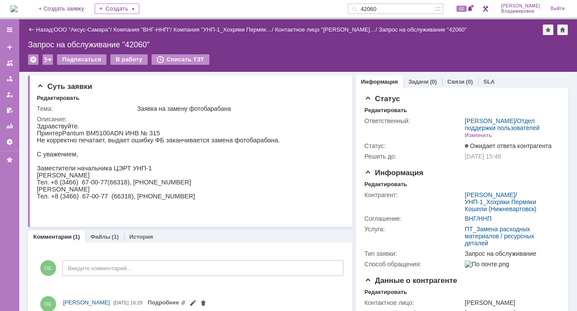
click at [214, 9] on div "На домашнюю + Создать заявку Создать 42060 60 [PERSON_NAME]" at bounding box center [288, 9] width 577 height 19
drag, startPoint x: 135, startPoint y: 5, endPoint x: 139, endPoint y: 10, distance: 6.5
click at [135, 6] on div "Создать" at bounding box center [117, 9] width 45 height 11
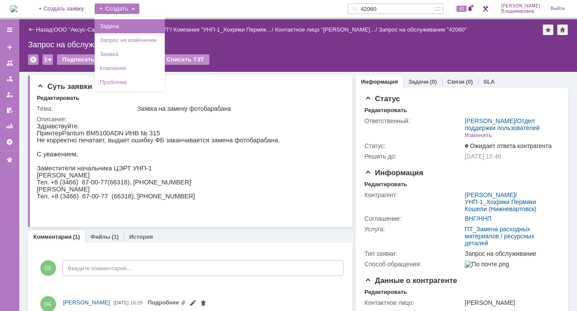
click at [136, 26] on link "Задача" at bounding box center [129, 26] width 67 height 11
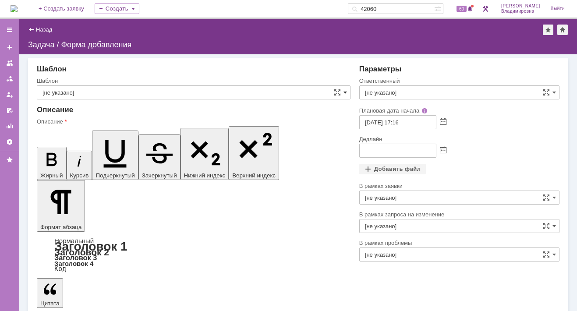
click at [346, 92] on span at bounding box center [346, 92] width 4 height 7
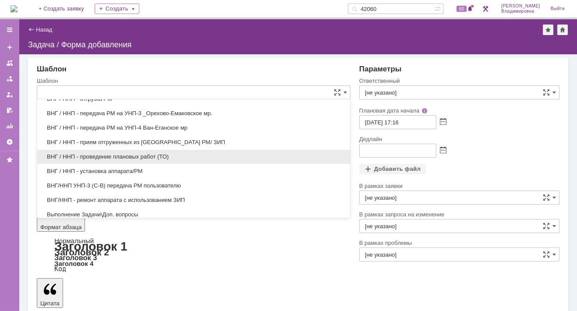
scroll to position [385, 0]
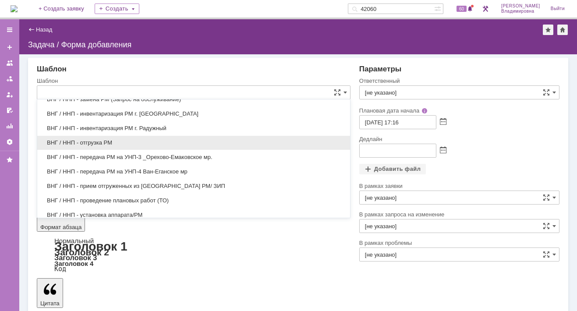
click at [89, 139] on span "ВНГ / ННП - отгрузка РМ" at bounding box center [194, 142] width 303 height 7
type input "ВНГ / ННП - отгрузка РМ"
type input "[PERSON_NAME]"
type input "30.09.2025 18:16"
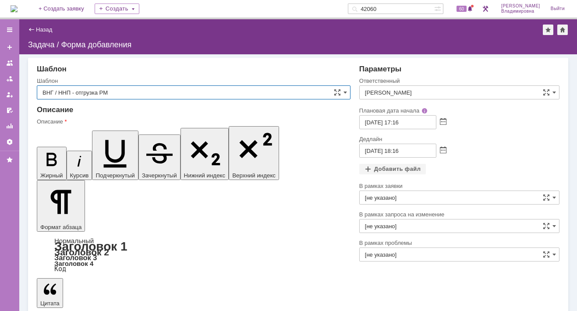
type input "ВНГ / ННП - отгрузка РМ"
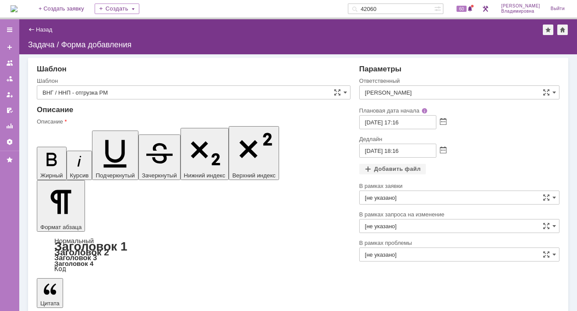
drag, startPoint x: 150, startPoint y: 2273, endPoint x: 161, endPoint y: 2275, distance: 11.5
drag, startPoint x: 219, startPoint y: 2273, endPoint x: 252, endPoint y: 2278, distance: 32.9
click at [424, 92] on input "[PERSON_NAME]" at bounding box center [460, 92] width 200 height 14
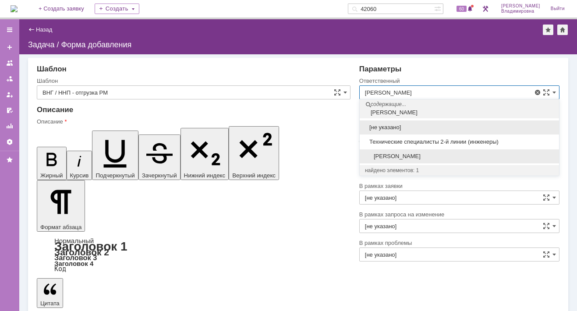
click at [406, 156] on span "Татаринов Валерий Анатольевич" at bounding box center [459, 156] width 189 height 7
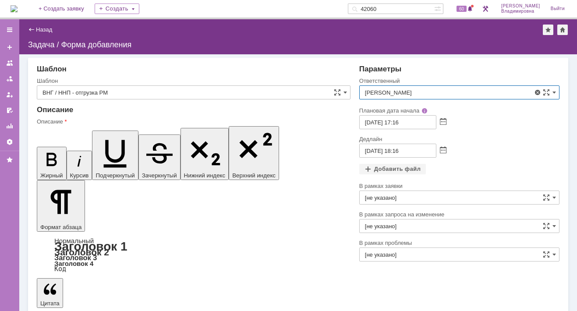
type input "Татаринов Валерий Анатольевич"
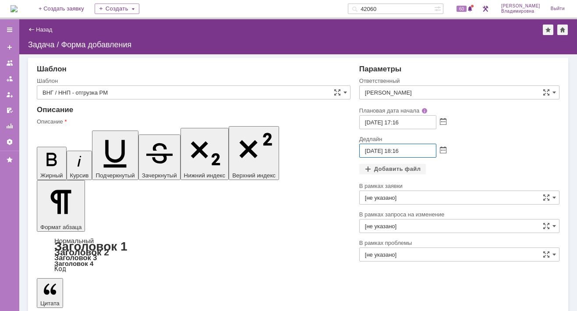
click at [370, 150] on input "30.09.2025 18:16" at bounding box center [398, 151] width 77 height 14
drag, startPoint x: 373, startPoint y: 150, endPoint x: 379, endPoint y: 151, distance: 6.2
click at [379, 151] on input "01.09.2025 18:16" at bounding box center [398, 151] width 77 height 14
drag, startPoint x: 395, startPoint y: 150, endPoint x: 400, endPoint y: 151, distance: 4.8
click at [400, 151] on input "01.10.2025 18:16" at bounding box center [398, 151] width 77 height 14
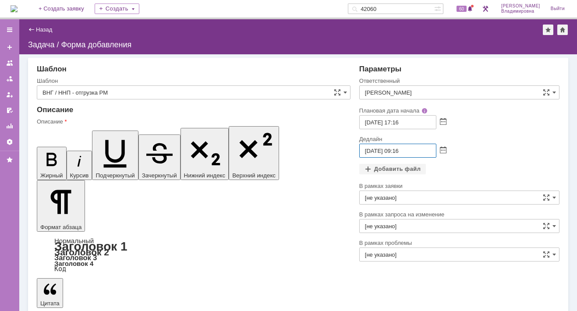
drag, startPoint x: 403, startPoint y: 150, endPoint x: 410, endPoint y: 150, distance: 6.6
click at [410, 150] on input "01.10.2025 09:16" at bounding box center [398, 151] width 77 height 14
type input "01.10.2025 09:00"
click at [378, 166] on div "Добавить файл" at bounding box center [393, 169] width 67 height 11
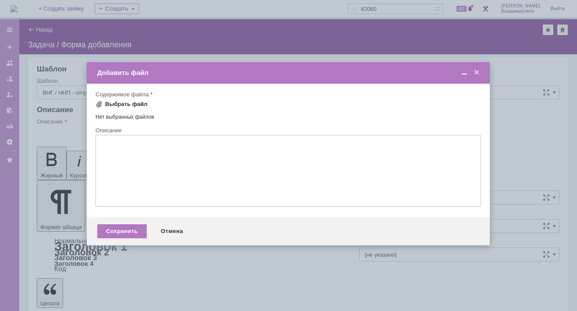
click at [106, 103] on div "Выбрать файл" at bounding box center [126, 104] width 43 height 7
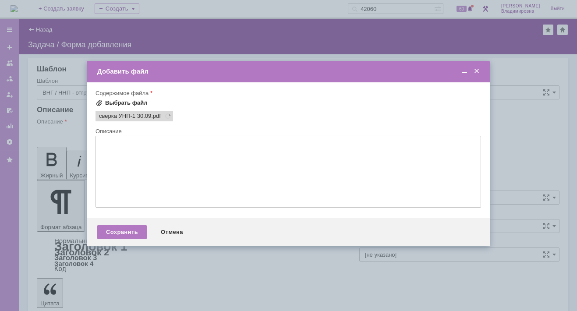
scroll to position [0, 0]
click at [168, 115] on span at bounding box center [166, 116] width 11 height 7
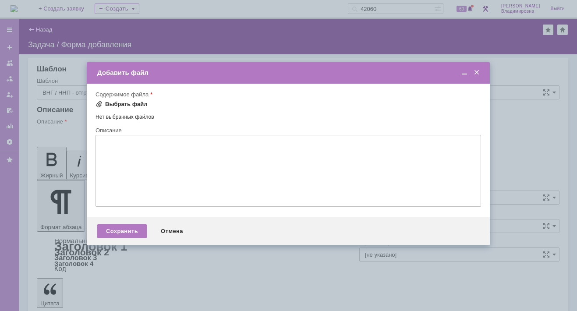
click at [104, 106] on div "Выбрать файл" at bounding box center [122, 104] width 52 height 7
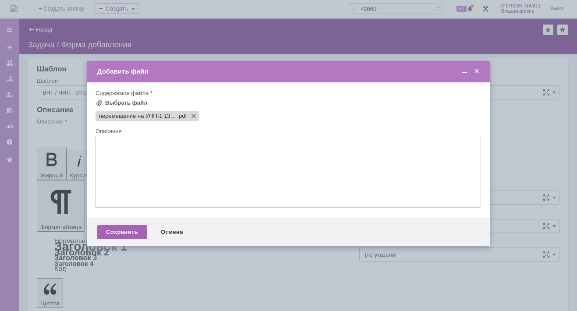
click at [127, 234] on div "Сохранить" at bounding box center [122, 232] width 50 height 14
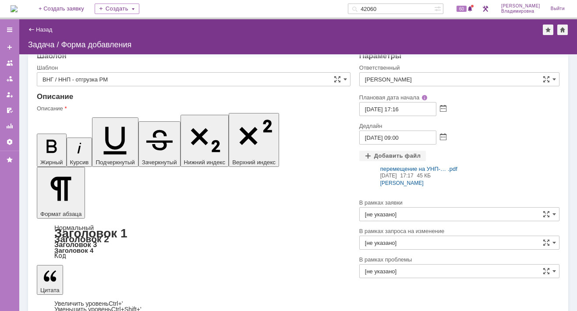
scroll to position [17, 0]
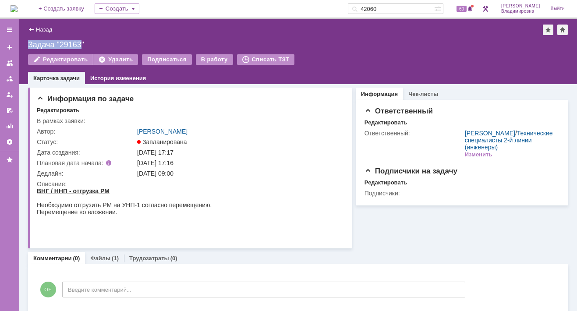
drag, startPoint x: 28, startPoint y: 41, endPoint x: 81, endPoint y: 43, distance: 53.1
click at [81, 43] on div "Задача "29163"" at bounding box center [298, 44] width 541 height 9
copy div "Задача "29163"
click at [467, 8] on span "61" at bounding box center [462, 9] width 10 height 6
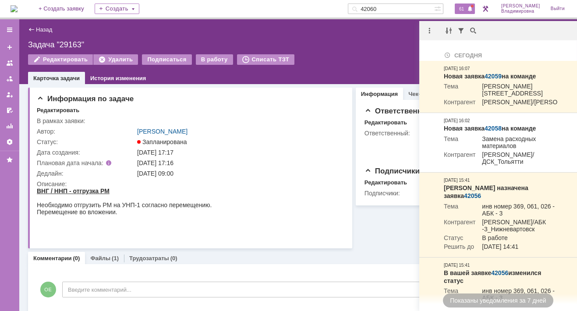
click at [41, 7] on div "На домашнюю + Создать заявку Создать 42060 61 Орлова Елена Владимировна Выйти" at bounding box center [288, 9] width 577 height 19
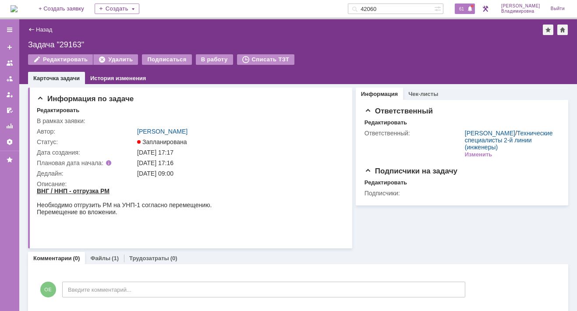
click at [464, 7] on span "61" at bounding box center [462, 9] width 10 height 6
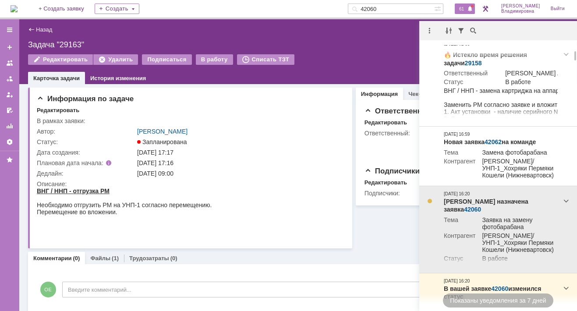
scroll to position [132, 0]
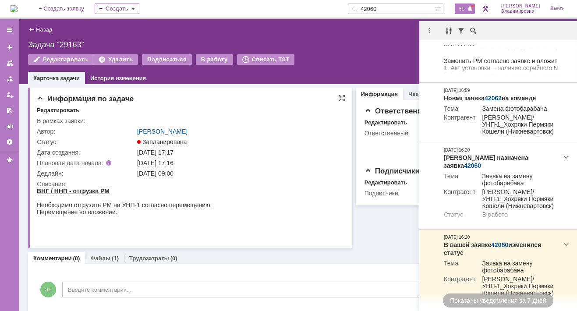
click at [262, 156] on td "30.09.2025 17:17" at bounding box center [238, 152] width 207 height 11
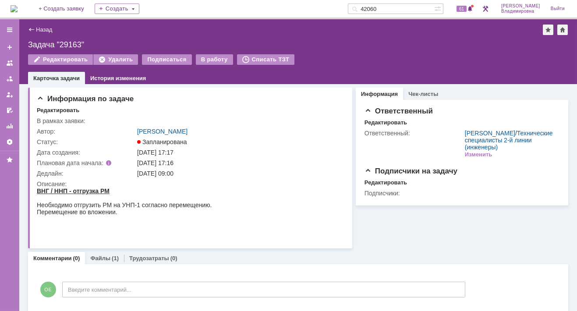
click at [17, 5] on img at bounding box center [14, 8] width 7 height 7
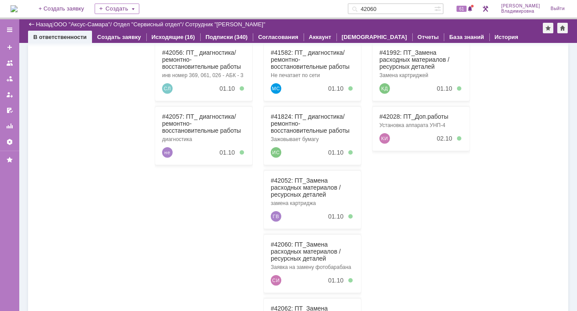
scroll to position [132, 0]
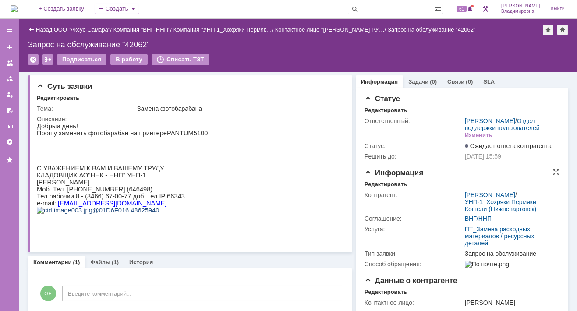
click at [472, 199] on link "[PERSON_NAME]" at bounding box center [490, 195] width 50 height 7
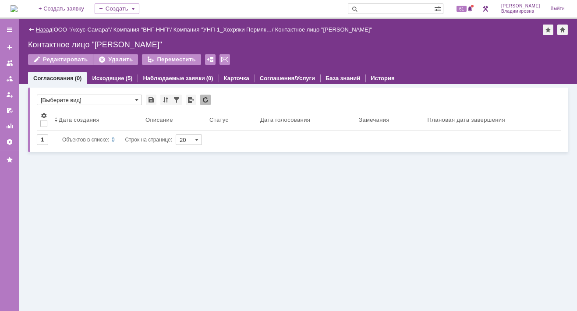
click at [40, 27] on link "Назад" at bounding box center [44, 29] width 16 height 7
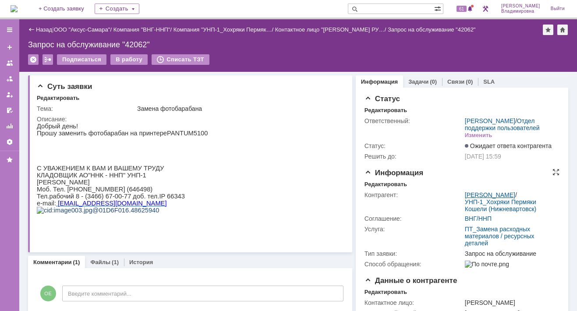
click at [481, 199] on link "[PERSON_NAME]" at bounding box center [490, 195] width 50 height 7
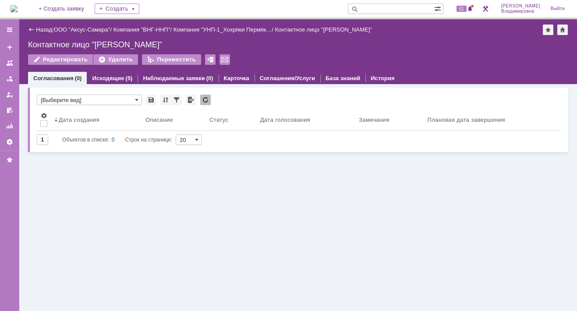
click at [135, 46] on div "Контактное лицо "[PERSON_NAME]"" at bounding box center [298, 44] width 541 height 9
click at [39, 29] on link "Назад" at bounding box center [44, 29] width 16 height 7
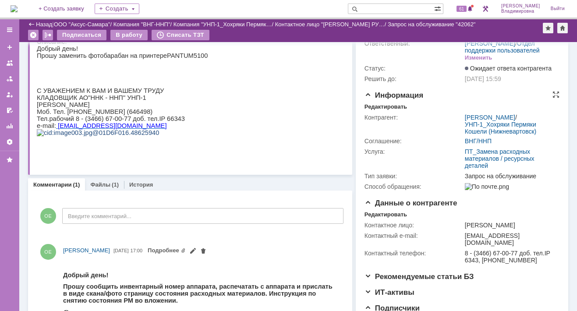
scroll to position [24, 0]
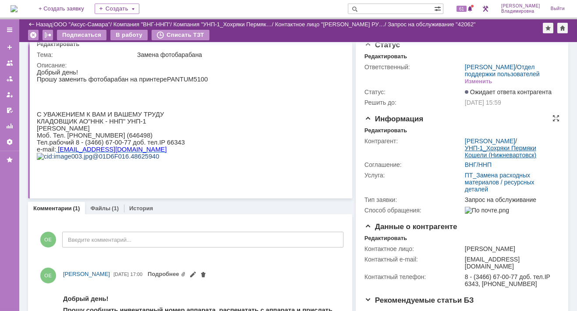
click at [489, 159] on link "УНП-1_Хохряки Пермяки Кошели (Нижневартовск)" at bounding box center [501, 152] width 72 height 14
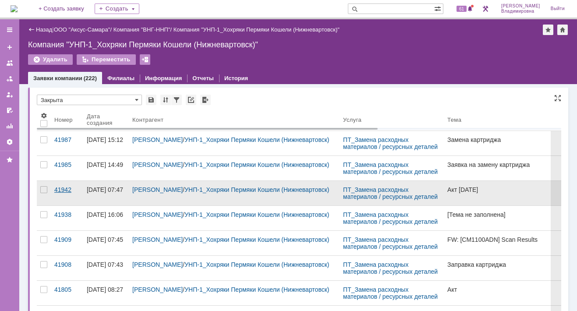
click at [68, 189] on div "41942" at bounding box center [66, 189] width 25 height 7
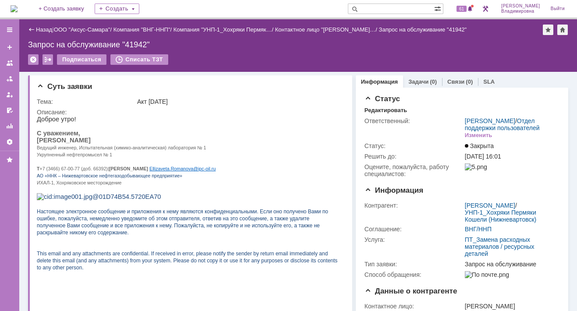
click at [44, 28] on link "Назад" at bounding box center [44, 29] width 16 height 7
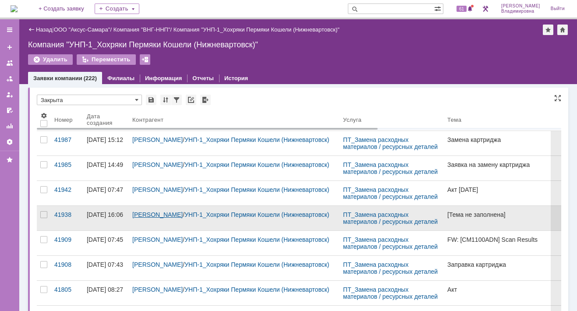
click at [153, 216] on link "[PERSON_NAME]" at bounding box center [157, 214] width 50 height 7
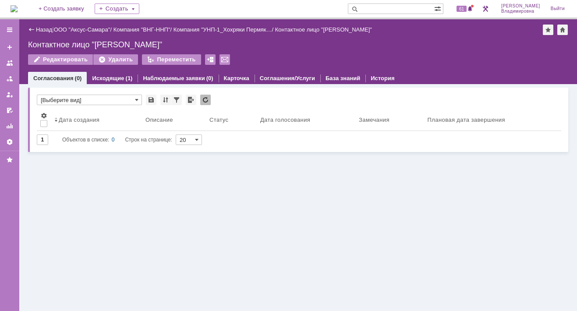
click at [34, 28] on div "Назад" at bounding box center [40, 29] width 24 height 7
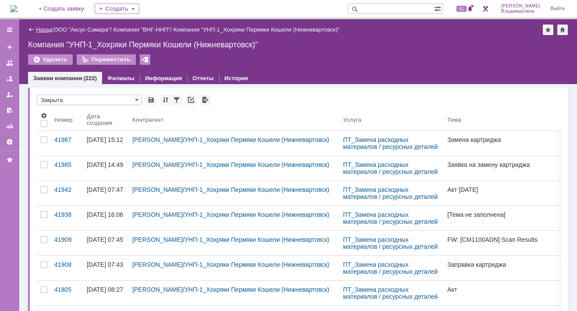
click at [40, 28] on link "Назад" at bounding box center [44, 29] width 16 height 7
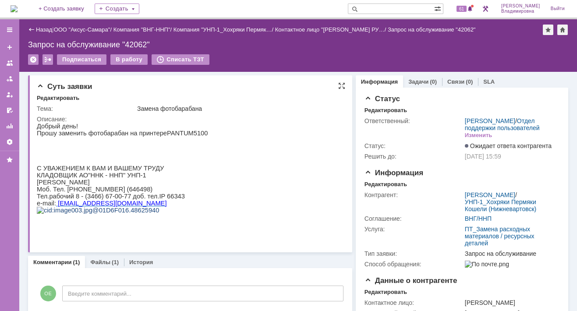
drag, startPoint x: 37, startPoint y: 190, endPoint x: 141, endPoint y: 192, distance: 104.4
click at [141, 186] on p "[PERSON_NAME]" at bounding box center [122, 182] width 171 height 7
copy span "[PERSON_NAME]"
click at [375, 8] on input "text" at bounding box center [391, 9] width 86 height 11
paste input "[PERSON_NAME]"
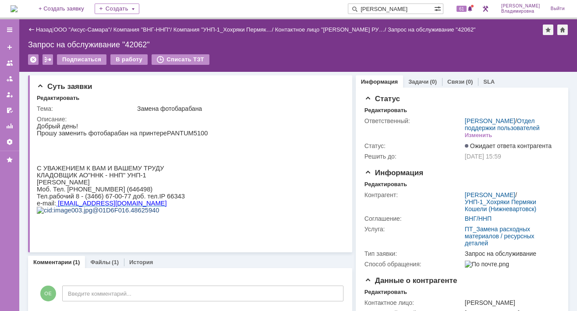
scroll to position [0, 36]
type input "[PERSON_NAME]"
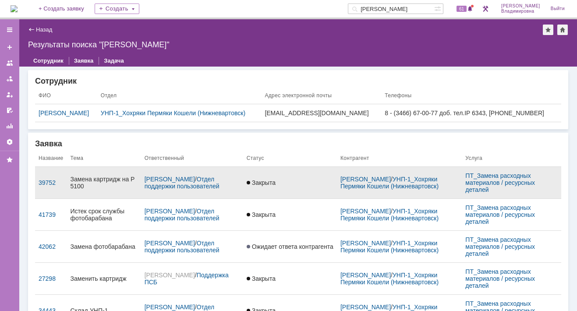
click at [87, 181] on div "Замена картридж на Р 5100" at bounding box center [104, 183] width 67 height 14
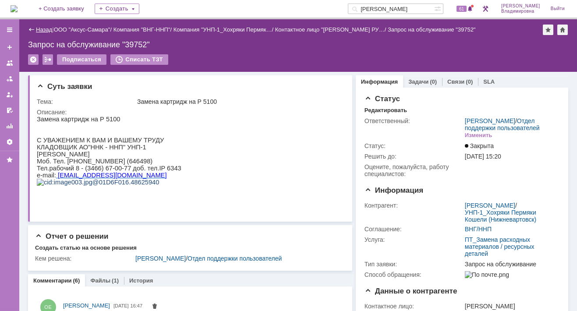
click at [46, 29] on link "Назад" at bounding box center [44, 29] width 16 height 7
